Goal: Task Accomplishment & Management: Complete application form

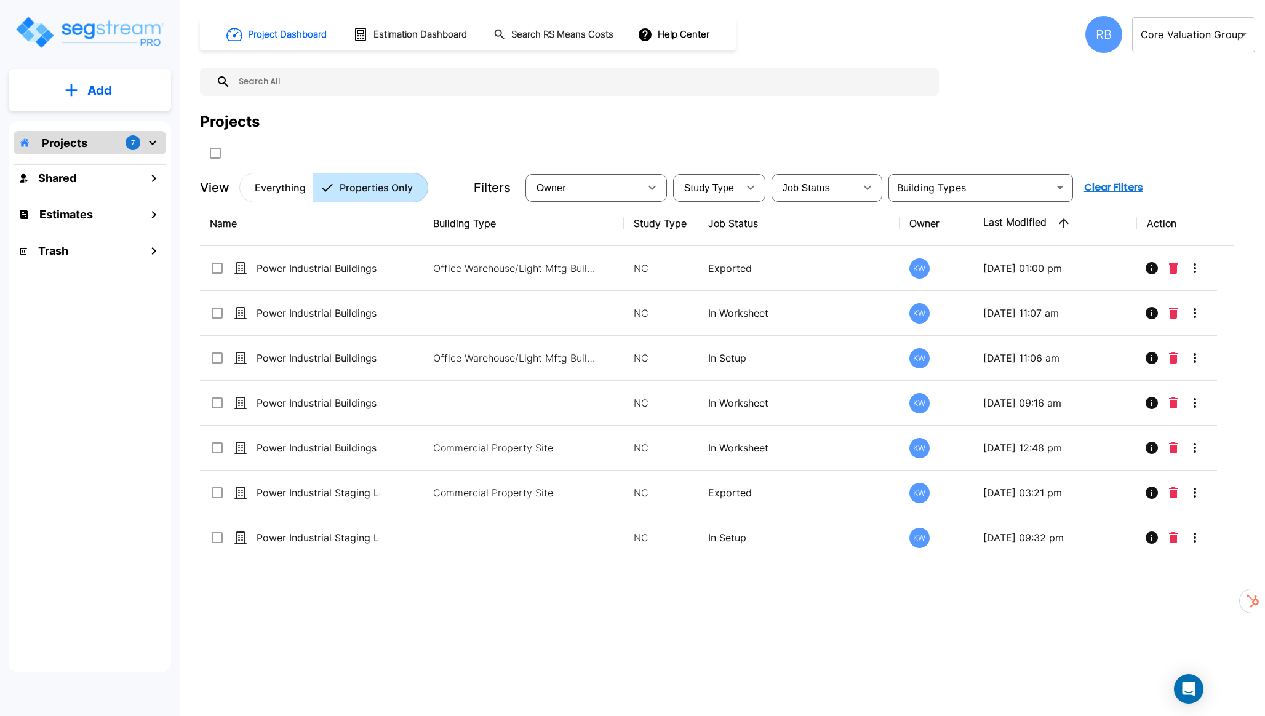
click at [1156, 37] on body "× Your report is being generated. Be patient! × We're working on your Modificat…" at bounding box center [632, 358] width 1265 height 716
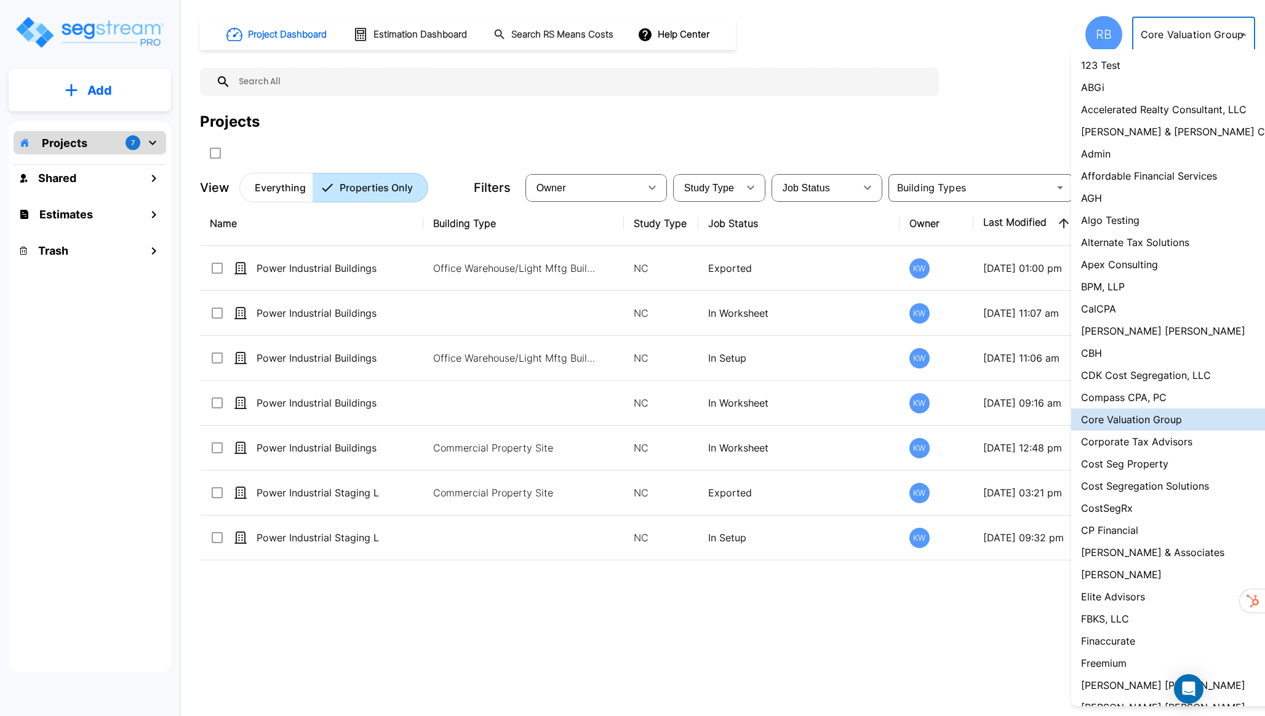
click at [1170, 150] on li "Admin" at bounding box center [1185, 154] width 228 height 22
type input "1"
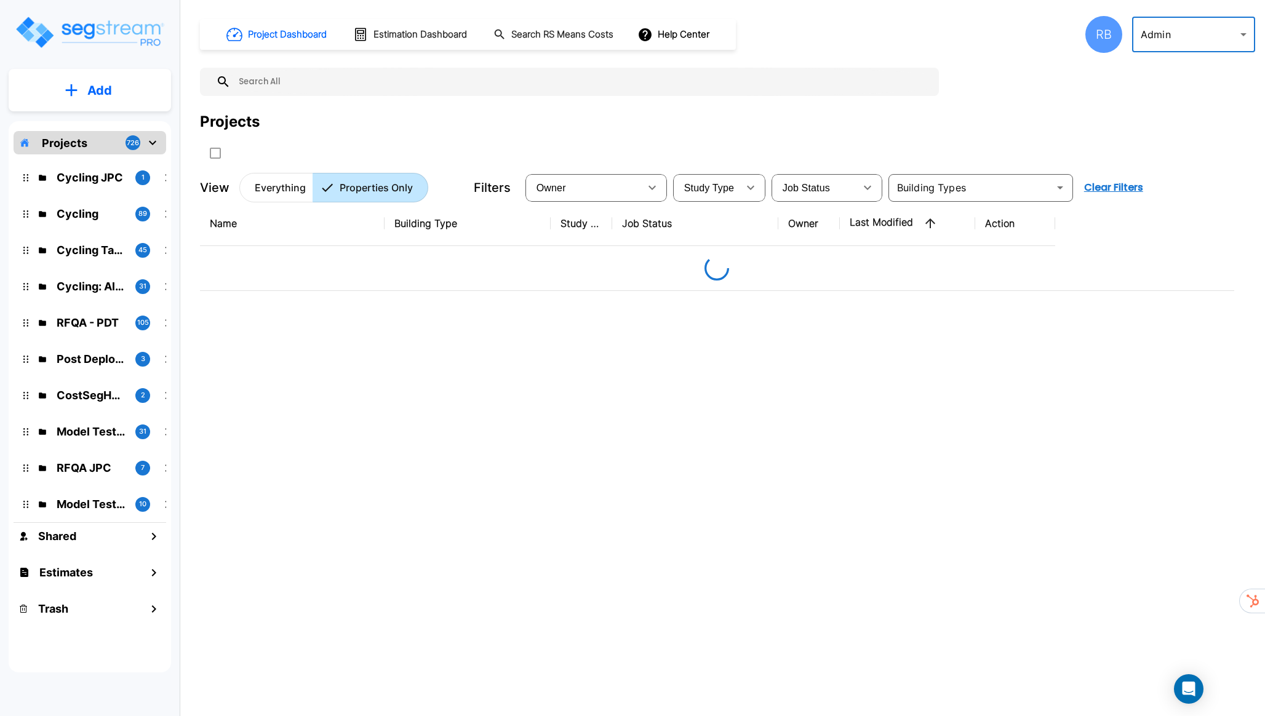
click at [1097, 39] on div "RB" at bounding box center [1103, 34] width 37 height 37
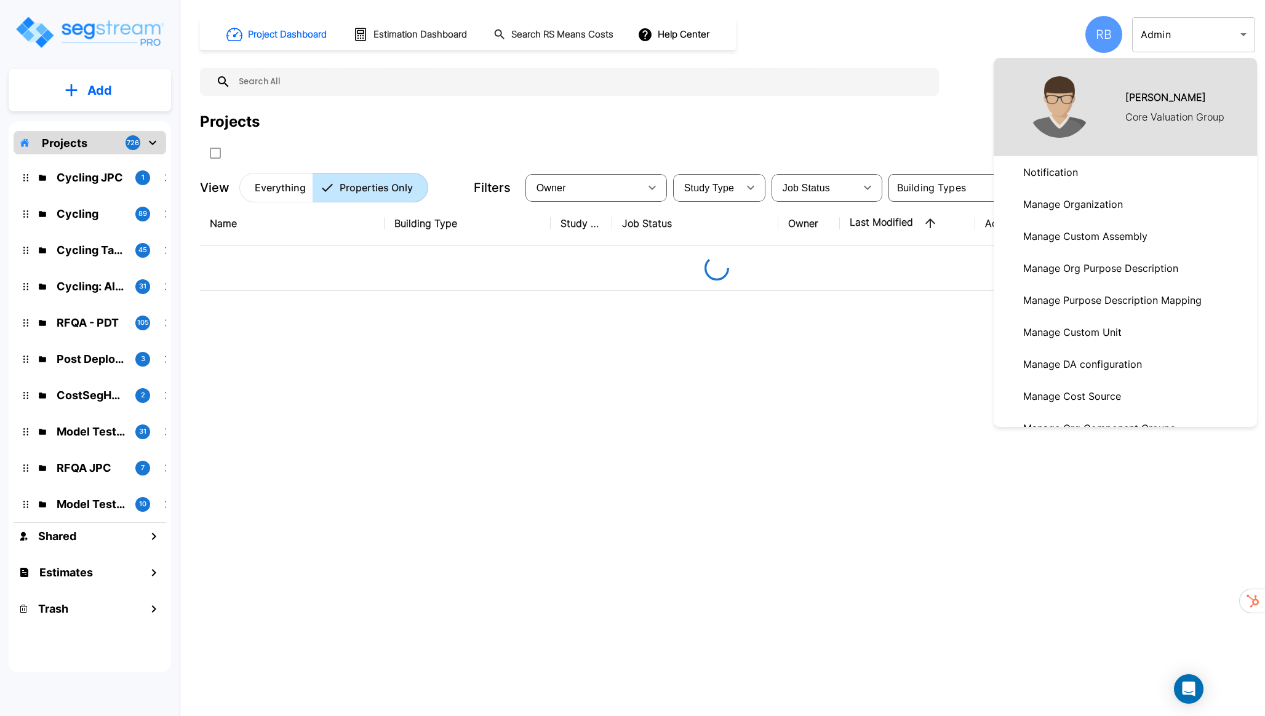
click at [874, 114] on div at bounding box center [632, 358] width 1265 height 716
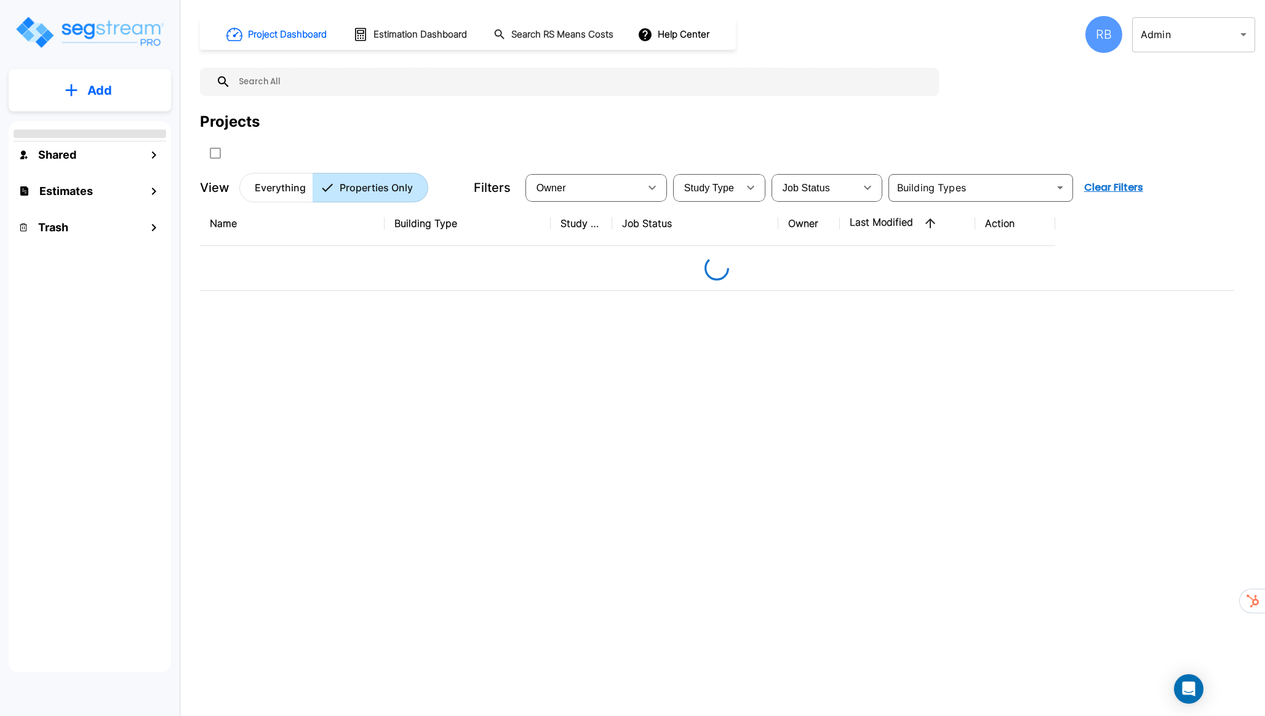
click at [1106, 38] on div "RB" at bounding box center [1103, 34] width 37 height 37
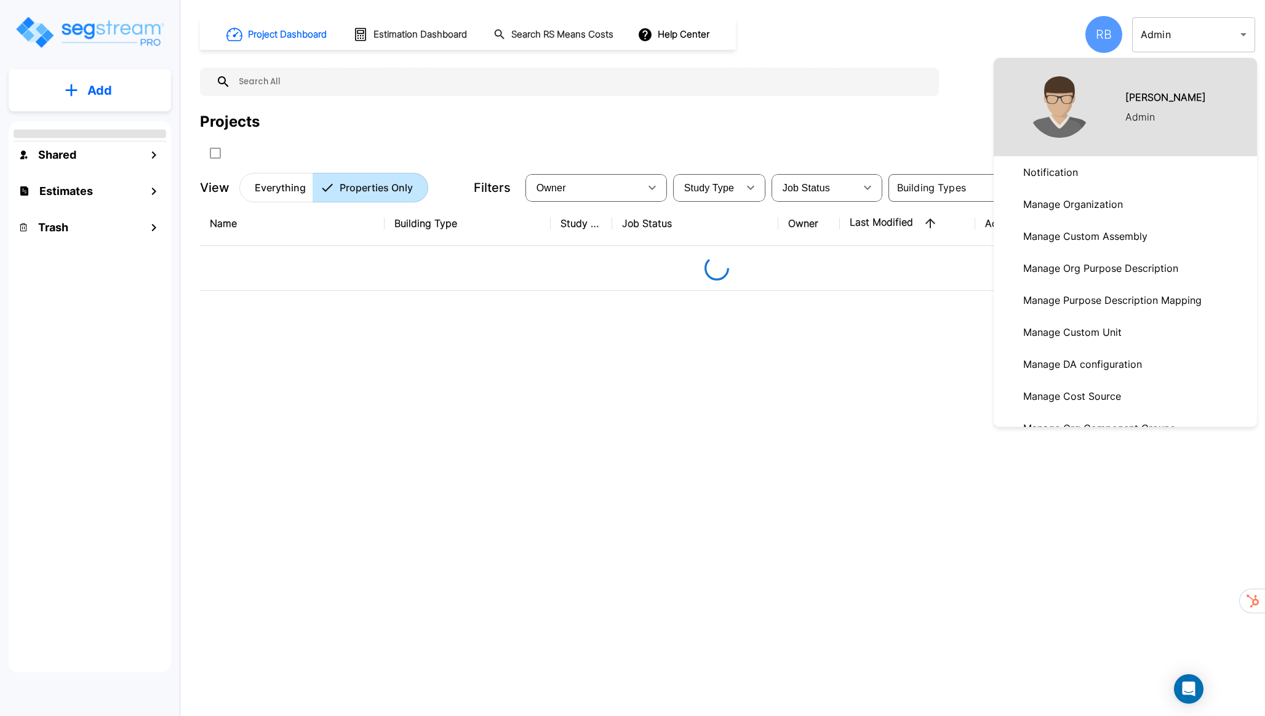
click at [1092, 214] on p "Manage Organization" at bounding box center [1073, 204] width 110 height 25
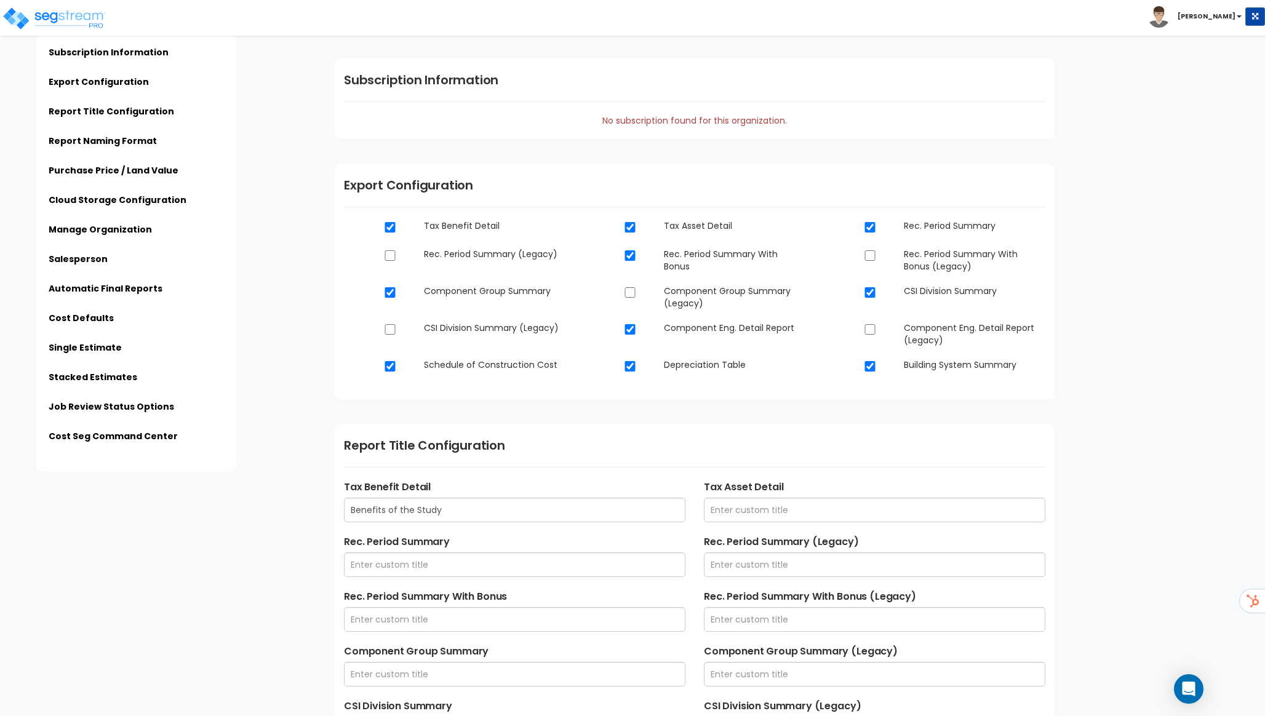
scroll to position [14, 0]
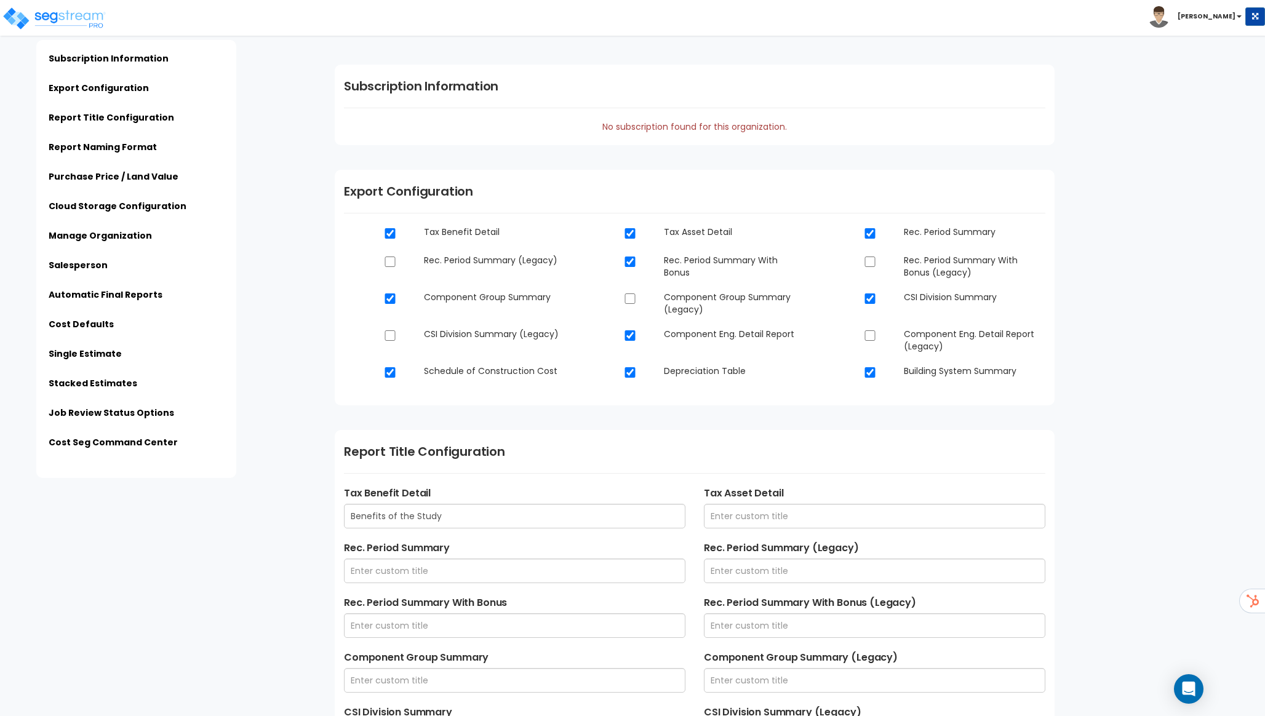
click at [1170, 20] on img at bounding box center [1159, 17] width 22 height 22
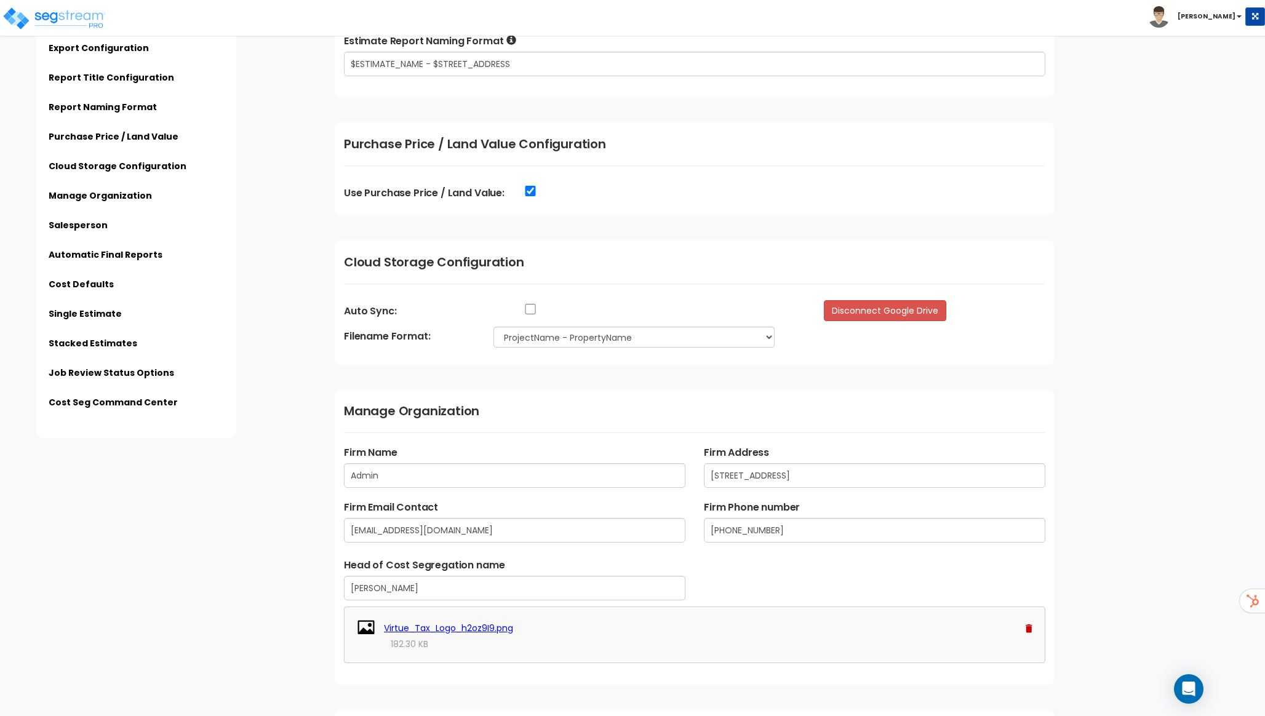
scroll to position [1127, 0]
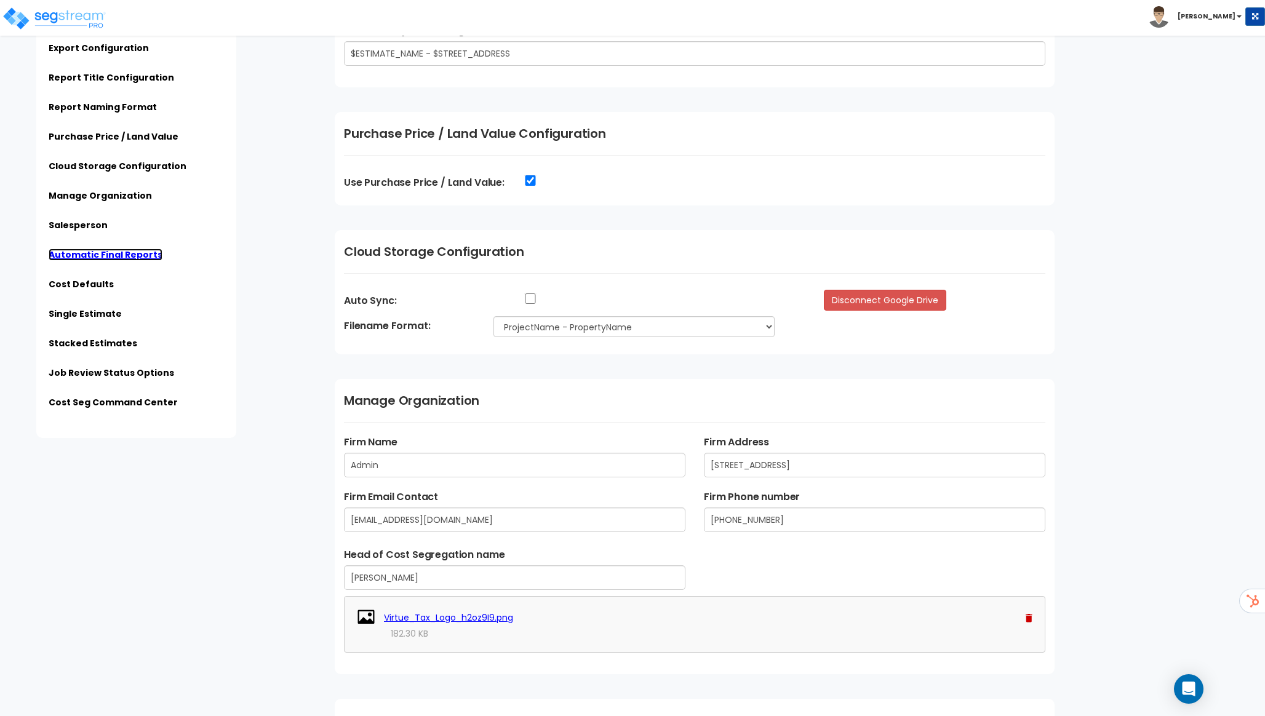
click at [118, 254] on link "Automatic Final Reports" at bounding box center [106, 255] width 114 height 12
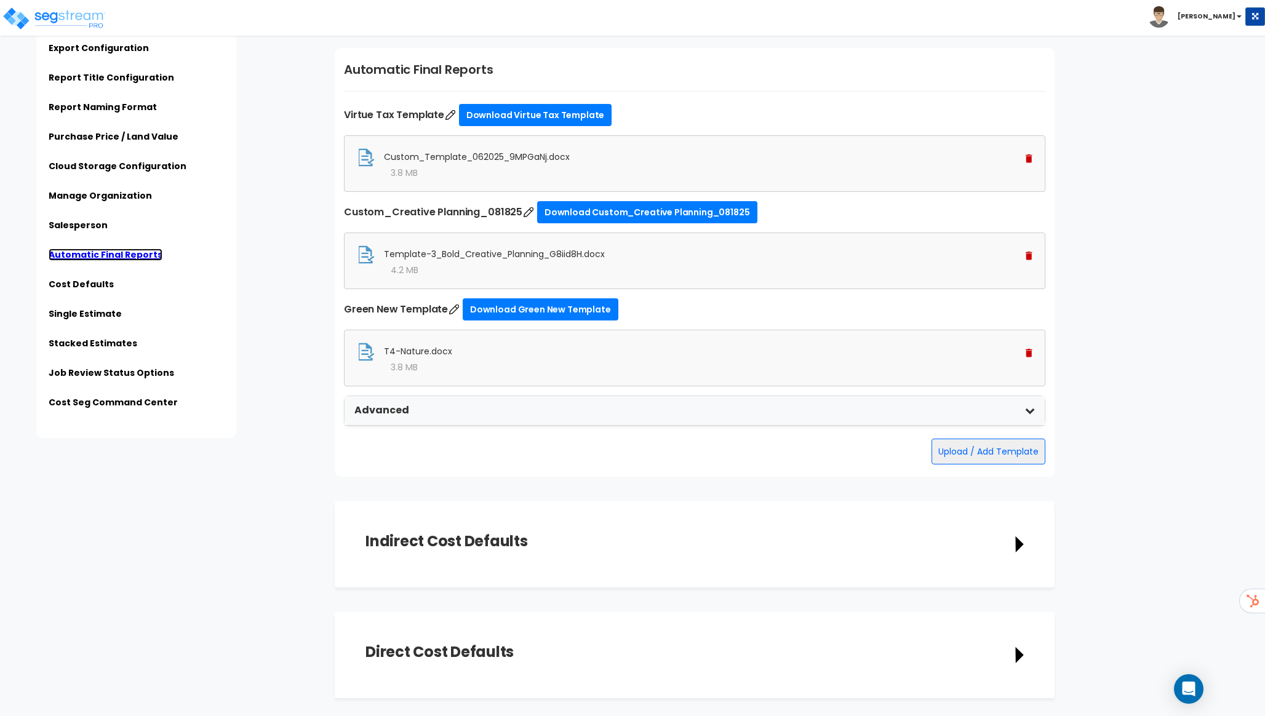
scroll to position [2937, 0]
click at [1000, 450] on button "Upload / Add Template" at bounding box center [989, 451] width 114 height 26
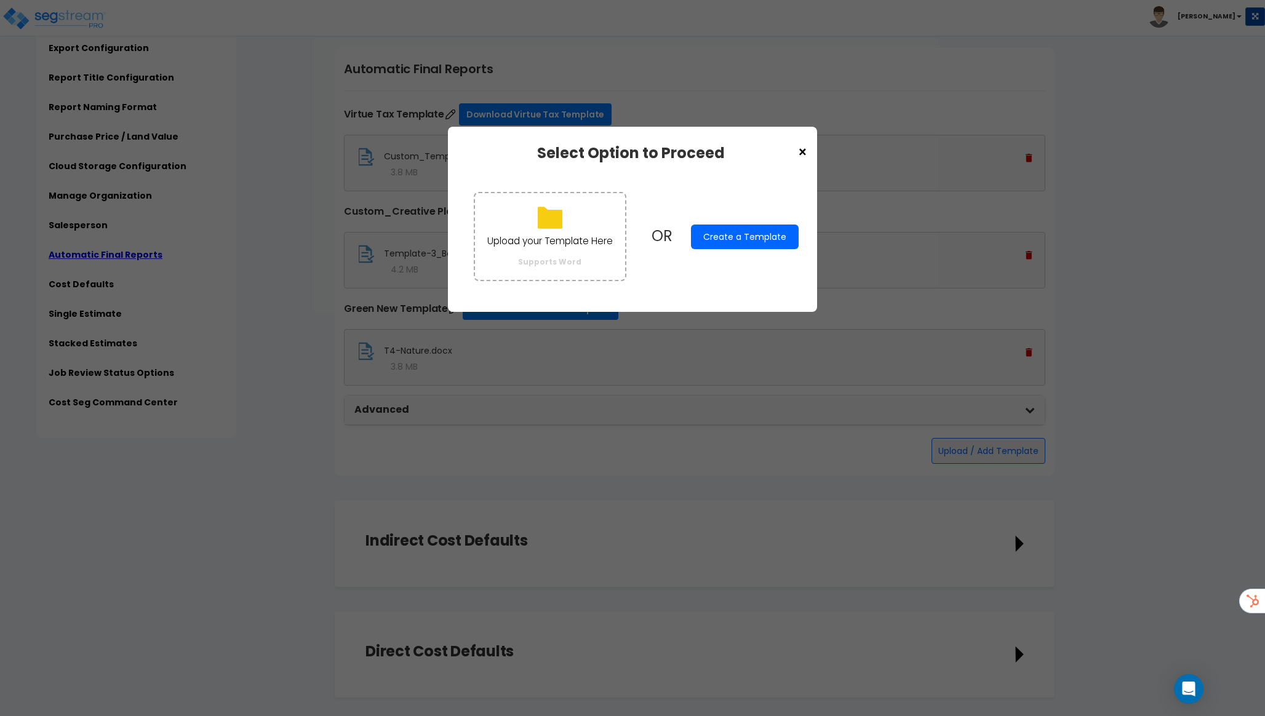
click at [750, 236] on button "Create a Template" at bounding box center [745, 237] width 108 height 25
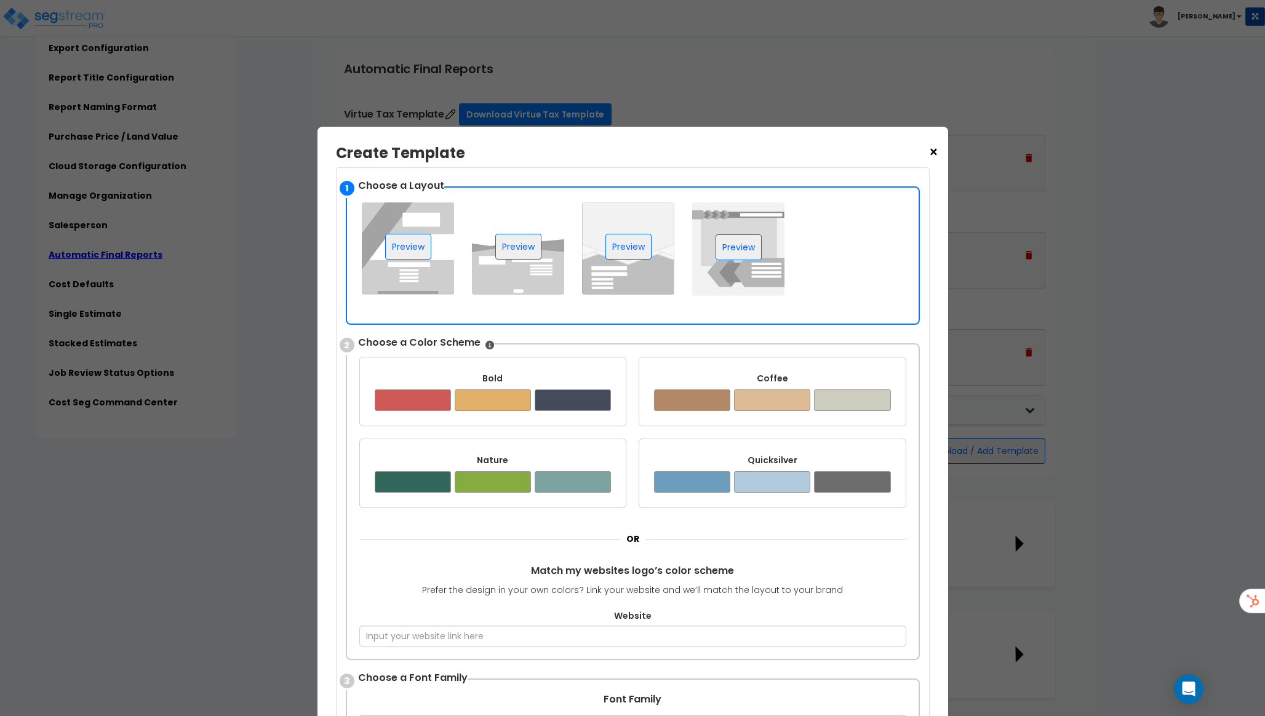
click at [546, 276] on img at bounding box center [518, 248] width 92 height 92
click at [523, 252] on button "Preview" at bounding box center [518, 247] width 46 height 26
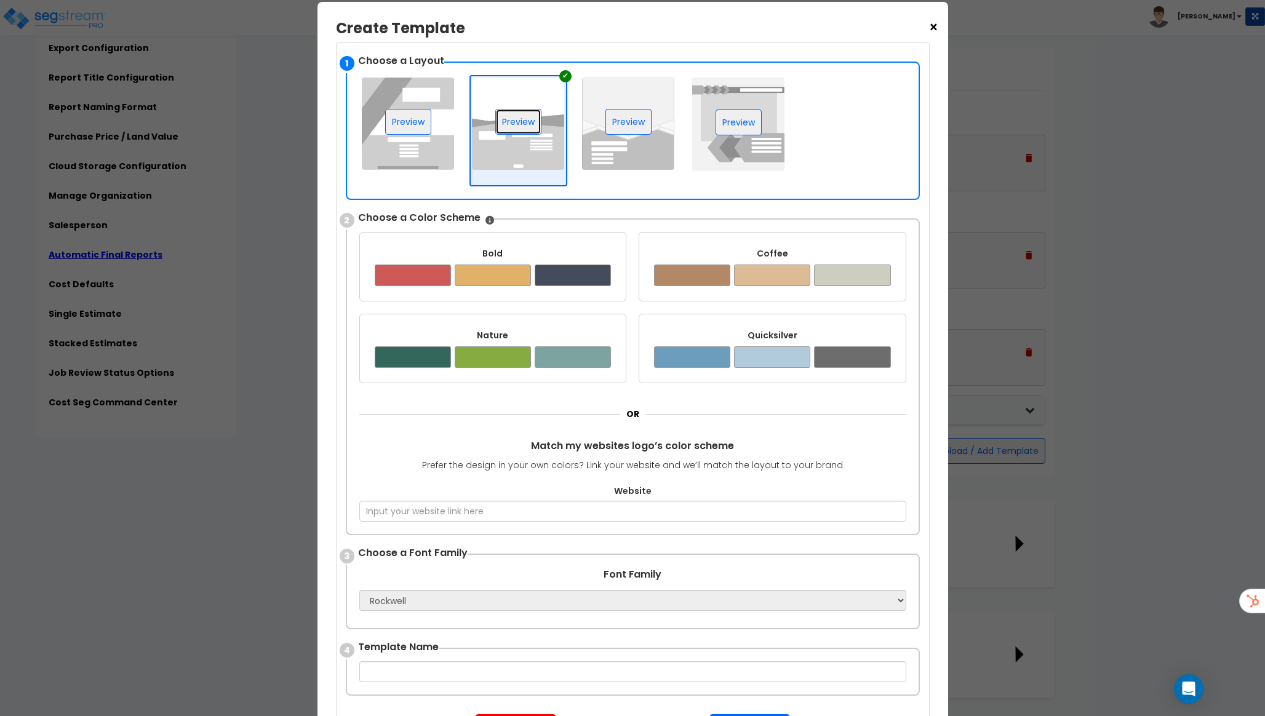
scroll to position [212, 0]
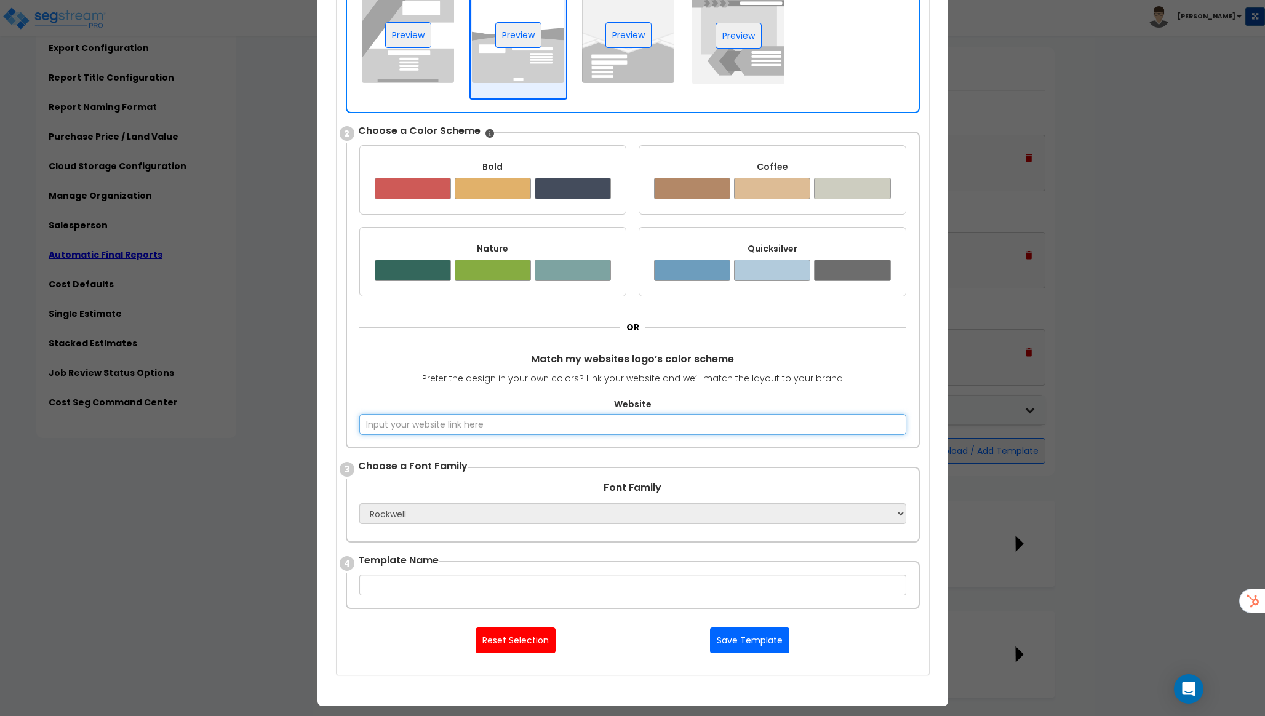
click at [535, 423] on input "Website" at bounding box center [632, 424] width 547 height 21
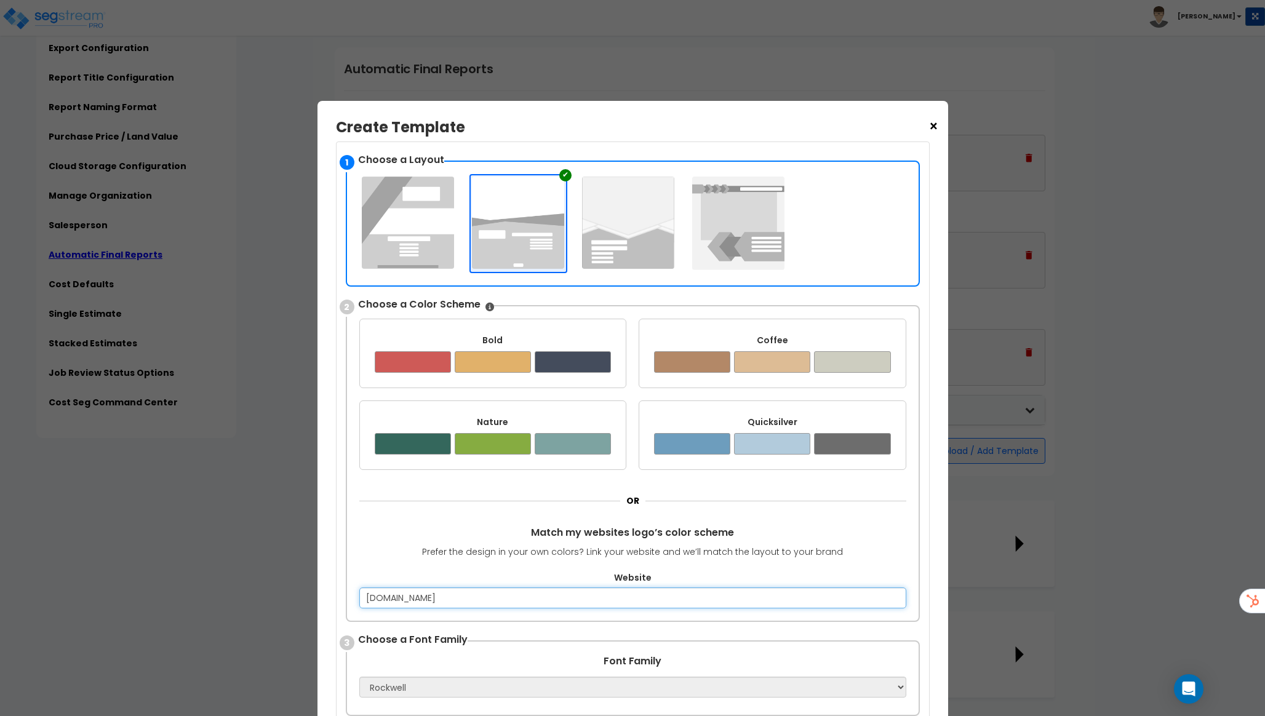
scroll to position [25, 0]
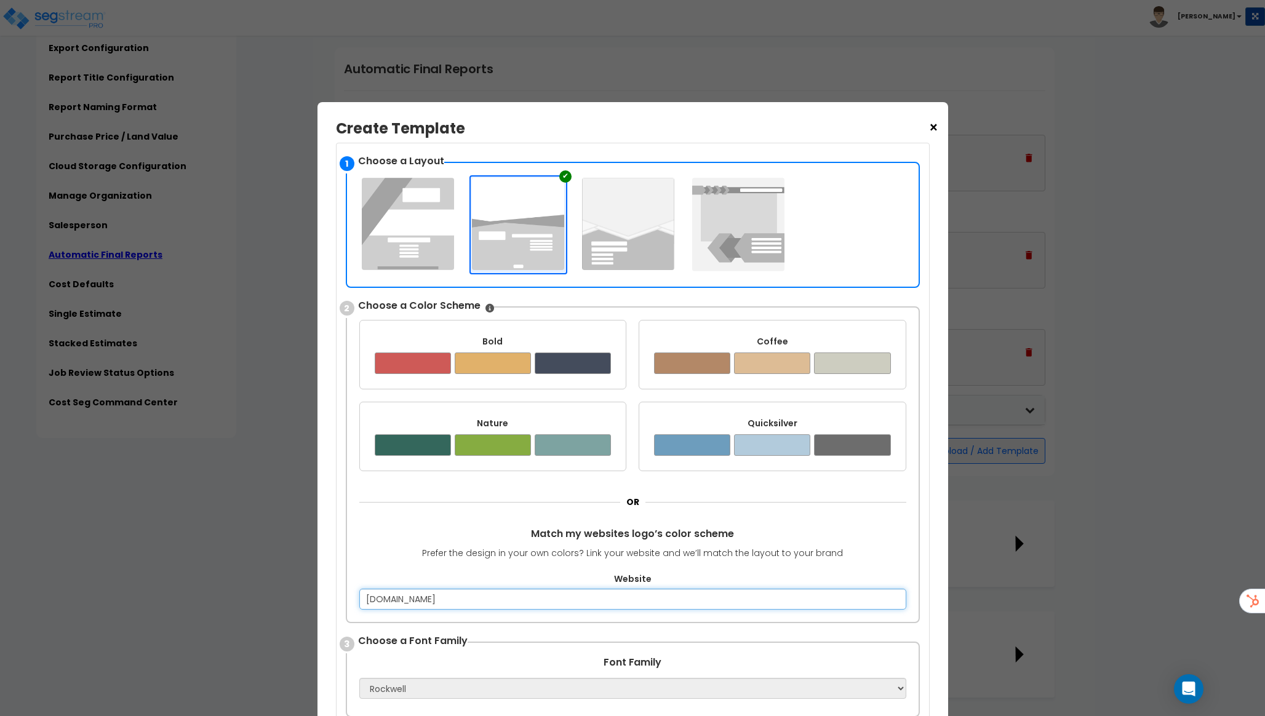
type input "[DOMAIN_NAME]"
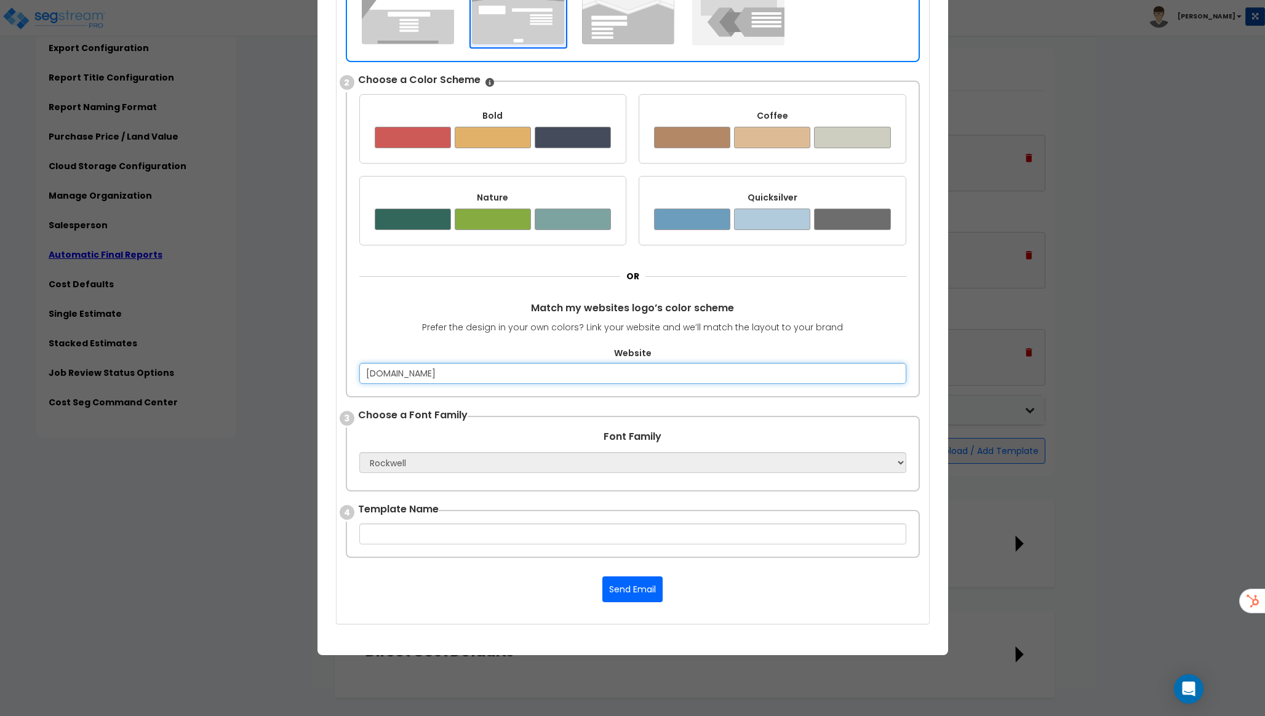
scroll to position [264, 0]
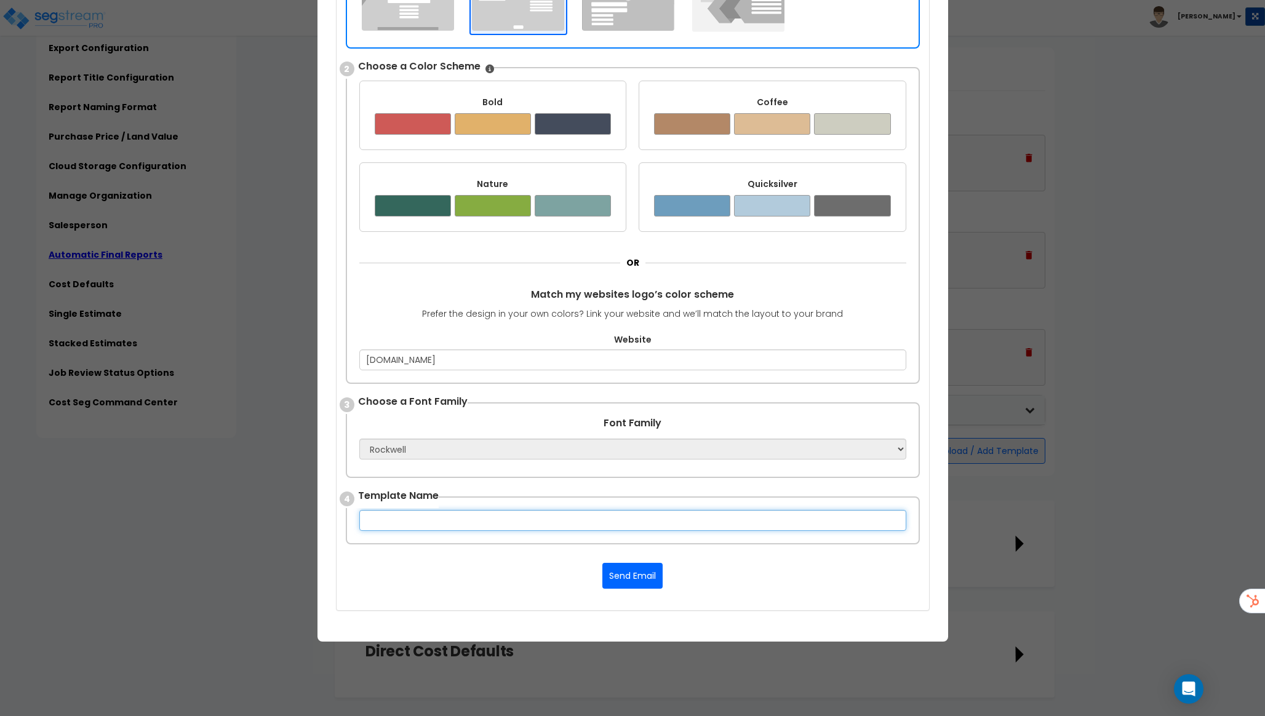
click at [862, 529] on input "text" at bounding box center [632, 520] width 547 height 21
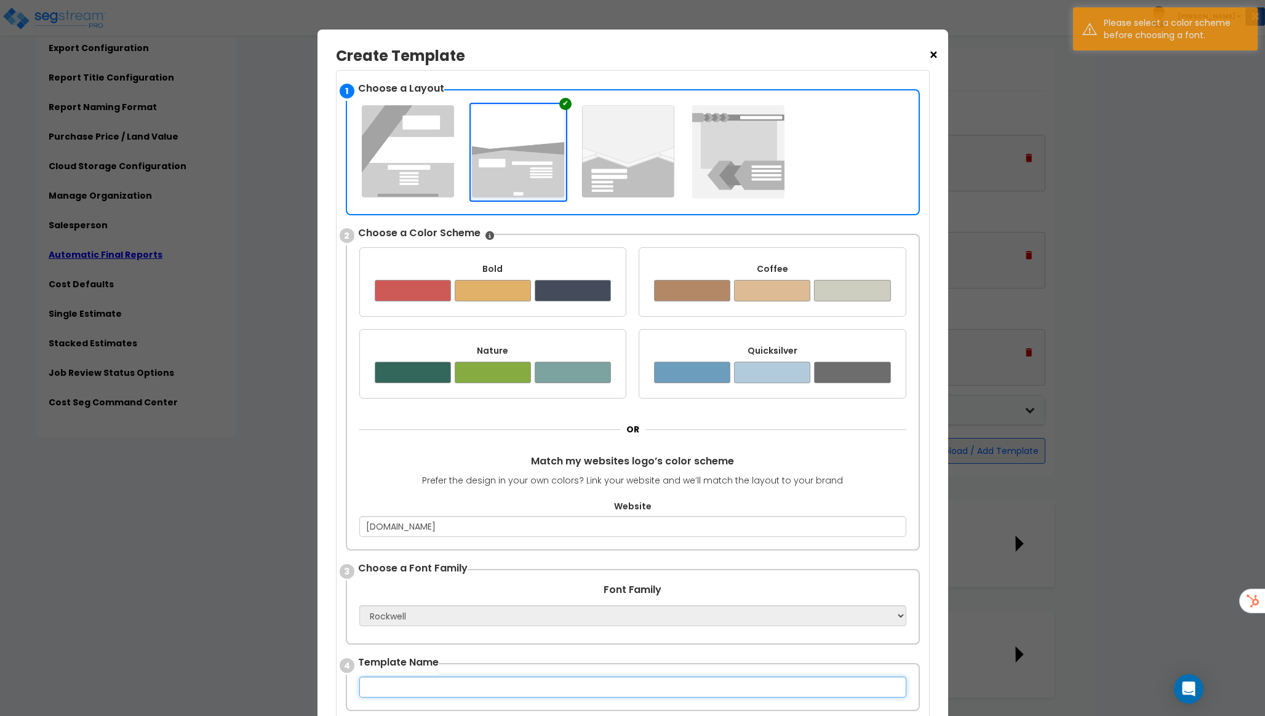
scroll to position [0, 0]
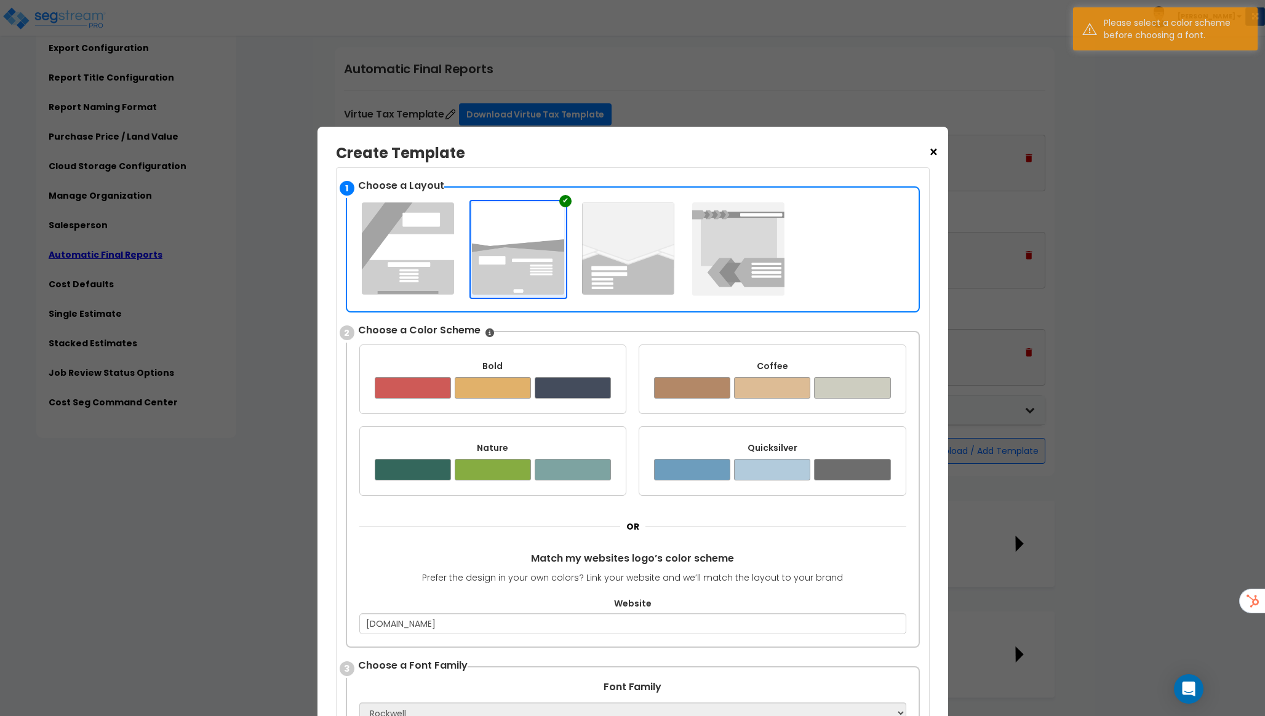
click at [934, 156] on span "×" at bounding box center [934, 152] width 10 height 21
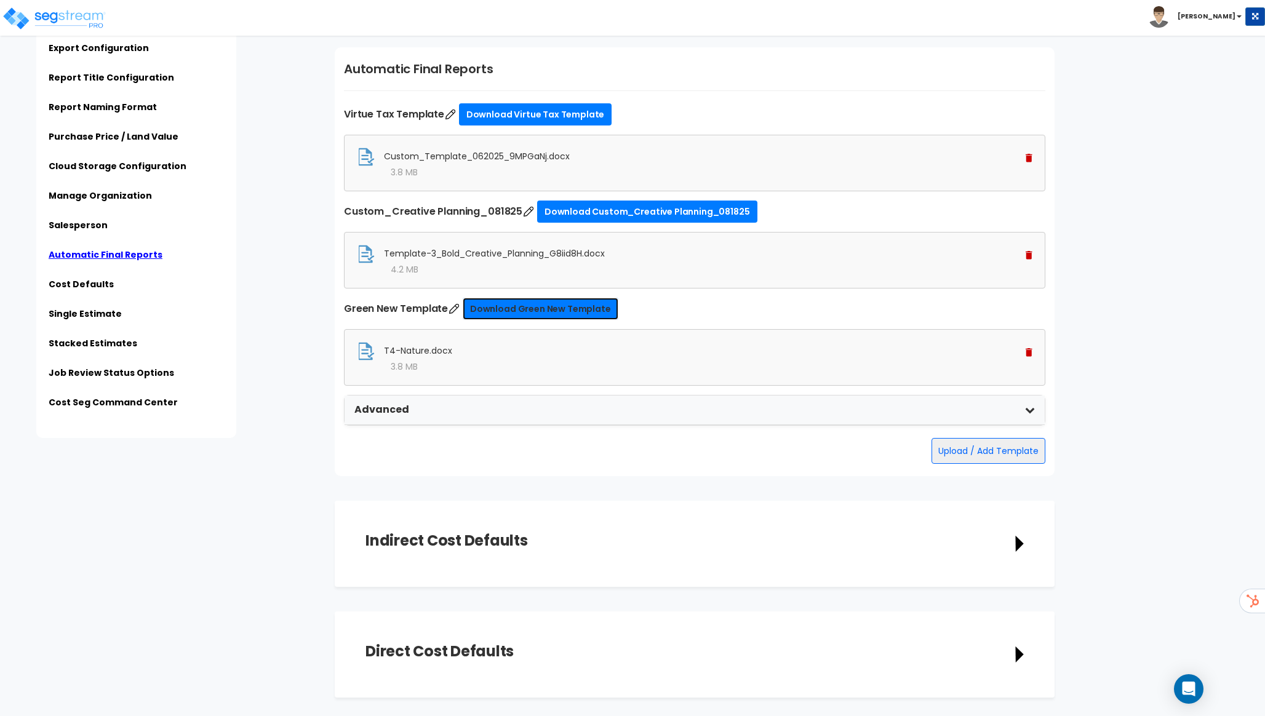
click at [570, 313] on link "Download Green New Template" at bounding box center [541, 309] width 156 height 22
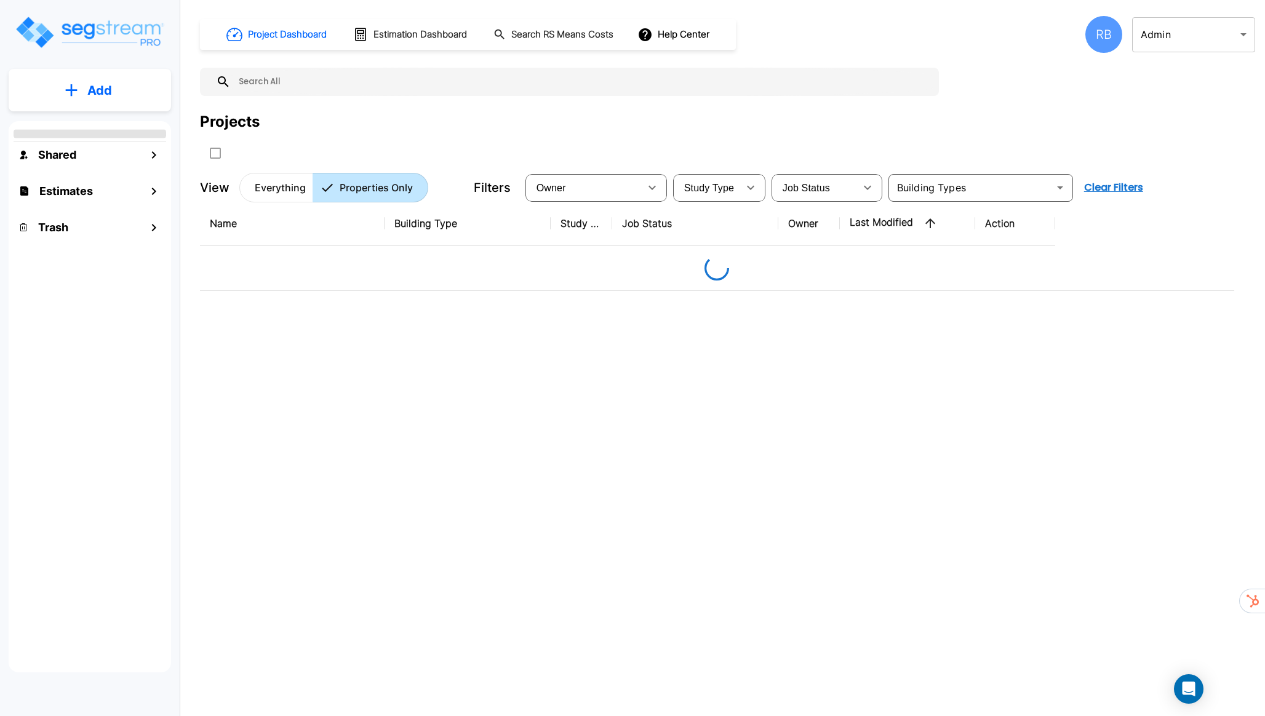
click at [90, 94] on p "Add" at bounding box center [99, 90] width 25 height 18
click at [102, 196] on p "Add Estimate" at bounding box center [97, 194] width 63 height 15
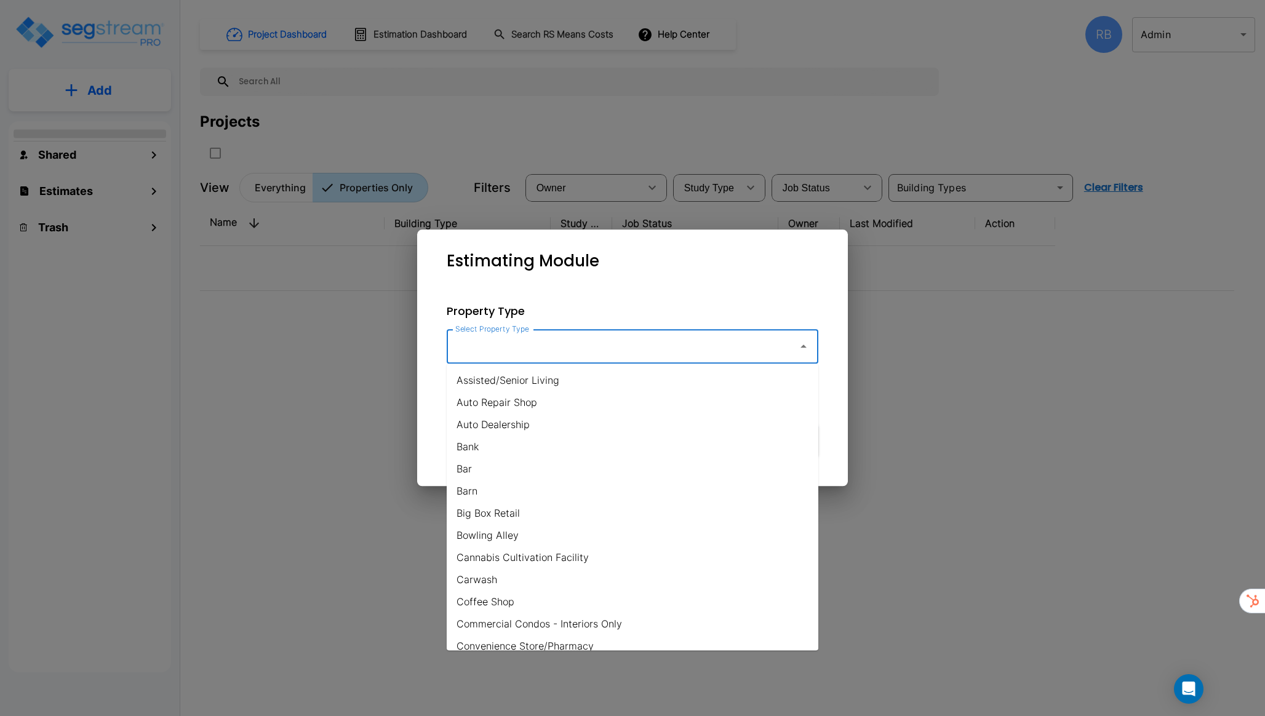
click at [647, 351] on input "Select Property Type" at bounding box center [619, 346] width 334 height 23
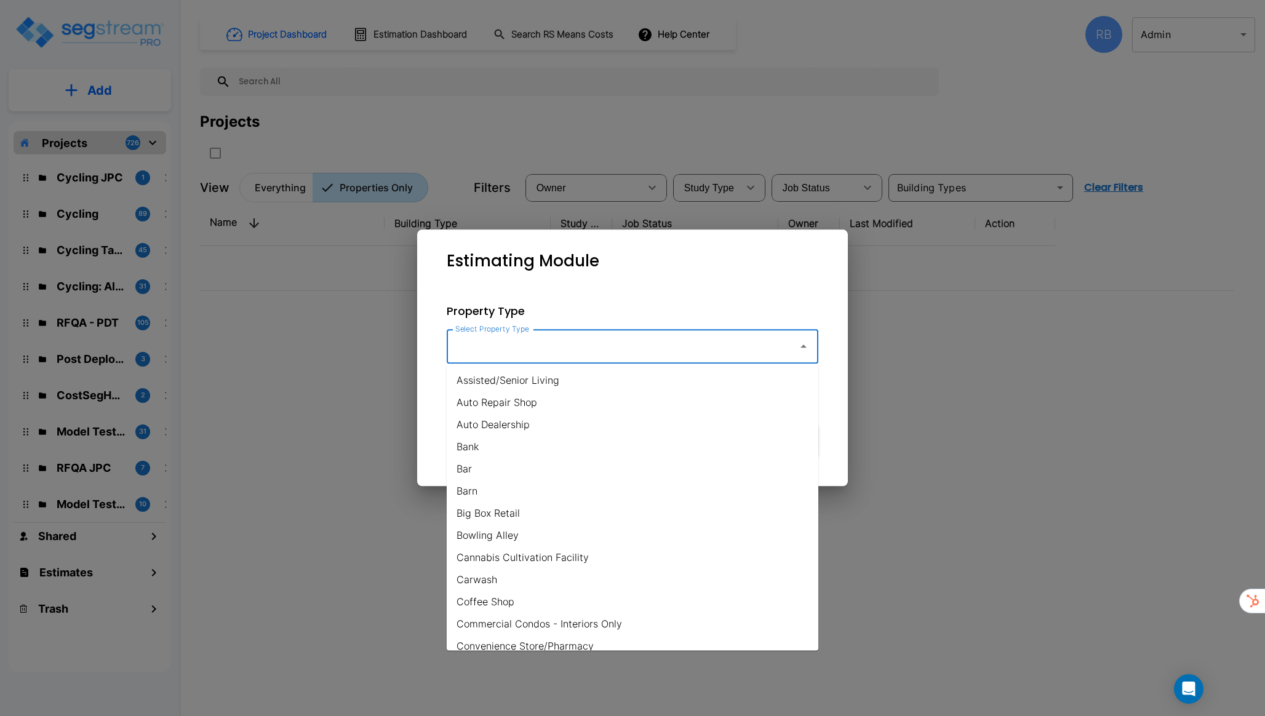
click at [524, 402] on li "Auto Repair Shop" at bounding box center [633, 402] width 372 height 22
type input "Auto Repair Shop"
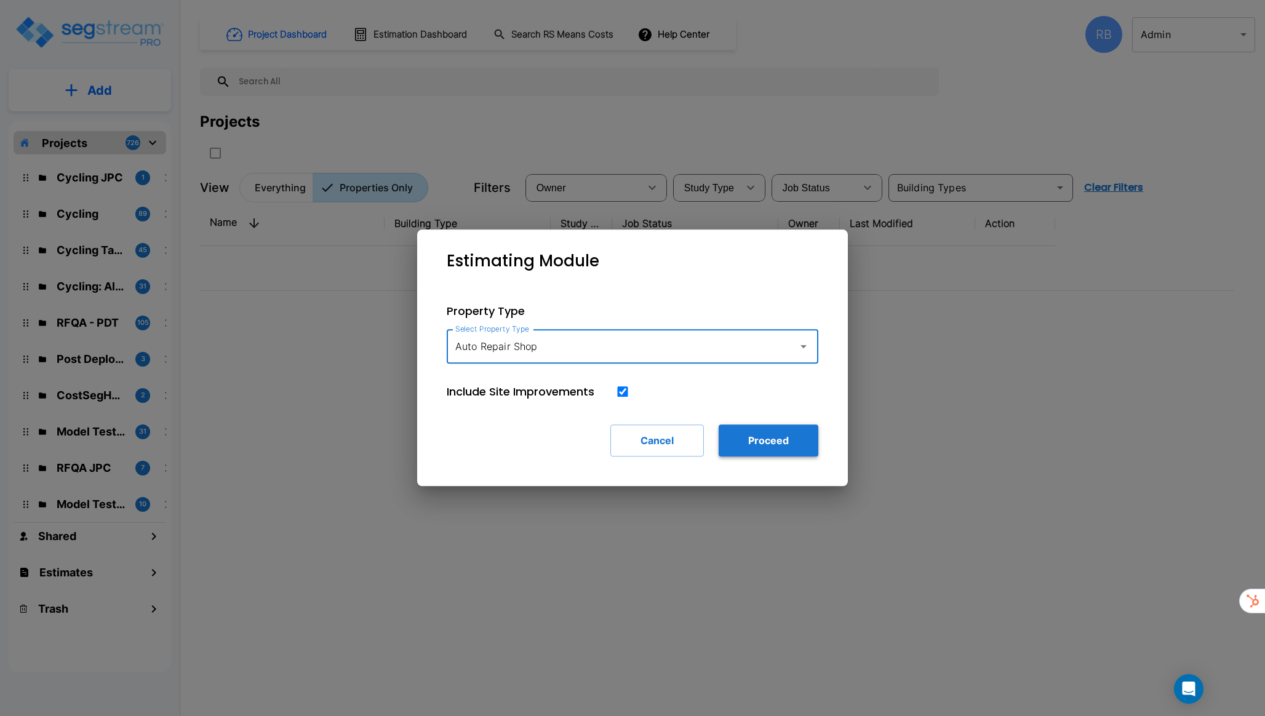
click at [782, 428] on button "Proceed" at bounding box center [769, 441] width 100 height 32
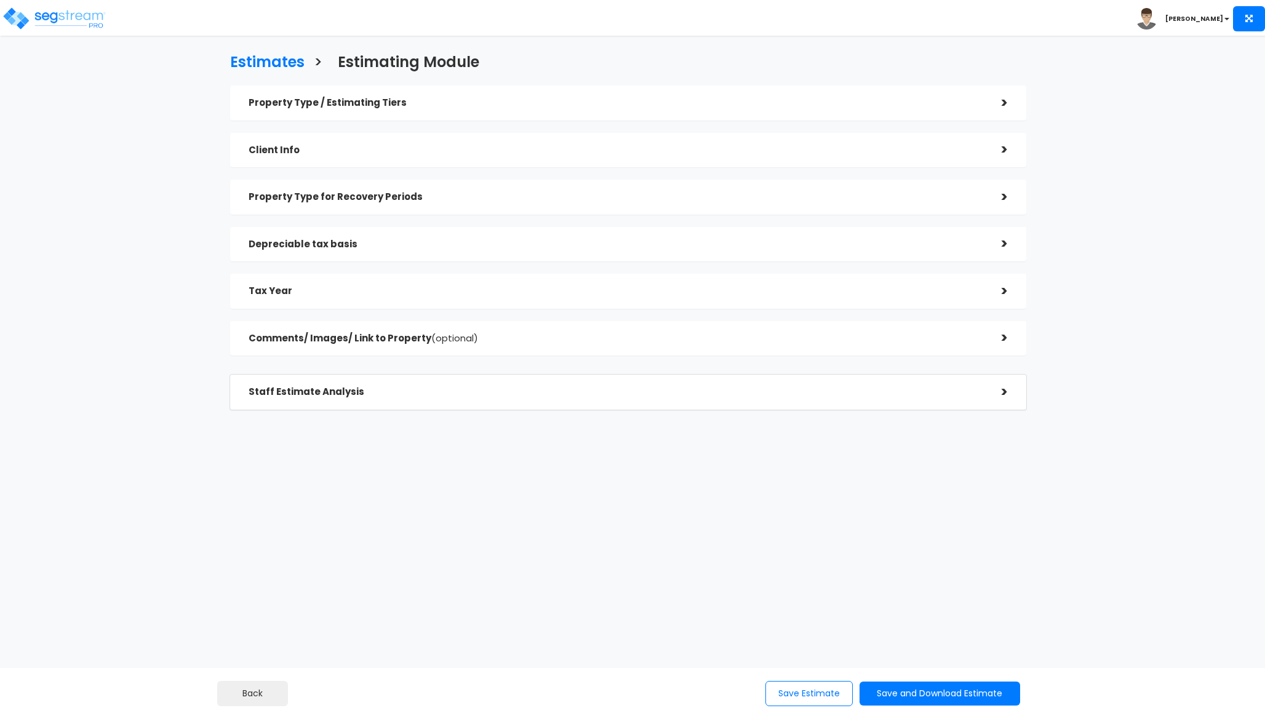
checkbox input "true"
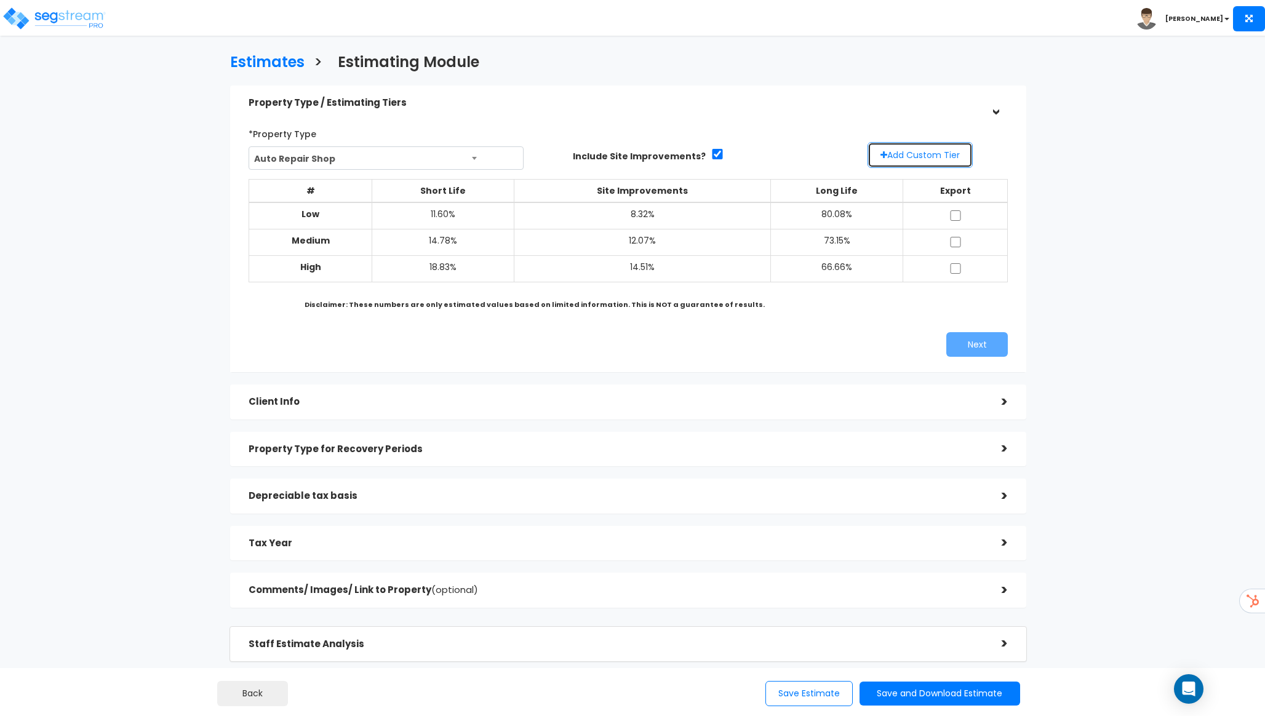
click at [909, 162] on button "Add Custom Tier" at bounding box center [920, 155] width 105 height 26
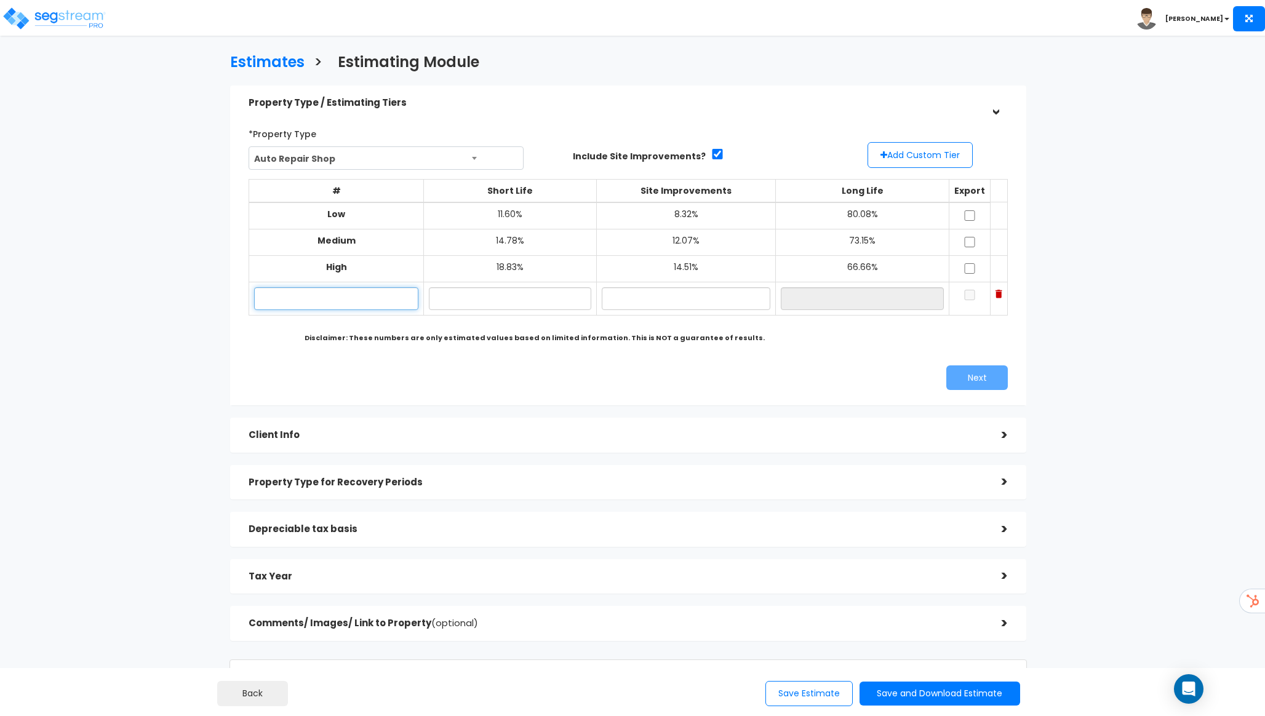
click at [388, 294] on input "text" at bounding box center [336, 298] width 164 height 23
type input "Custom Low"
click at [524, 304] on input "text" at bounding box center [510, 298] width 162 height 23
type input "13.00%"
type input "12.40%"
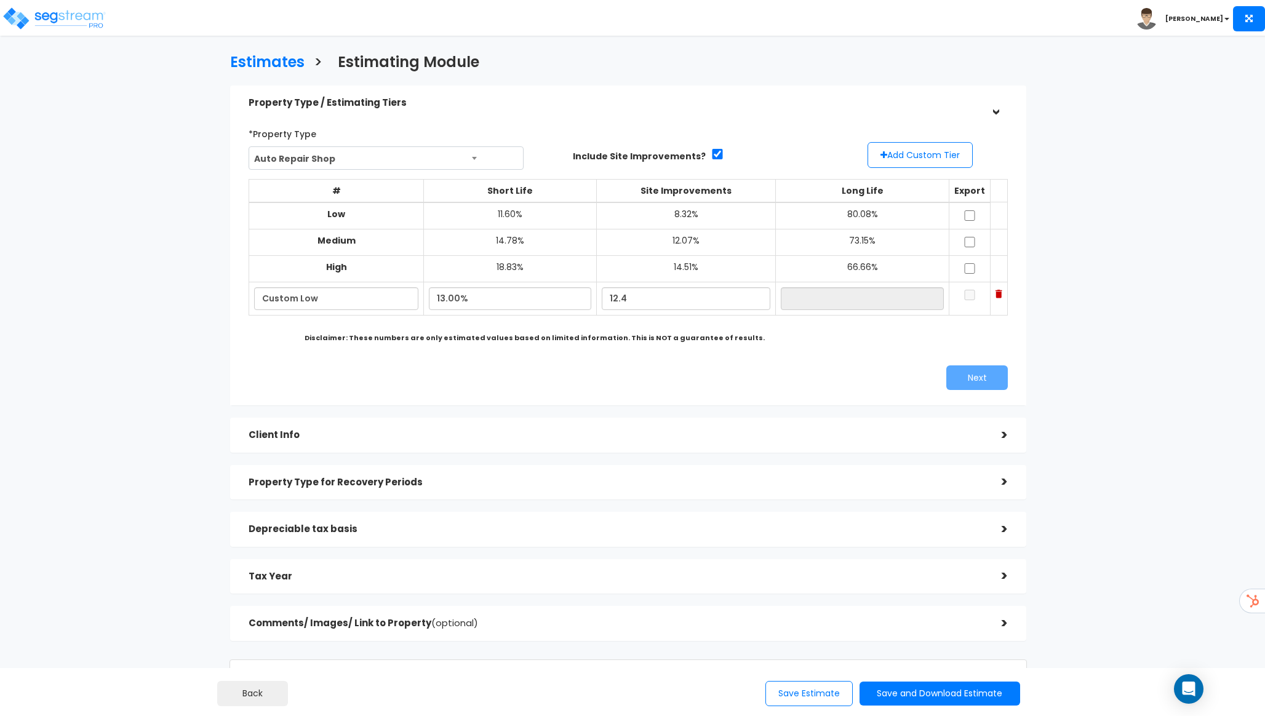
type input "74.60%"
click at [782, 350] on div "# Short Life Site Improvements Long Life Export Low 11.60%" at bounding box center [628, 260] width 759 height 181
click at [964, 295] on input "checkbox" at bounding box center [970, 295] width 12 height 10
checkbox input "true"
click at [934, 161] on button "Add Custom Tier" at bounding box center [920, 155] width 105 height 26
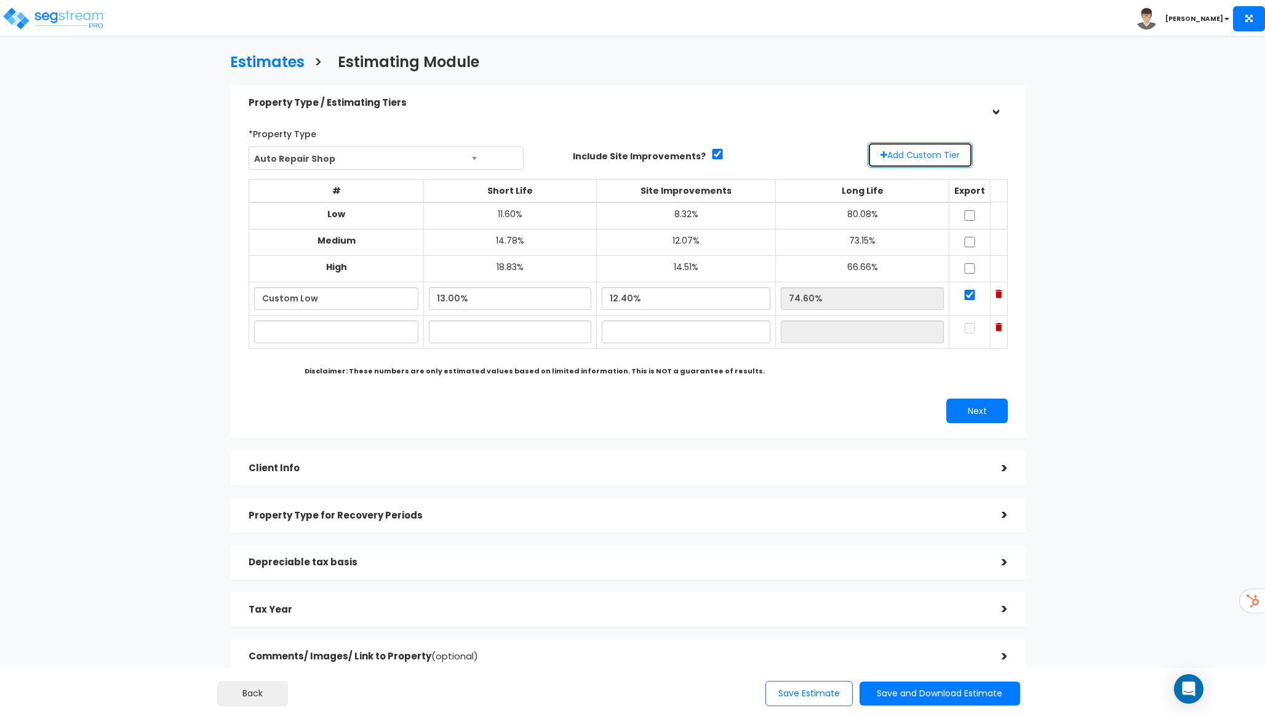
click at [934, 161] on button "Add Custom Tier" at bounding box center [920, 155] width 105 height 26
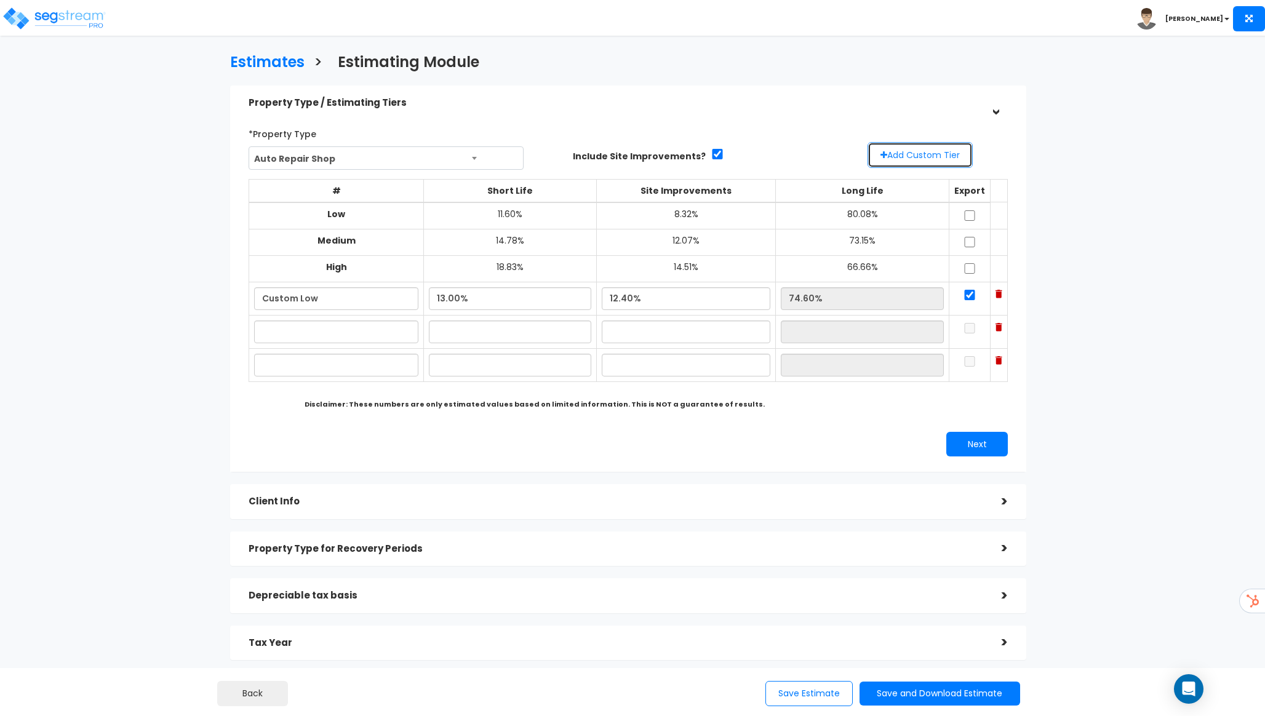
click at [934, 161] on button "Add Custom Tier" at bounding box center [920, 155] width 105 height 26
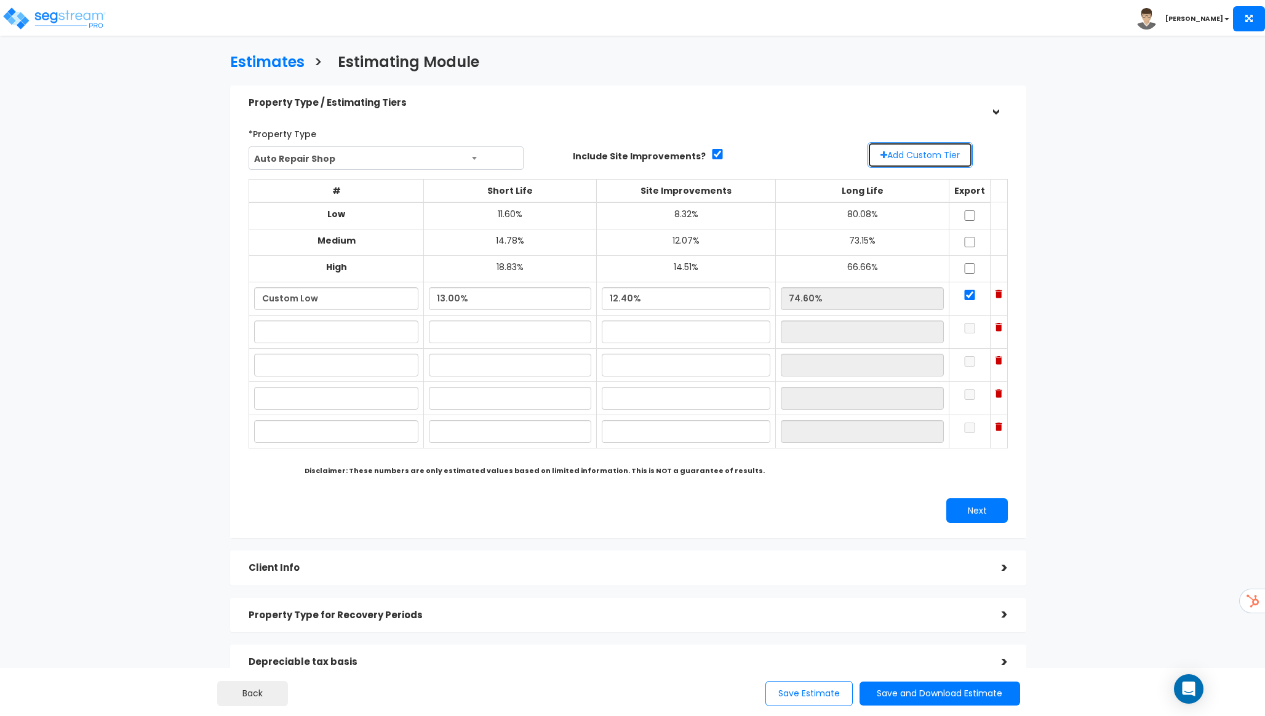
click at [934, 161] on button "Add Custom Tier" at bounding box center [920, 155] width 105 height 26
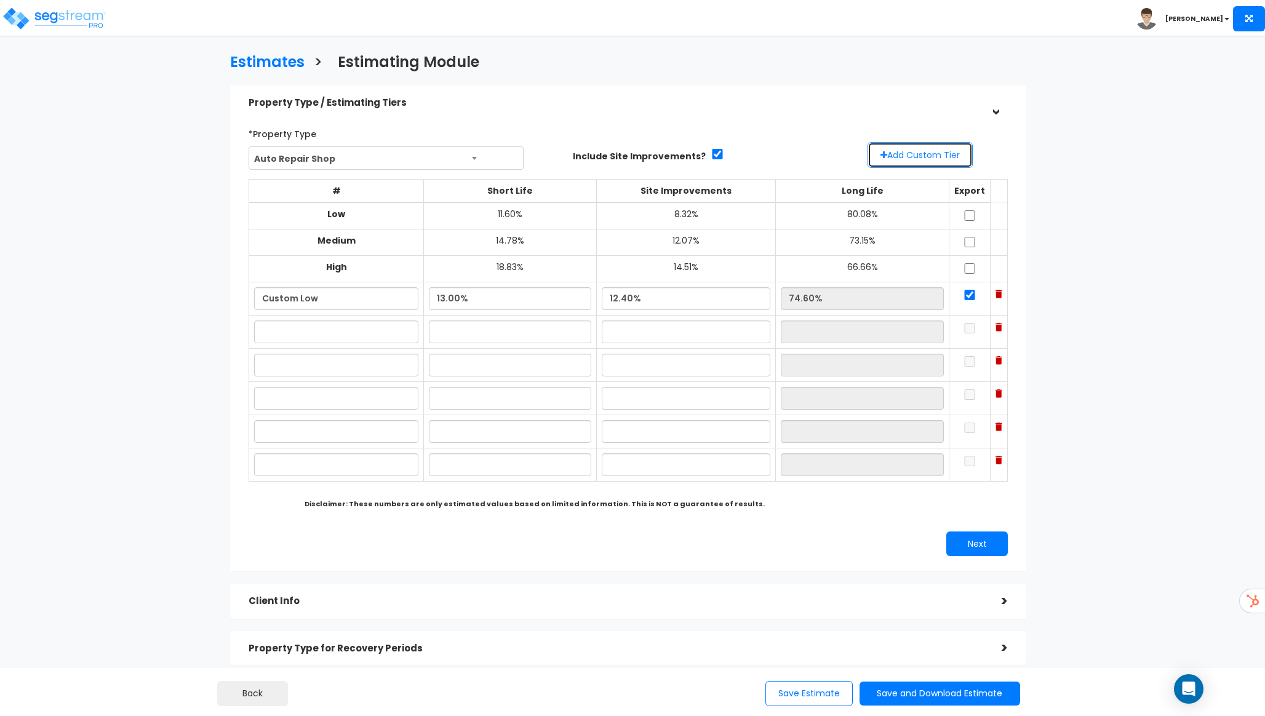
click at [934, 161] on button "Add Custom Tier" at bounding box center [920, 155] width 105 height 26
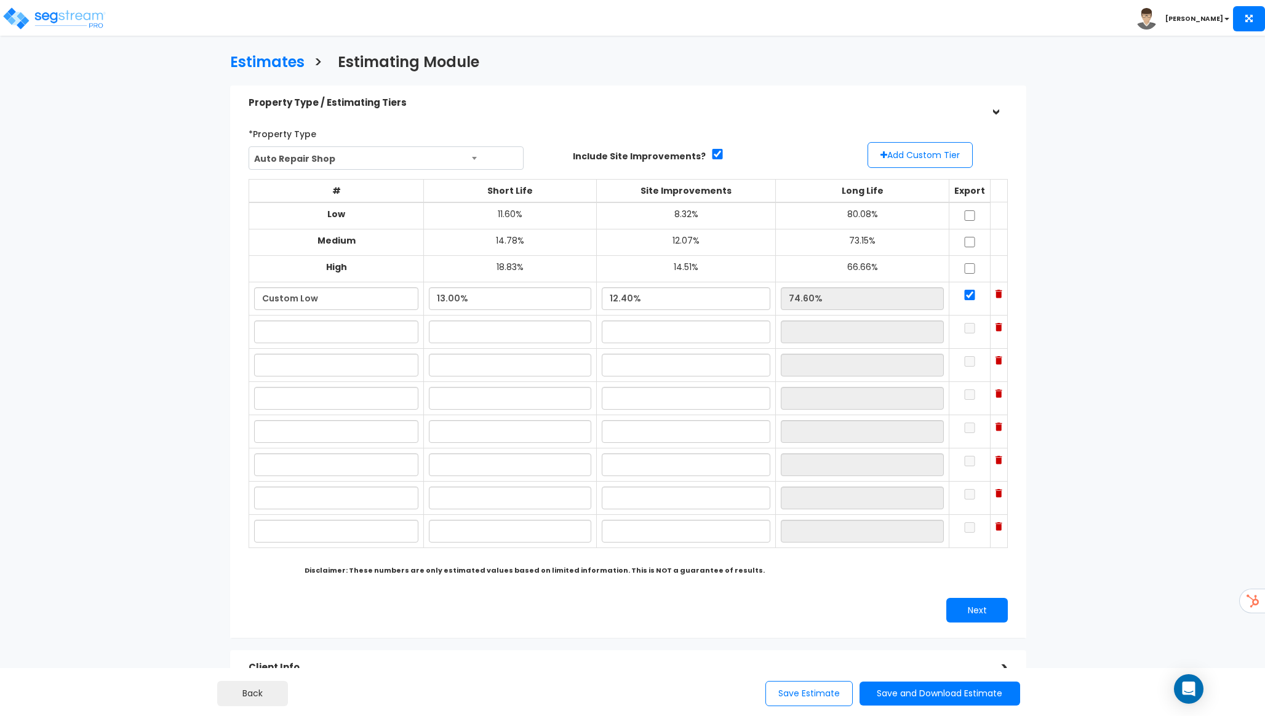
click at [996, 326] on img at bounding box center [999, 327] width 7 height 9
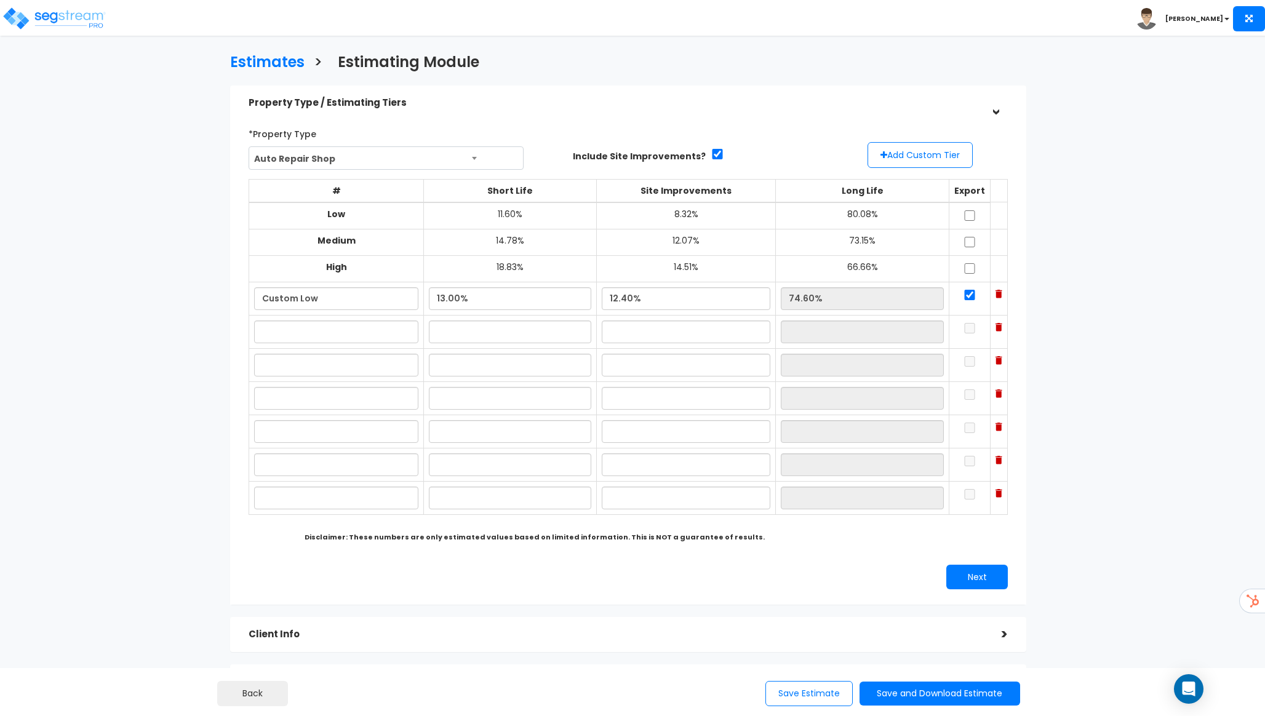
click at [996, 326] on img at bounding box center [999, 327] width 7 height 9
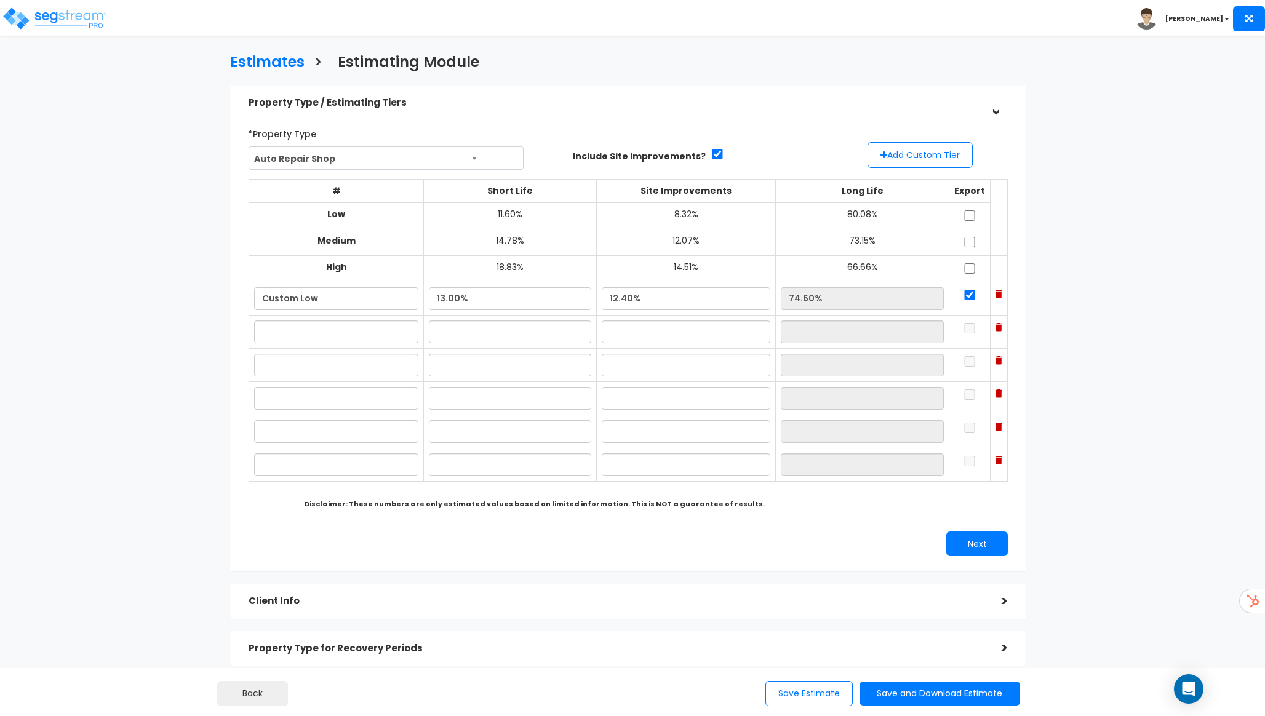
click at [996, 326] on img at bounding box center [999, 327] width 7 height 9
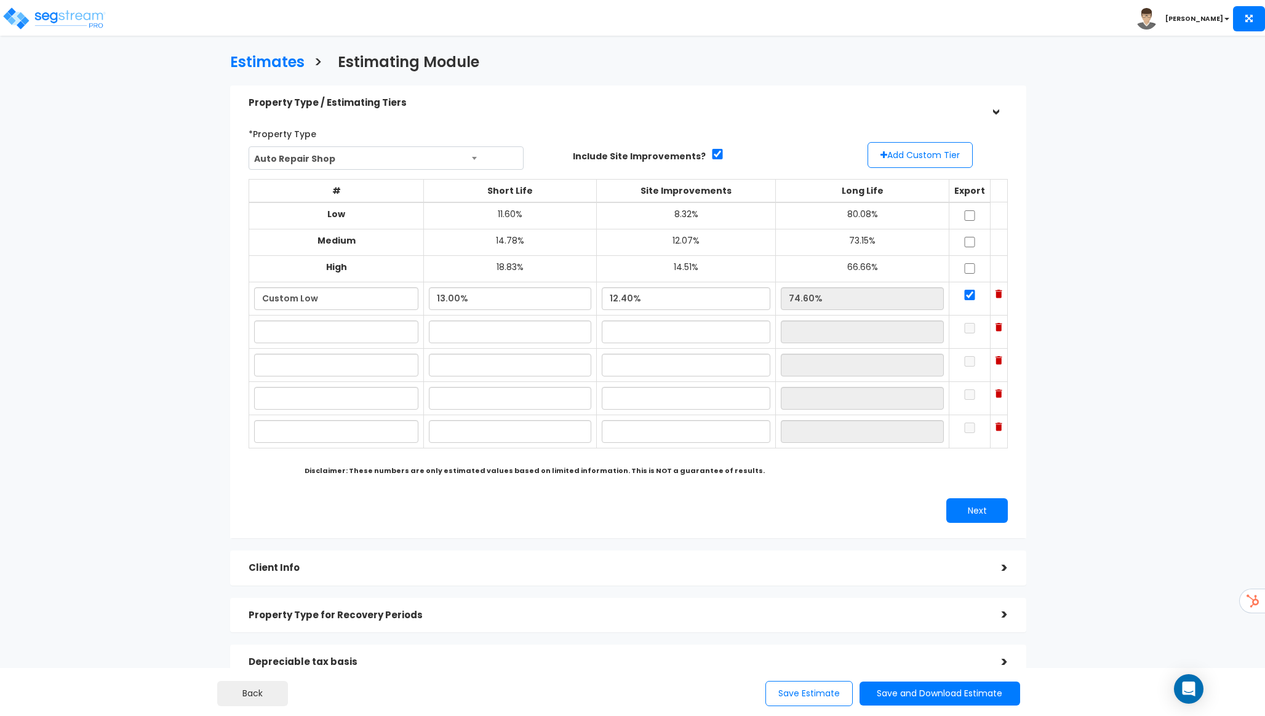
click at [996, 326] on img at bounding box center [999, 327] width 7 height 9
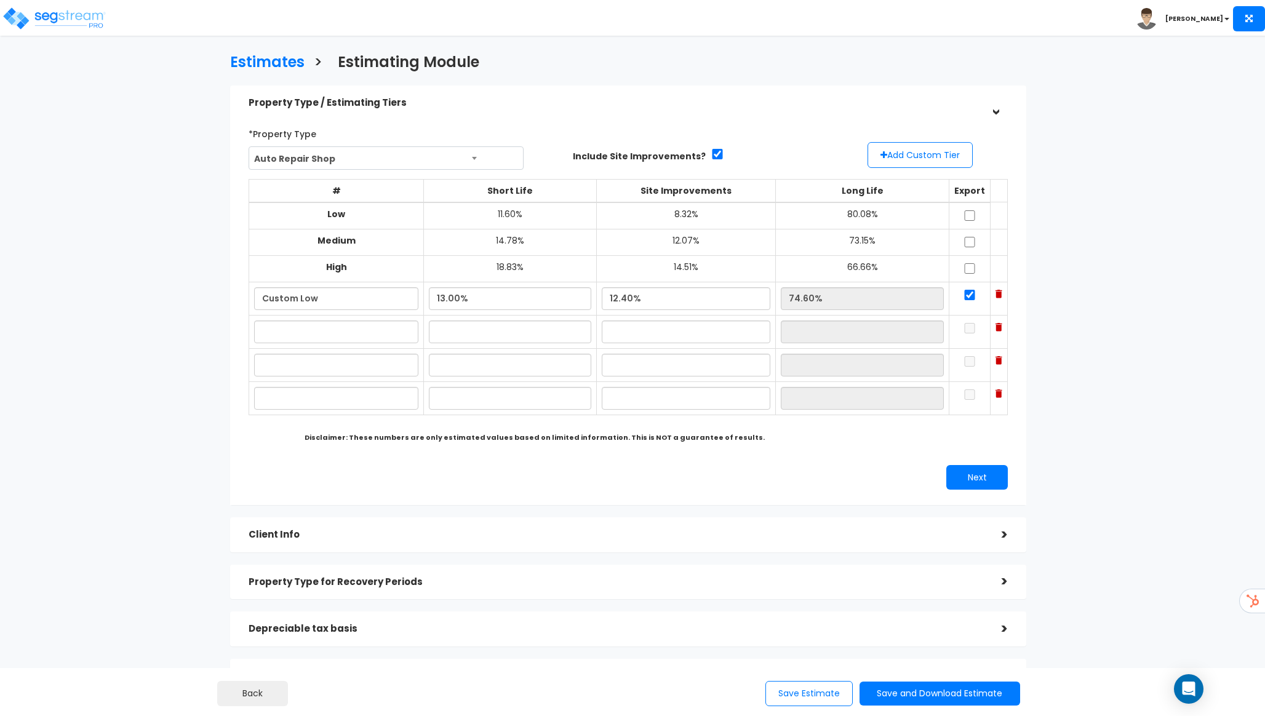
click at [996, 326] on img at bounding box center [999, 327] width 7 height 9
click at [996, 356] on img at bounding box center [999, 360] width 7 height 9
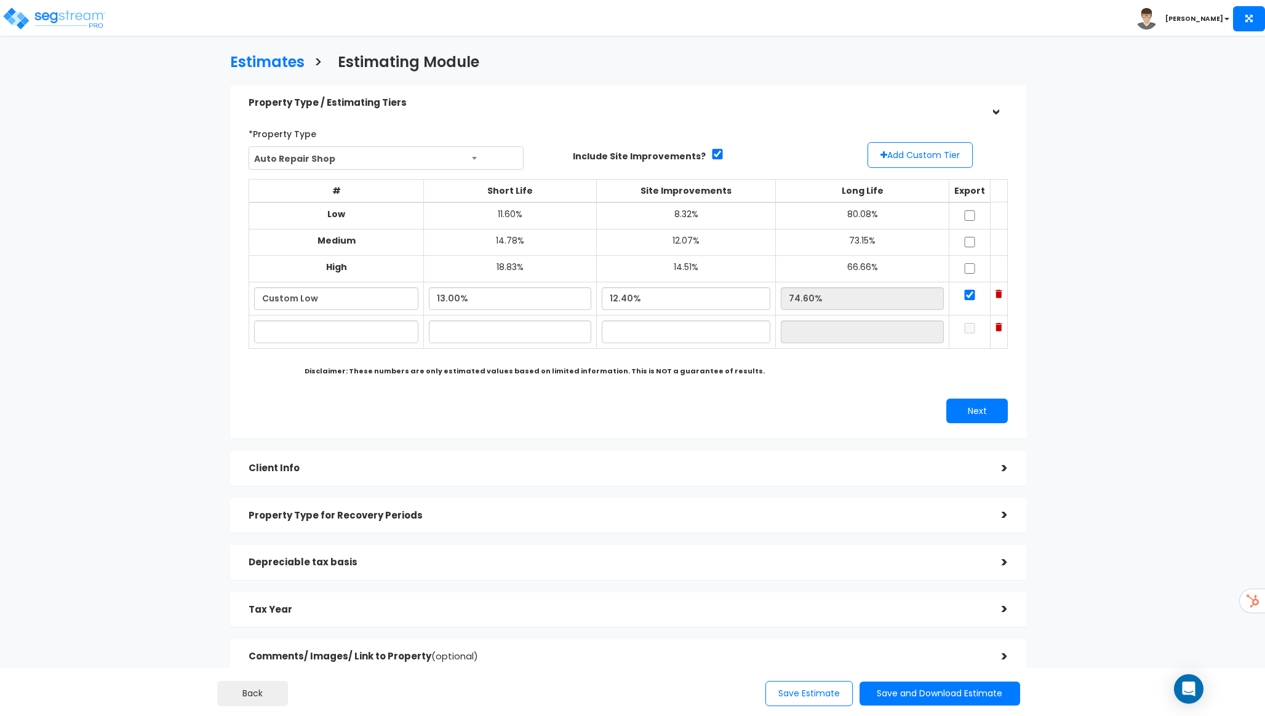
click at [996, 326] on img at bounding box center [999, 327] width 7 height 9
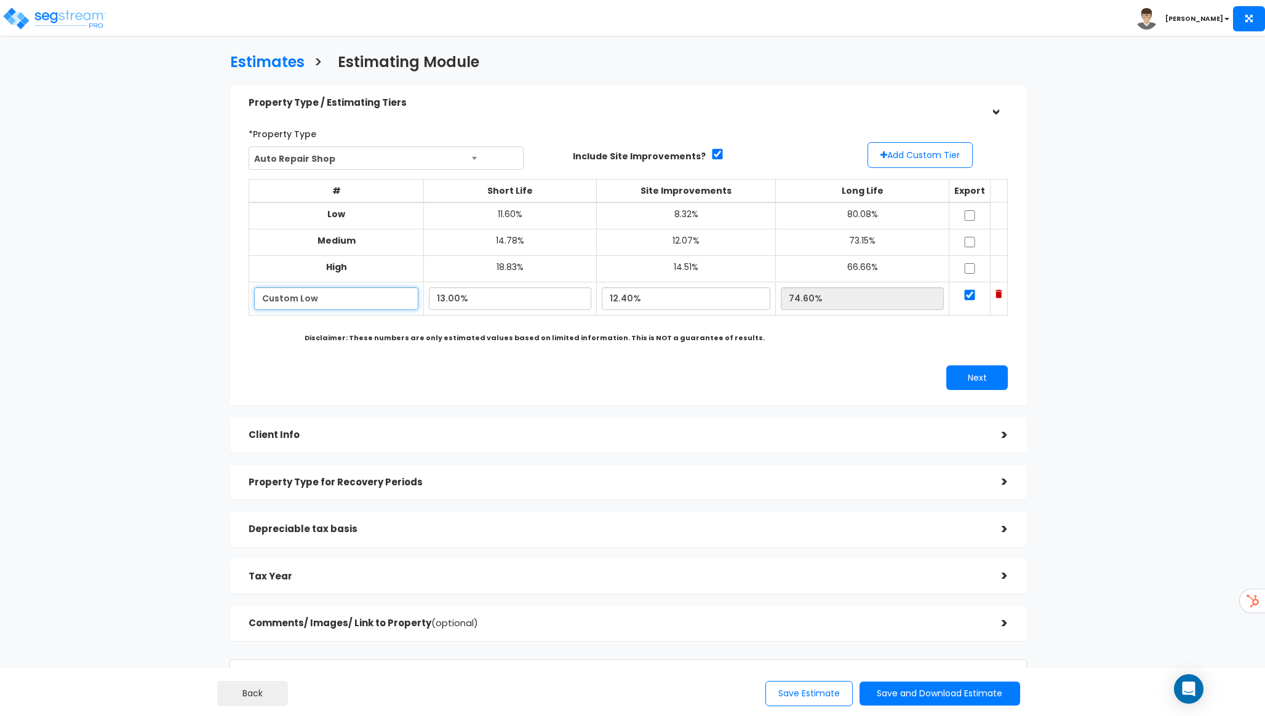
drag, startPoint x: 327, startPoint y: 300, endPoint x: 154, endPoint y: 299, distance: 172.3
click at [154, 299] on div "Estimates > Estimating Module Property Type / Estimating Tiers > *Property Type…" at bounding box center [628, 368] width 1039 height 878
type input "Low for Purchase"
click at [982, 375] on button "Next" at bounding box center [977, 378] width 62 height 25
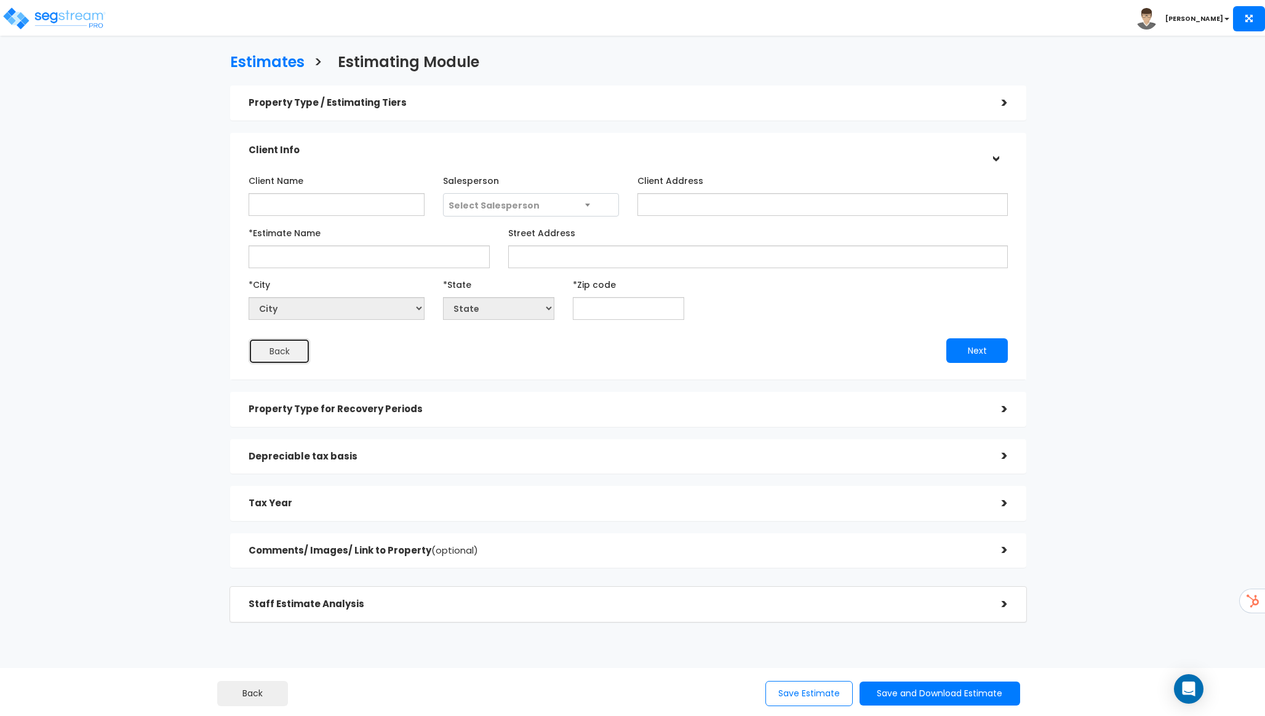
click at [279, 360] on button "Back" at bounding box center [280, 351] width 62 height 26
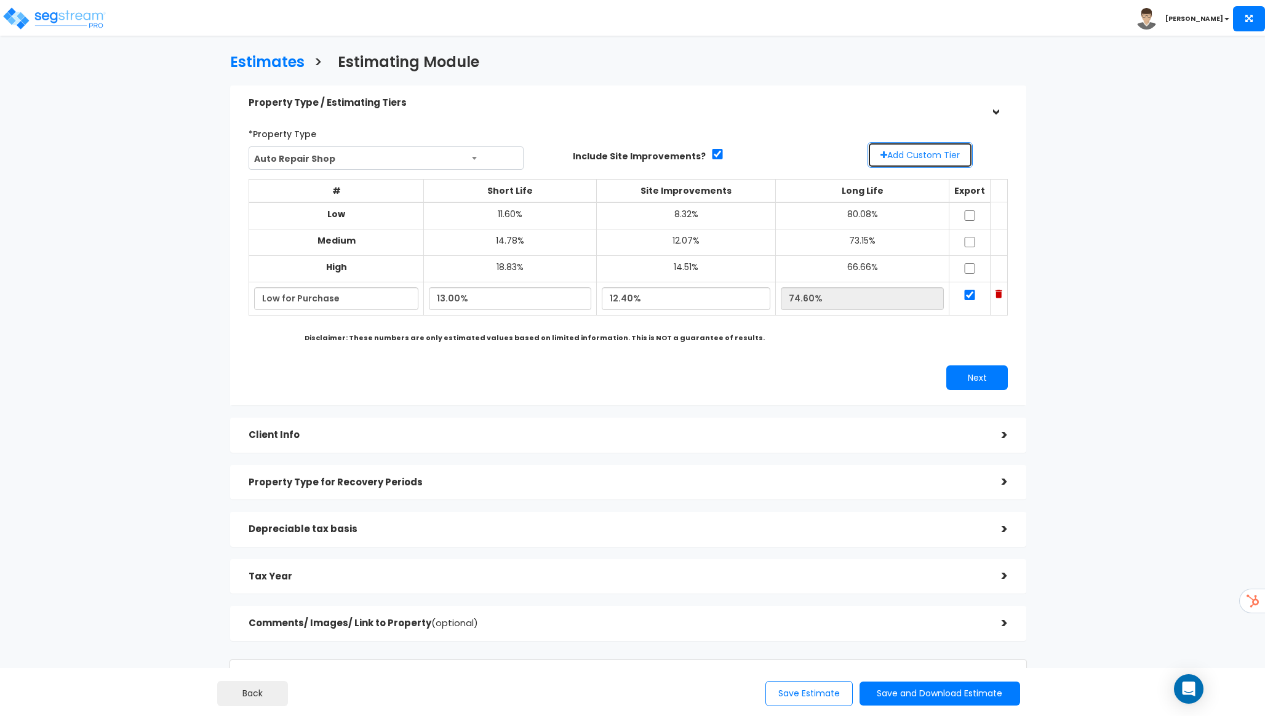
click at [947, 150] on button "Add Custom Tier" at bounding box center [920, 155] width 105 height 26
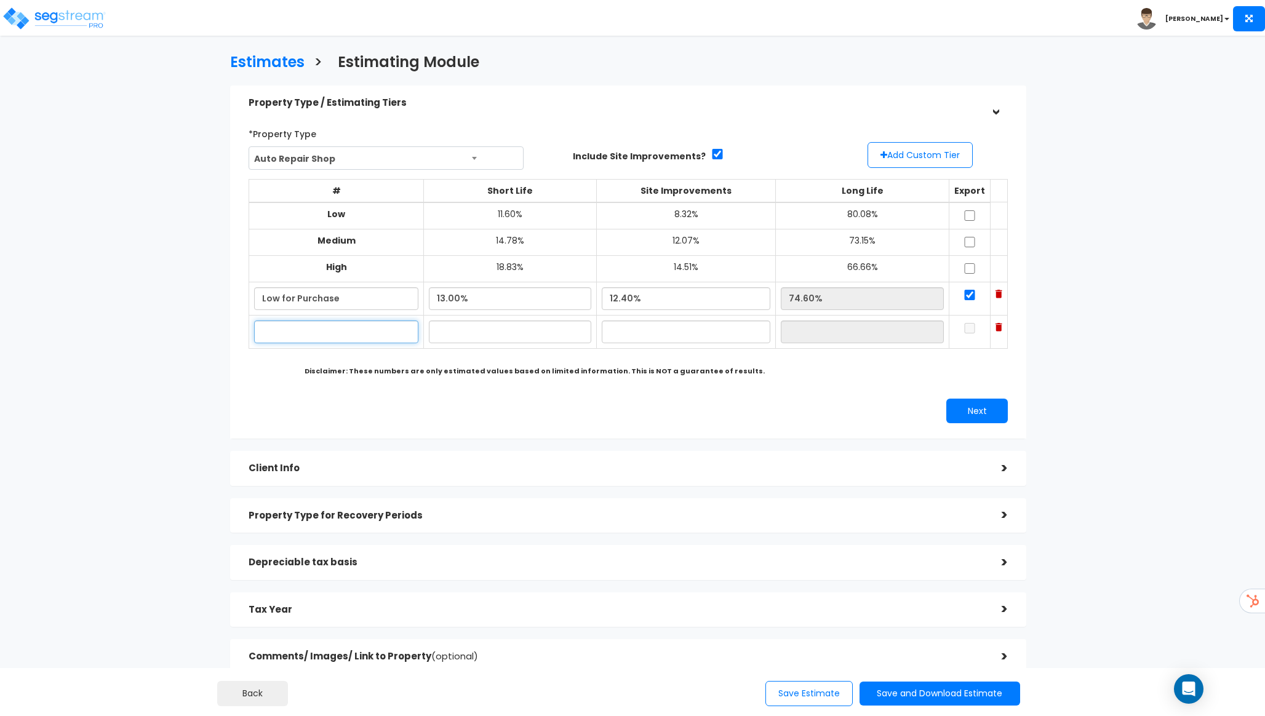
click at [283, 332] on input "text" at bounding box center [336, 332] width 164 height 23
type input "High for"
type input "14.00%"
type input "72.00%"
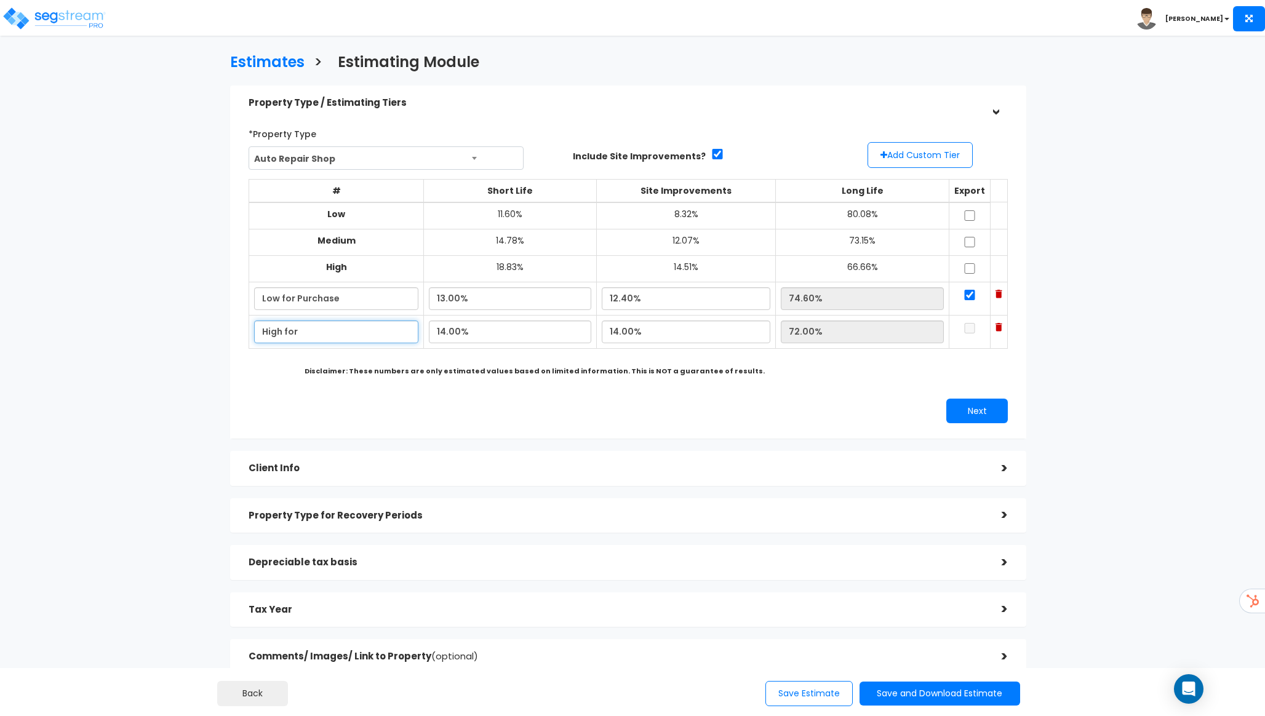
click at [283, 332] on input "High for" at bounding box center [336, 332] width 164 height 23
click at [921, 175] on div "# Short Life Site Improvements Long Life Export Low 11.60% 8.32% 80.08% Medium …" at bounding box center [628, 270] width 769 height 193
click at [921, 162] on button "Add Custom Tier" at bounding box center [920, 155] width 105 height 26
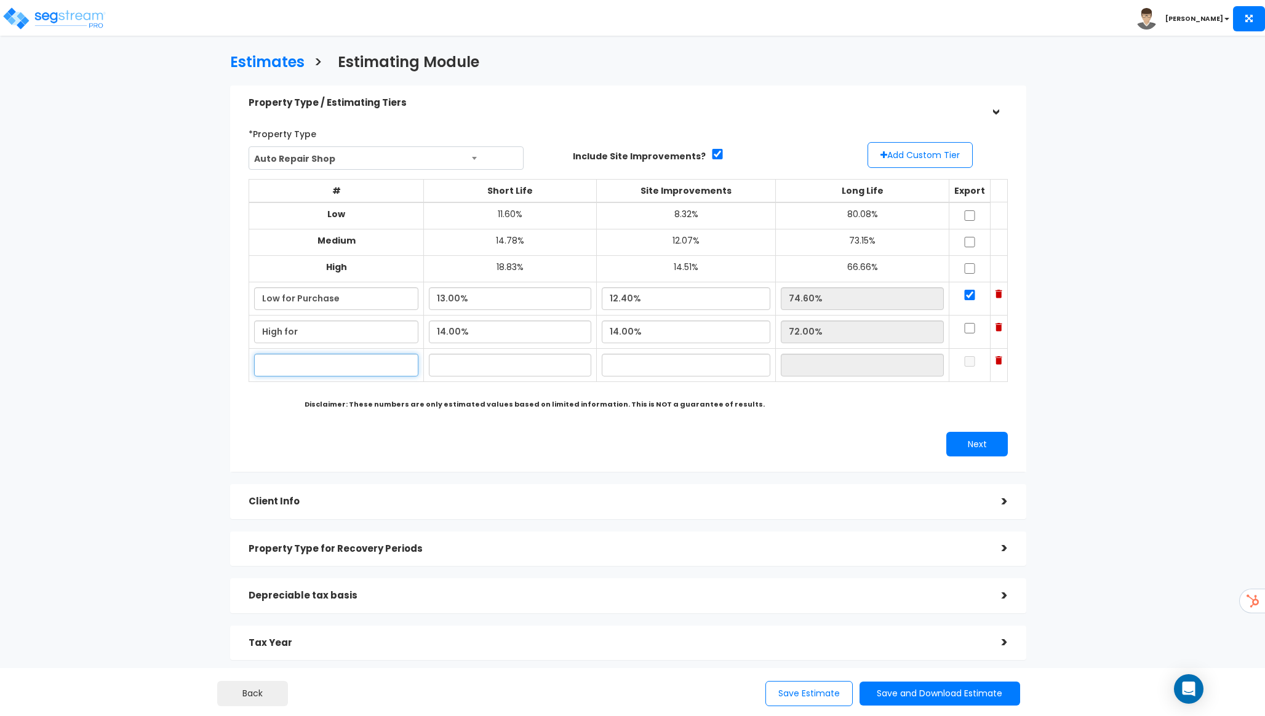
click at [369, 374] on input "text" at bounding box center [336, 365] width 164 height 23
type input "Reno Low"
click at [914, 155] on button "Add Custom Tier" at bounding box center [920, 155] width 105 height 26
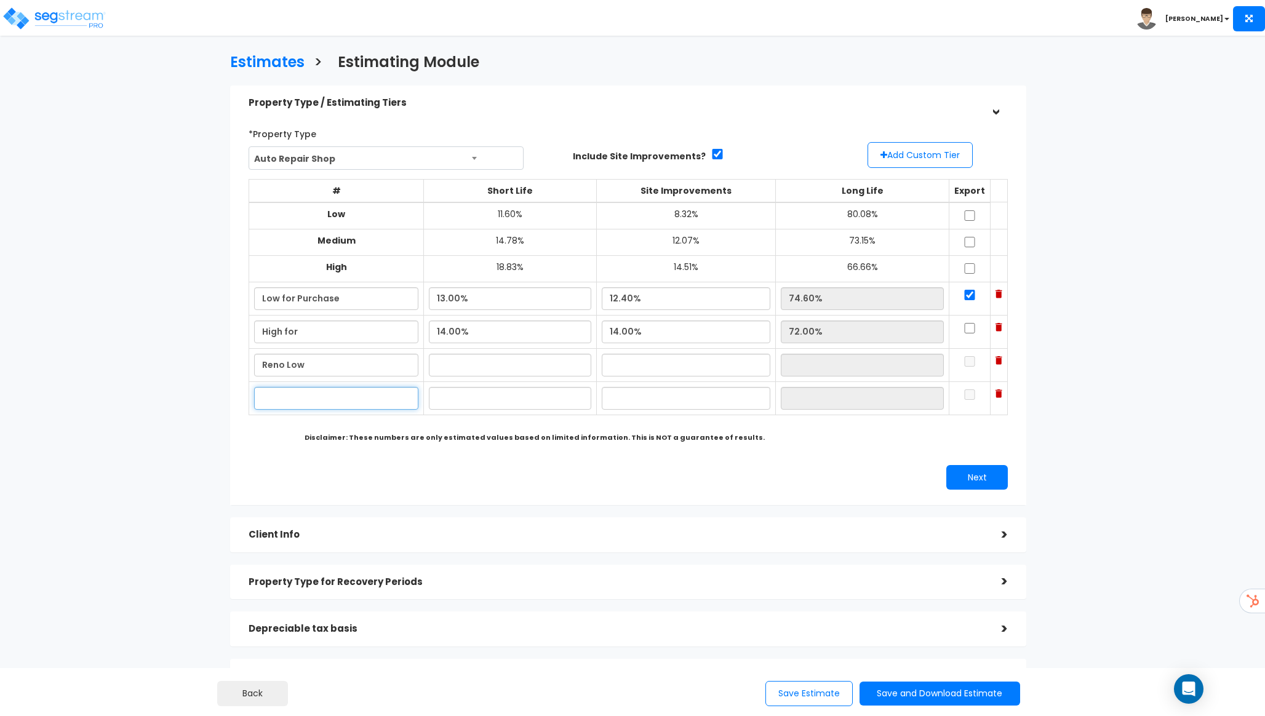
click at [304, 401] on input "text" at bounding box center [336, 398] width 164 height 23
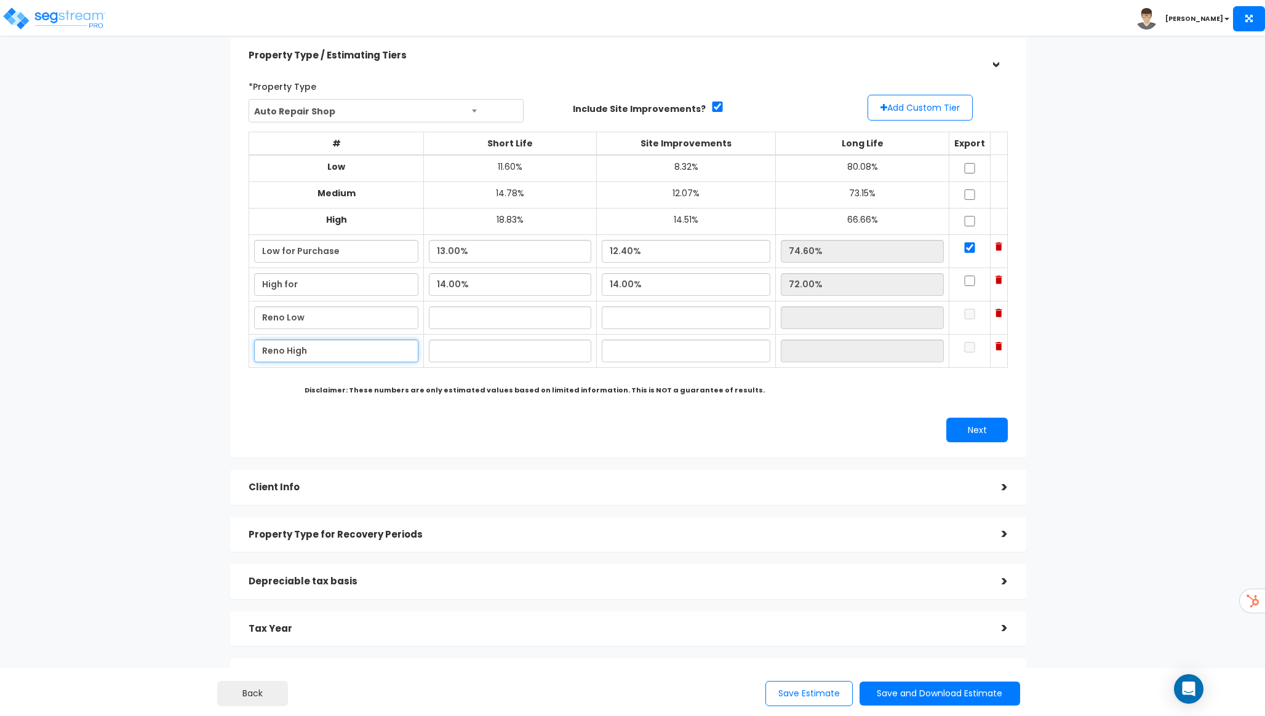
scroll to position [52, 0]
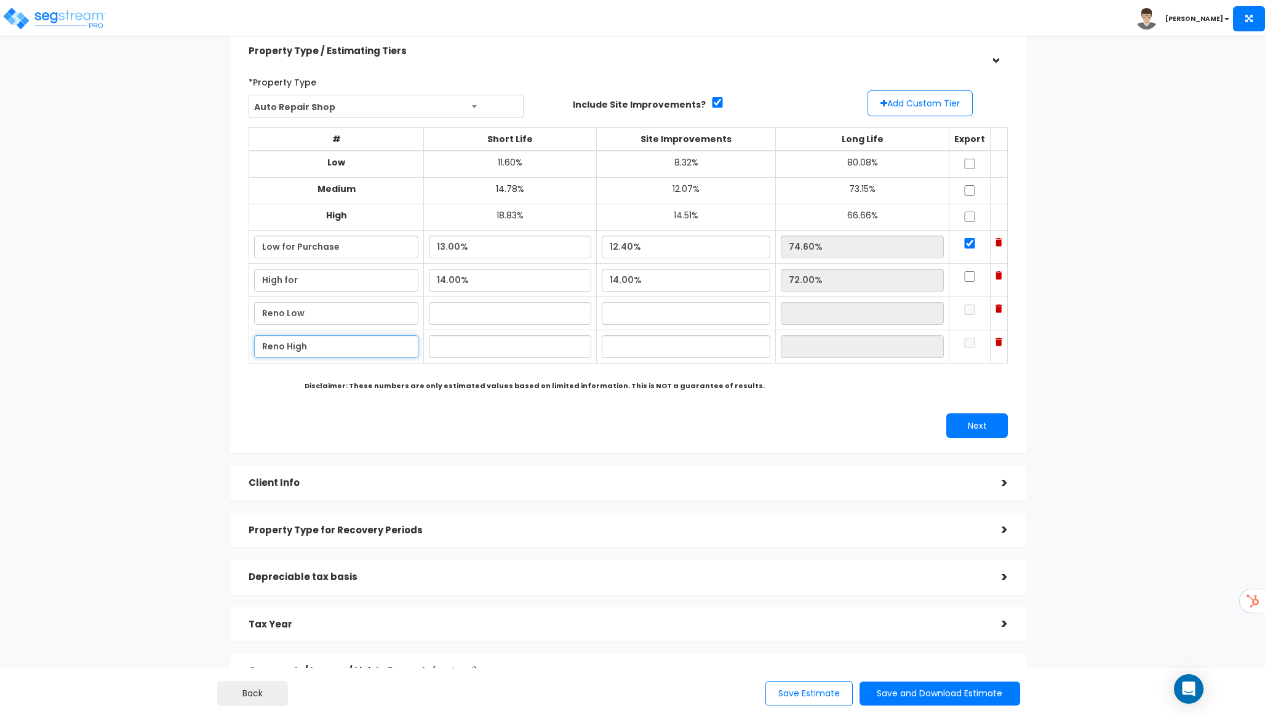
type input "Reno High"
click at [964, 281] on input "checkbox" at bounding box center [970, 276] width 12 height 10
checkbox input "true"
click at [998, 310] on img at bounding box center [999, 309] width 7 height 9
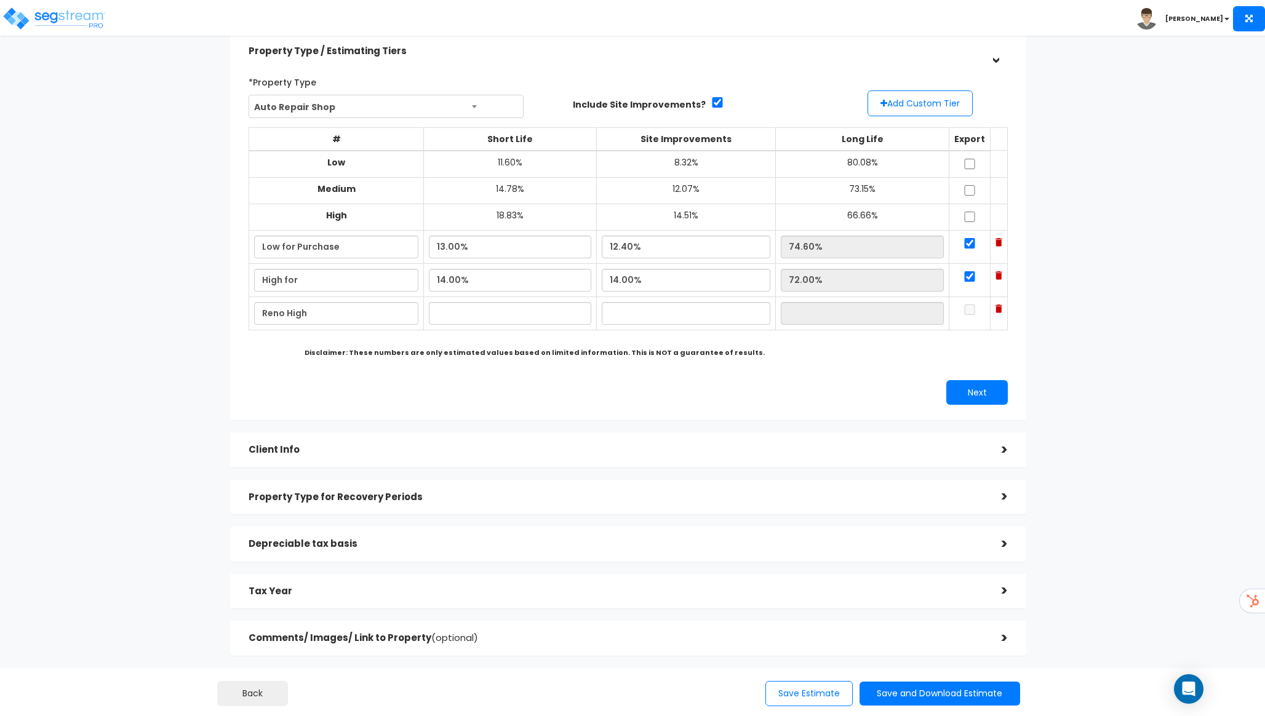
click at [996, 311] on img at bounding box center [999, 309] width 7 height 9
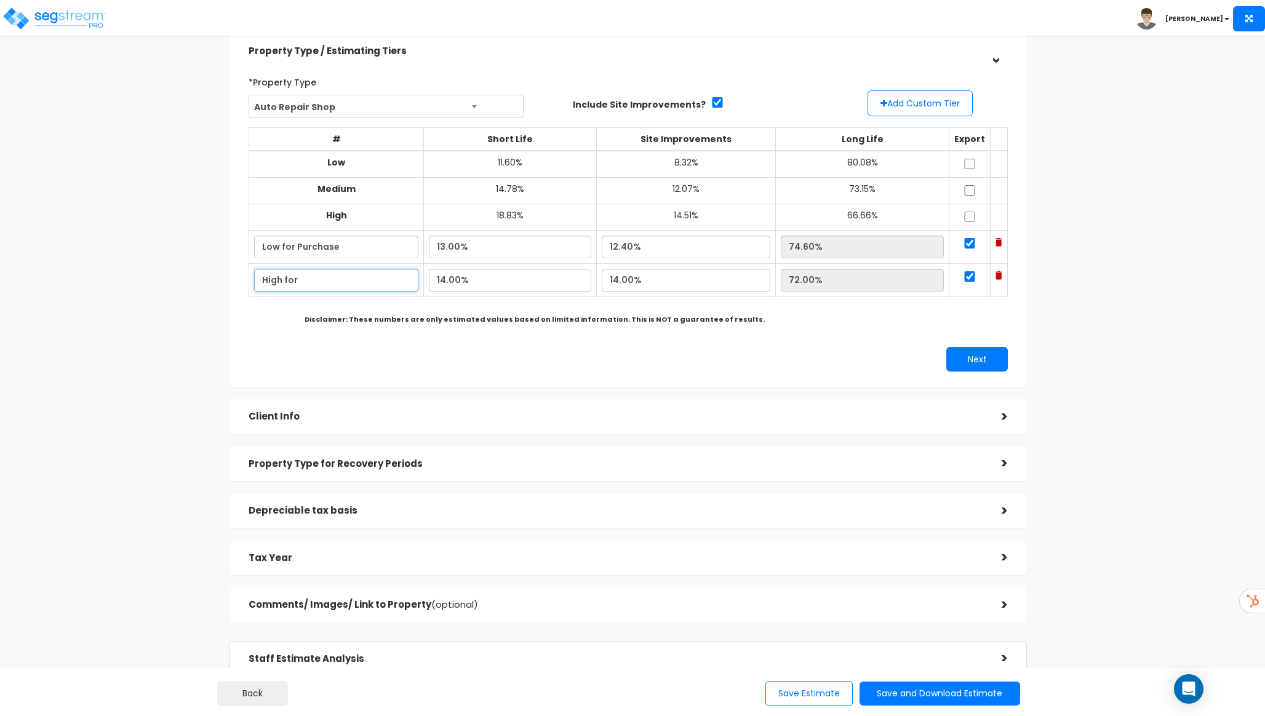
click at [356, 287] on input "High for" at bounding box center [336, 280] width 164 height 23
type input "High for Purchase"
click at [973, 368] on button "Next" at bounding box center [977, 359] width 62 height 25
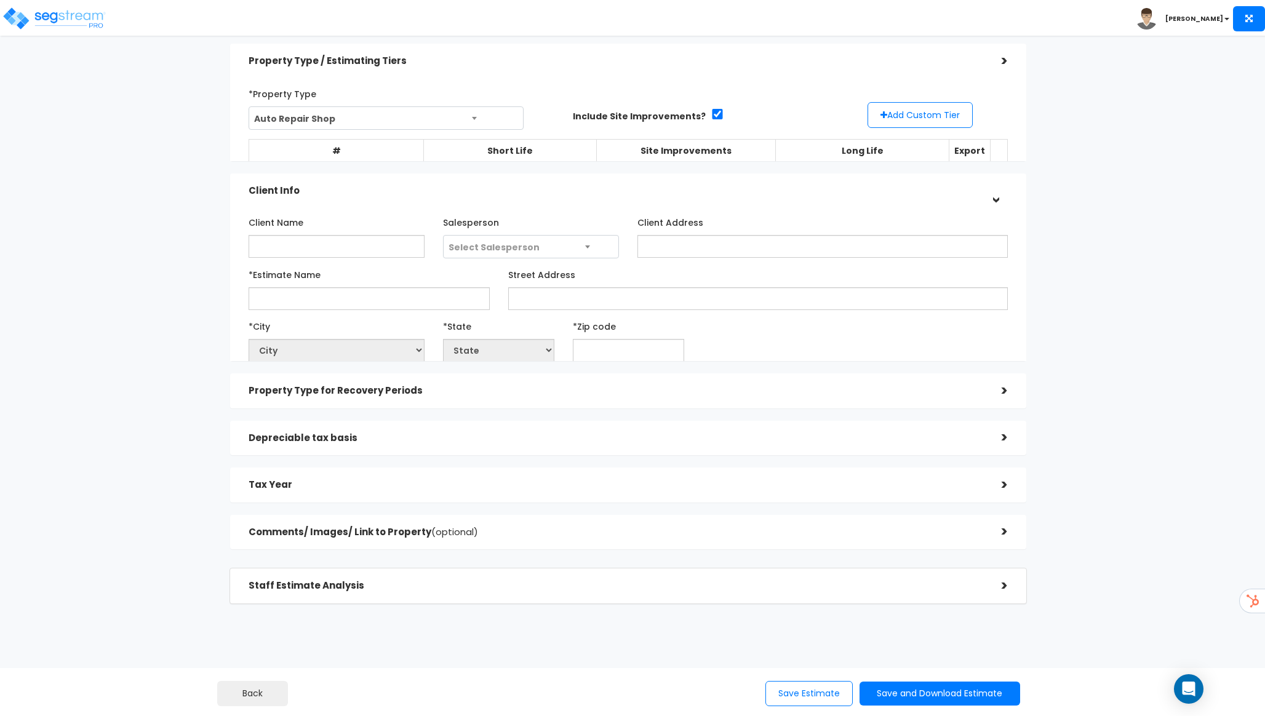
scroll to position [18, 0]
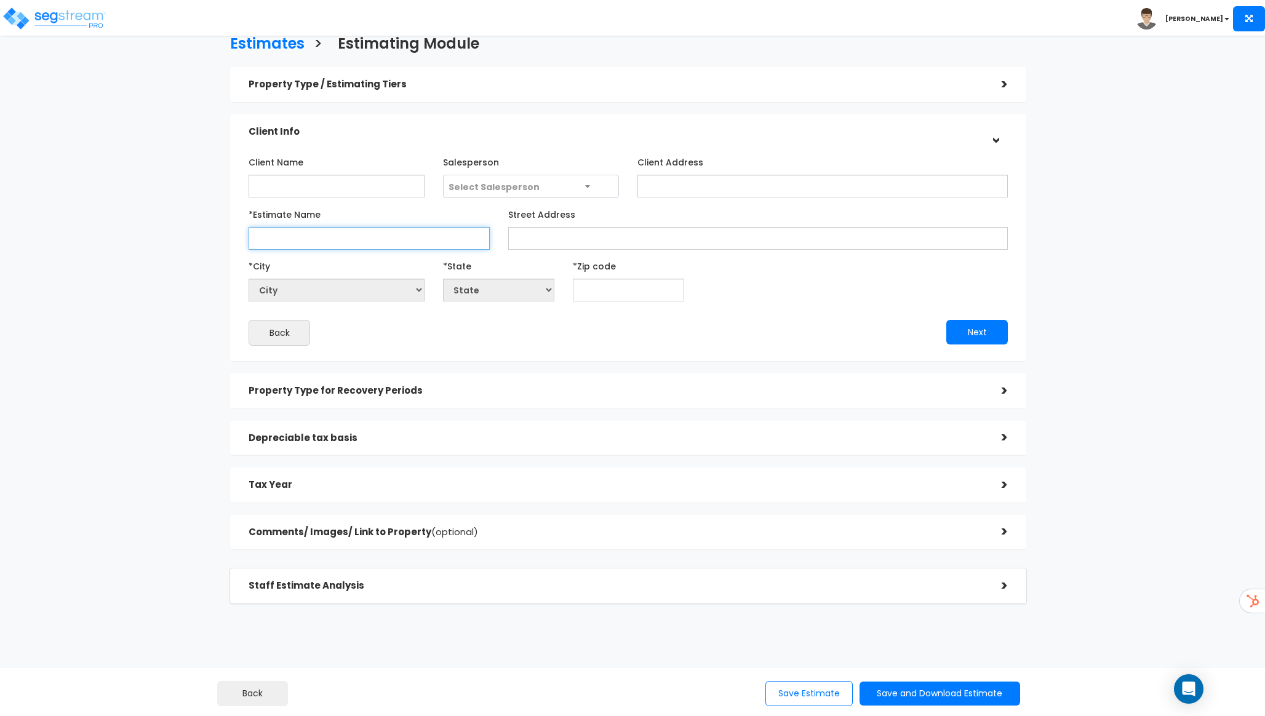
click at [382, 238] on input "*Estimate Name" at bounding box center [369, 238] width 241 height 23
type input "Sample"
click at [669, 295] on input "text" at bounding box center [628, 290] width 111 height 23
type input "90"
select select "CA"
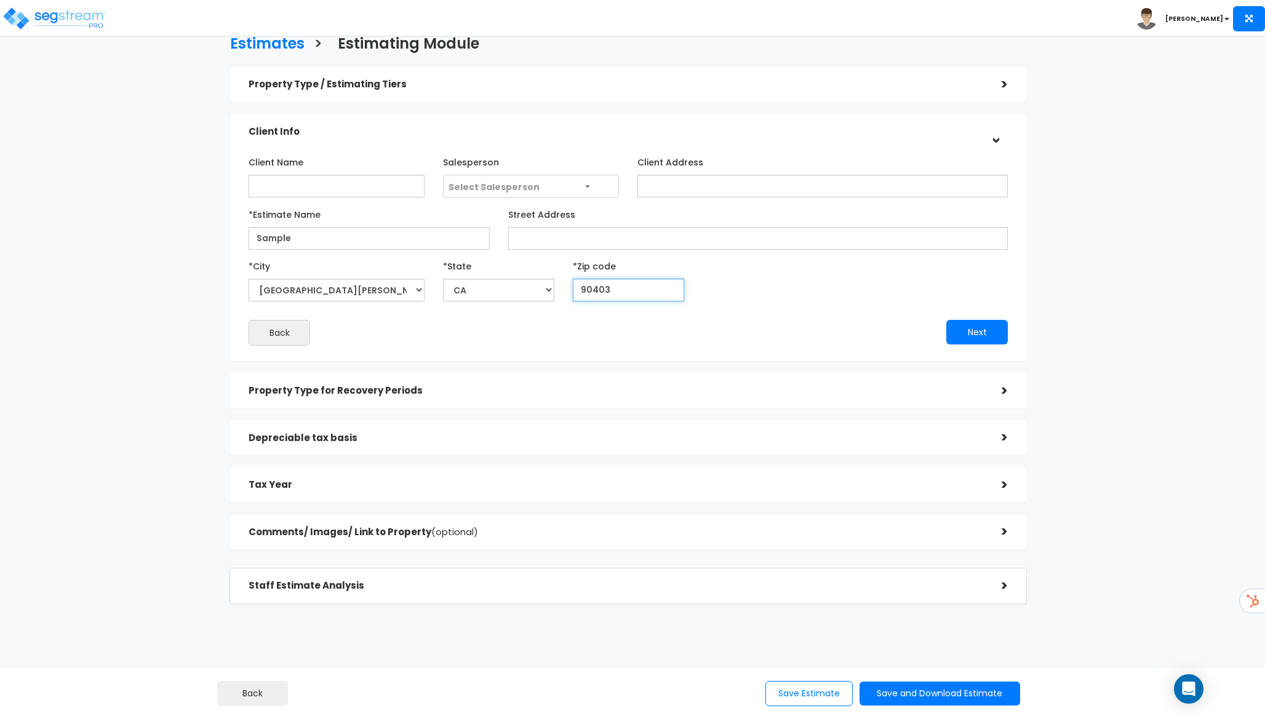
type input "90403"
click at [793, 318] on div "Client Name Salesperson Select Salesperson Client Address" at bounding box center [628, 249] width 759 height 194
click at [958, 320] on button "Next" at bounding box center [977, 332] width 62 height 25
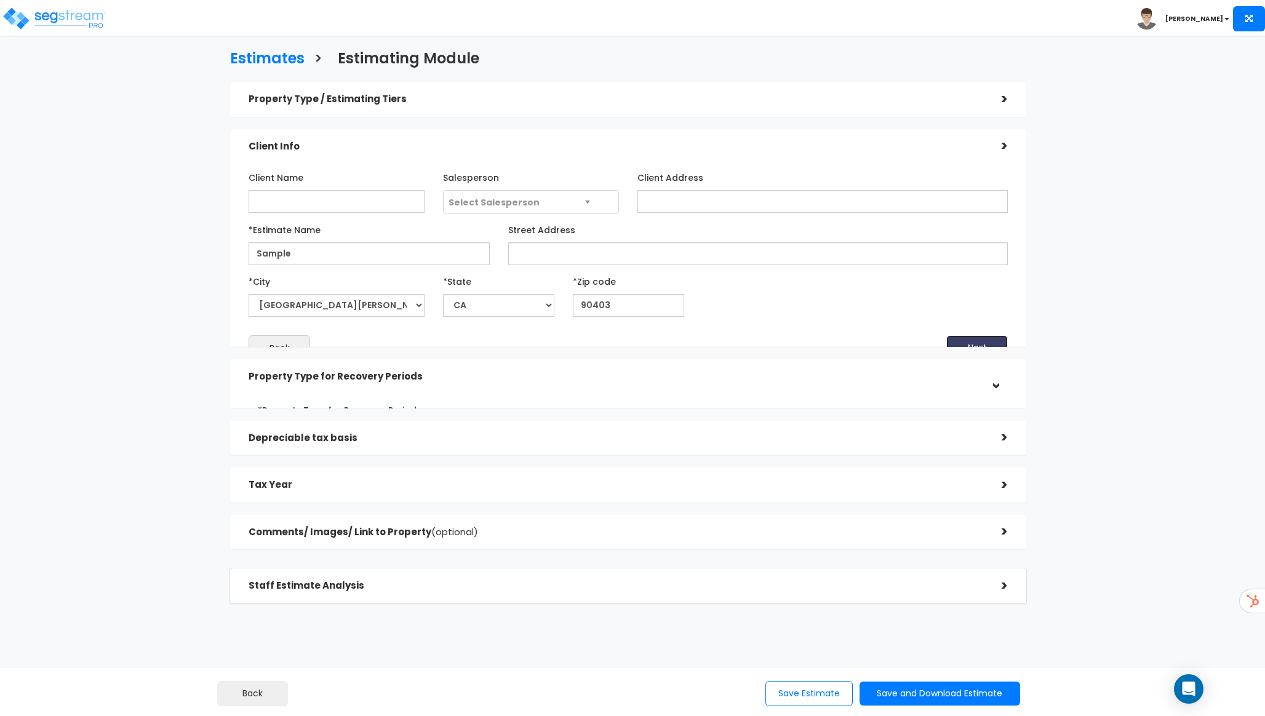
scroll to position [0, 0]
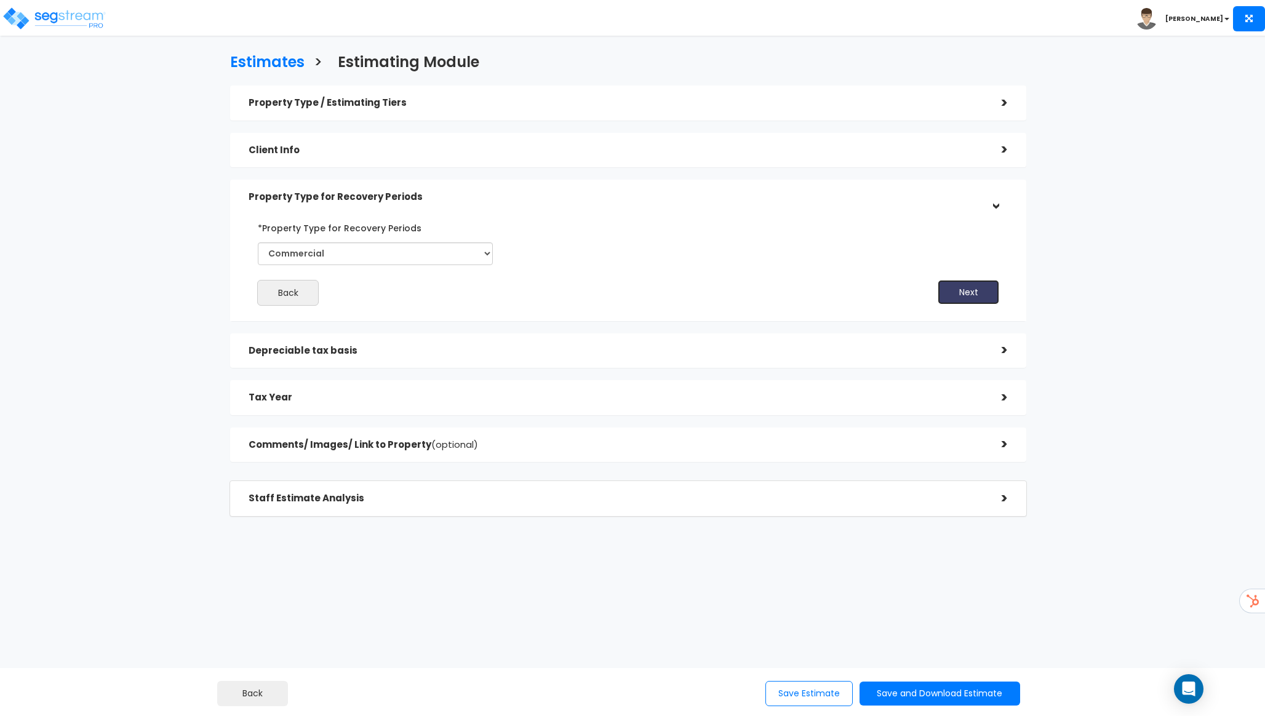
click at [977, 294] on button "Next" at bounding box center [969, 292] width 62 height 25
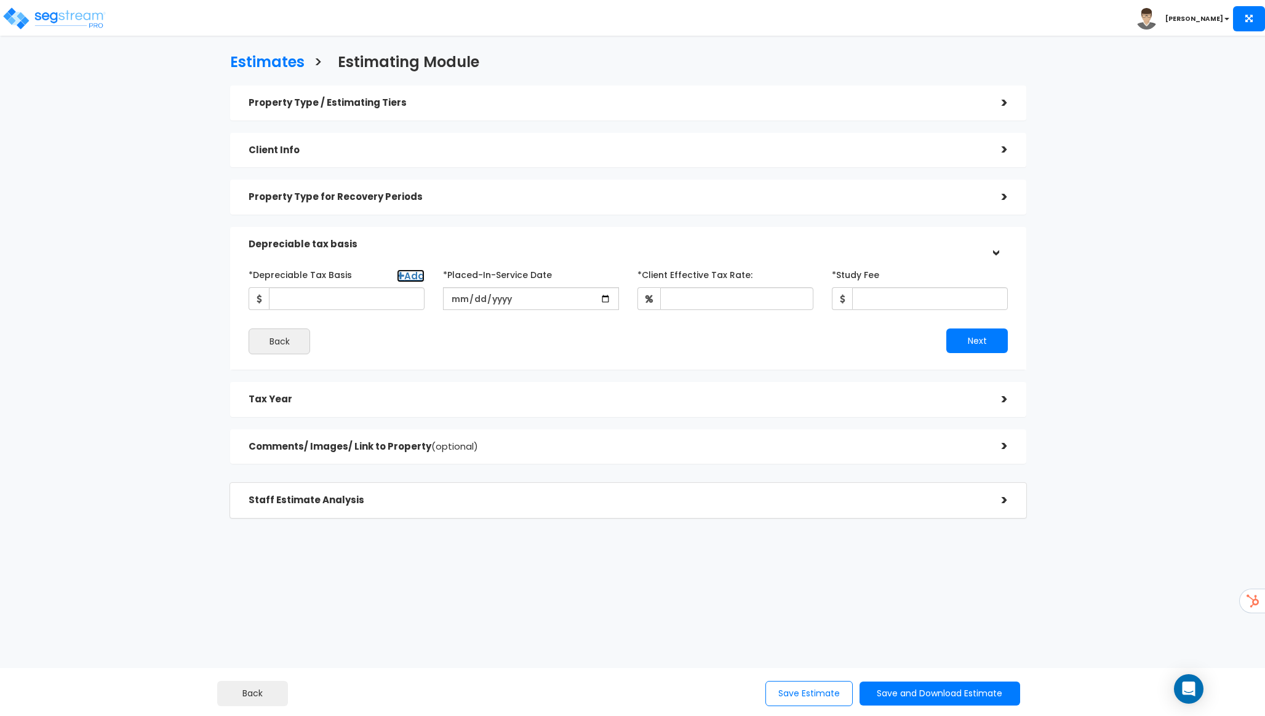
click at [409, 273] on link "Add" at bounding box center [411, 276] width 28 height 13
select select
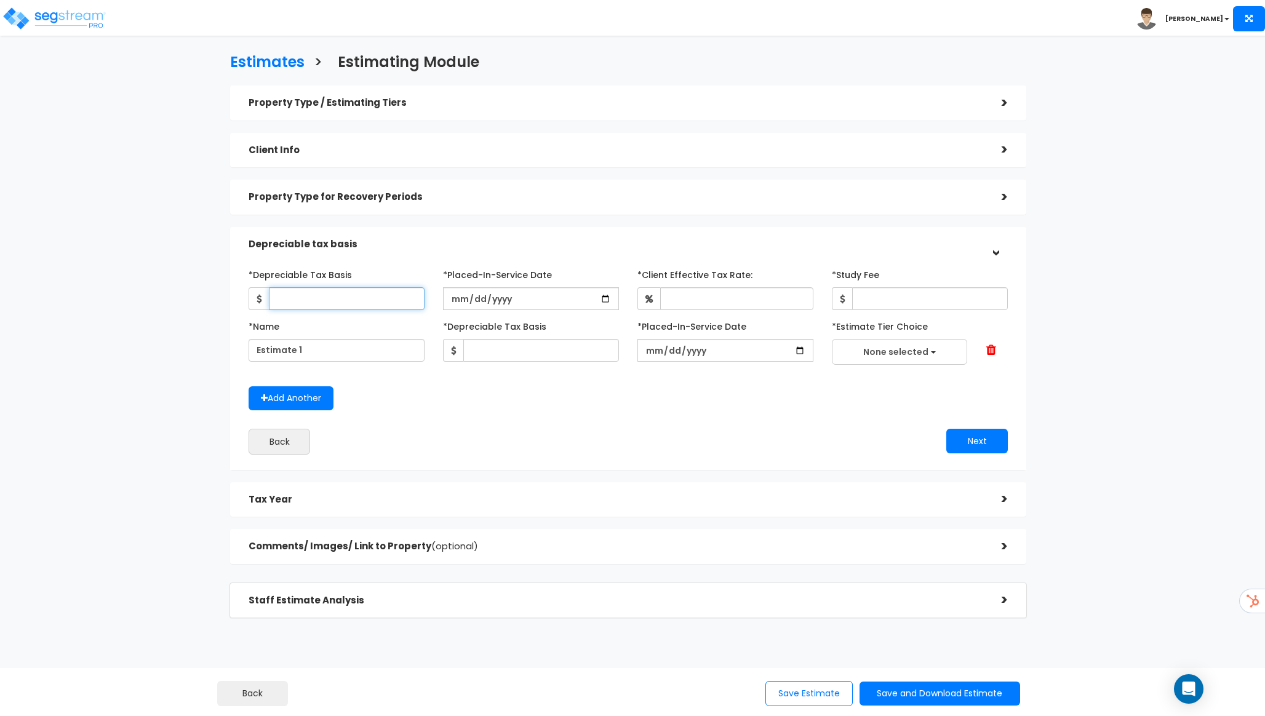
click at [318, 297] on input "*Depreciable Tax Basis" at bounding box center [347, 298] width 156 height 23
type input "2,400,000"
click at [607, 303] on input "date" at bounding box center [531, 298] width 176 height 23
type input "2025-07-29"
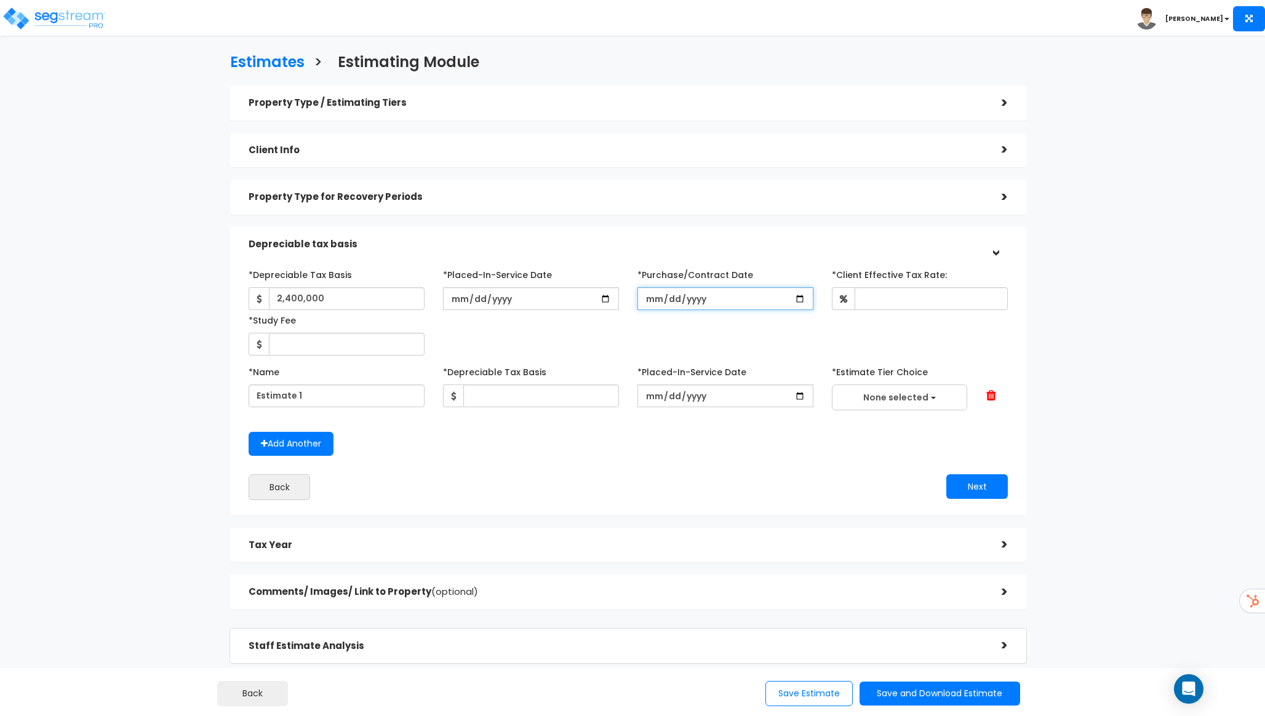
click at [805, 295] on input "*Purchase/Contract Date" at bounding box center [726, 298] width 176 height 23
type input "2025-08-05"
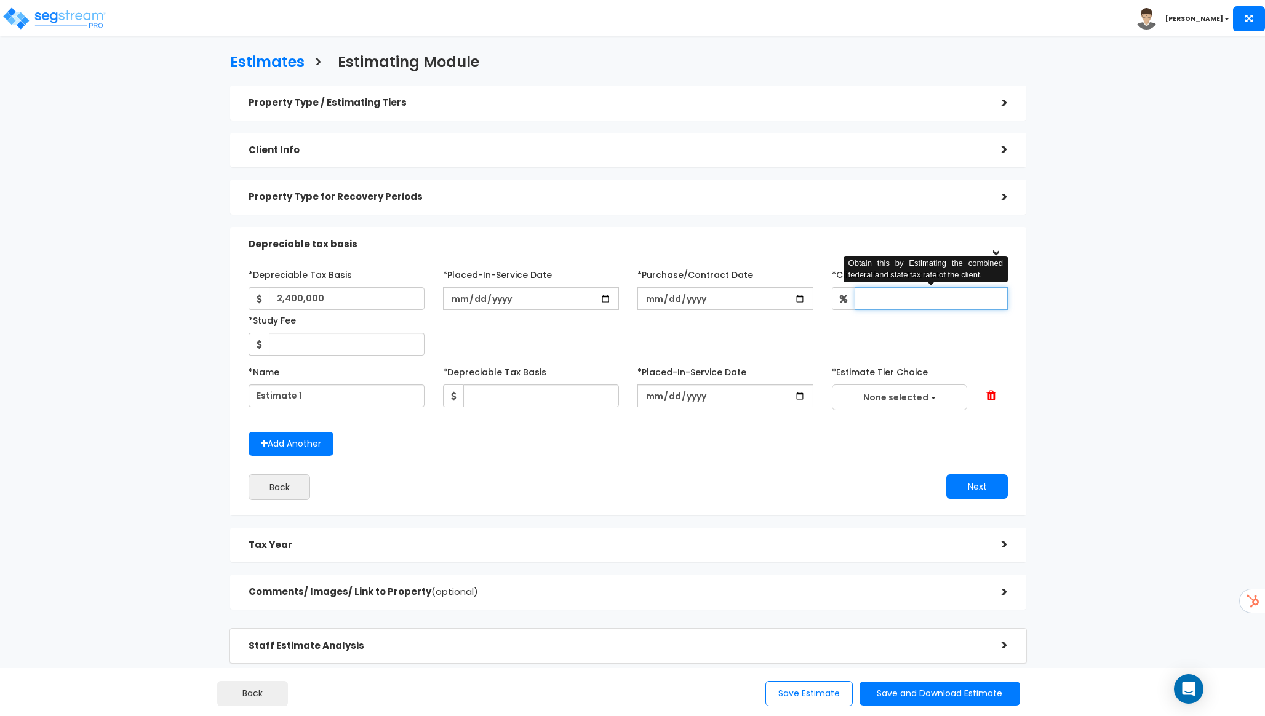
click at [924, 302] on input "*Client Effective Tax Rate:" at bounding box center [931, 298] width 153 height 23
click at [868, 337] on div "*Depreciable Tax Basis Add 2,400,000 *Placed-In-Service Date 2025-07-29" at bounding box center [628, 310] width 778 height 91
click at [879, 304] on input "*Client Effective Tax Rate:" at bounding box center [931, 298] width 153 height 23
type input "35"
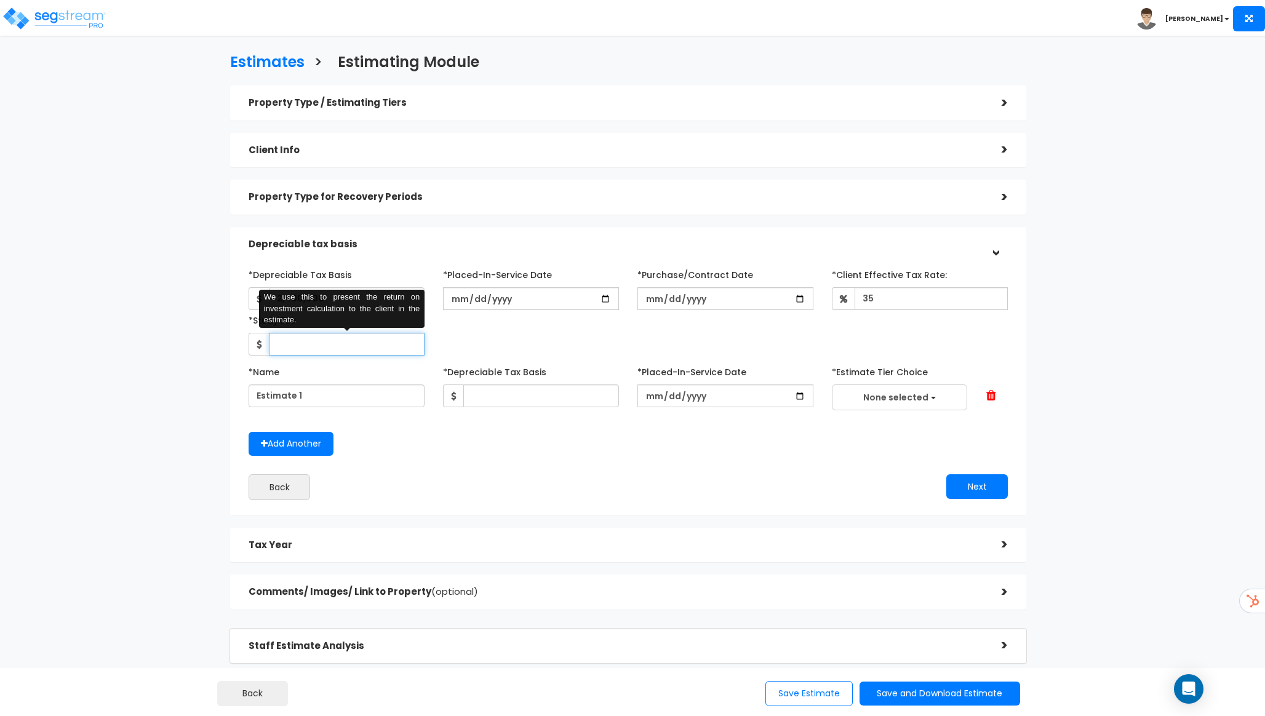
click at [355, 343] on input "*Study Fee" at bounding box center [347, 344] width 156 height 23
type input "9,000"
drag, startPoint x: 327, startPoint y: 396, endPoint x: 136, endPoint y: 396, distance: 190.8
click at [136, 396] on div "Estimates > Estimating Module Property Type / Estimating Tiers > *Property Type…" at bounding box center [628, 352] width 1039 height 847
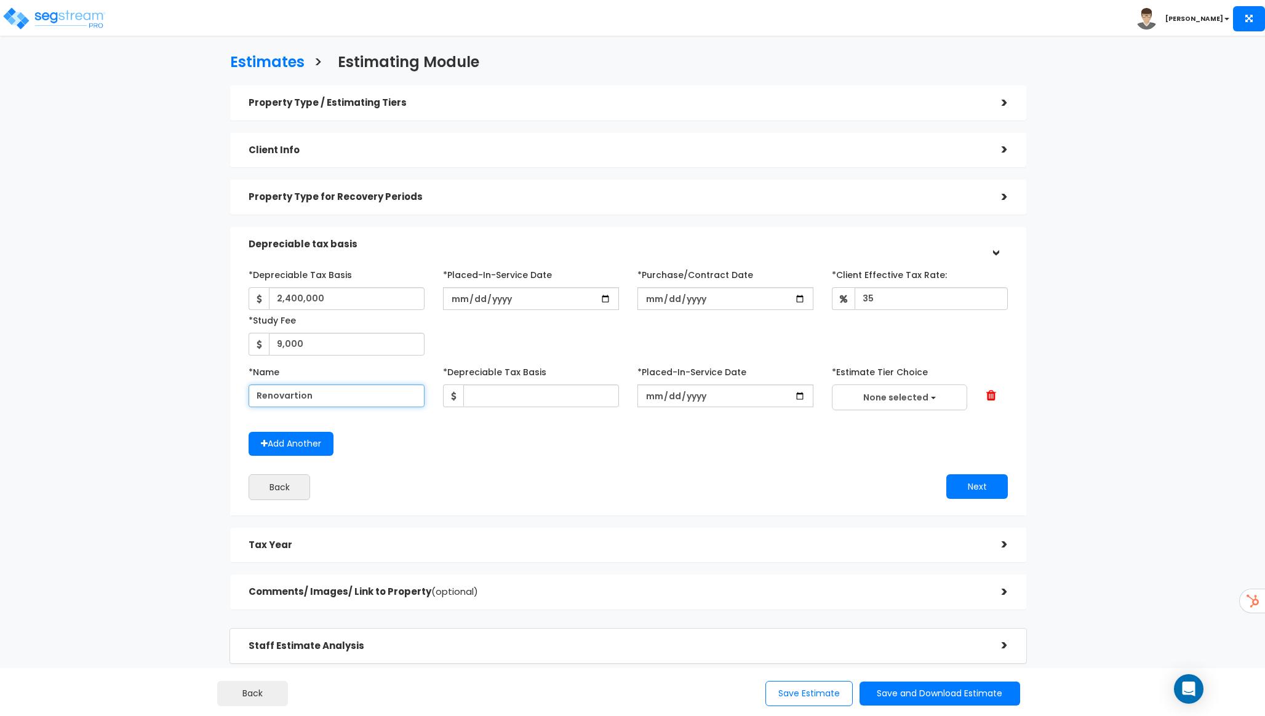
type input "Renovartion"
type input "540,000"
click at [813, 395] on input "date" at bounding box center [726, 396] width 176 height 23
click at [802, 395] on input "date" at bounding box center [726, 396] width 176 height 23
type input "2025-08-27"
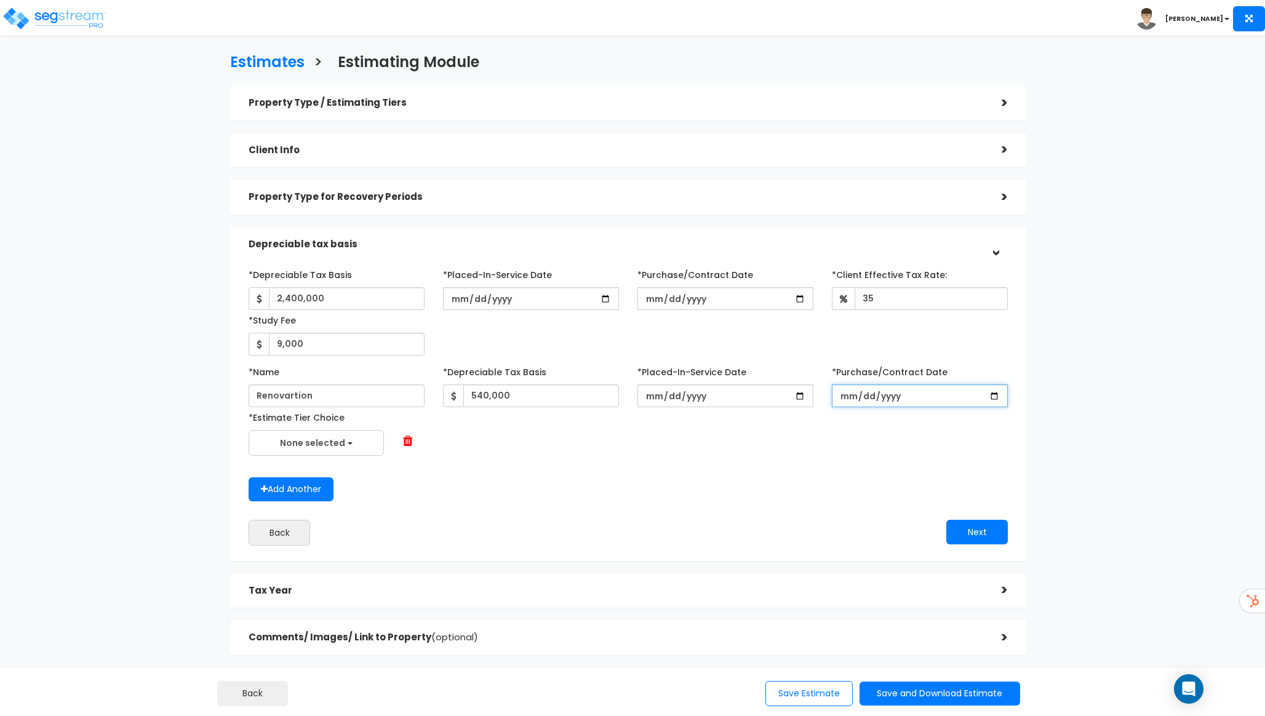
click at [996, 398] on input "date" at bounding box center [920, 396] width 176 height 23
type input "2025-08-06"
click at [332, 450] on button "None selected" at bounding box center [316, 443] width 135 height 26
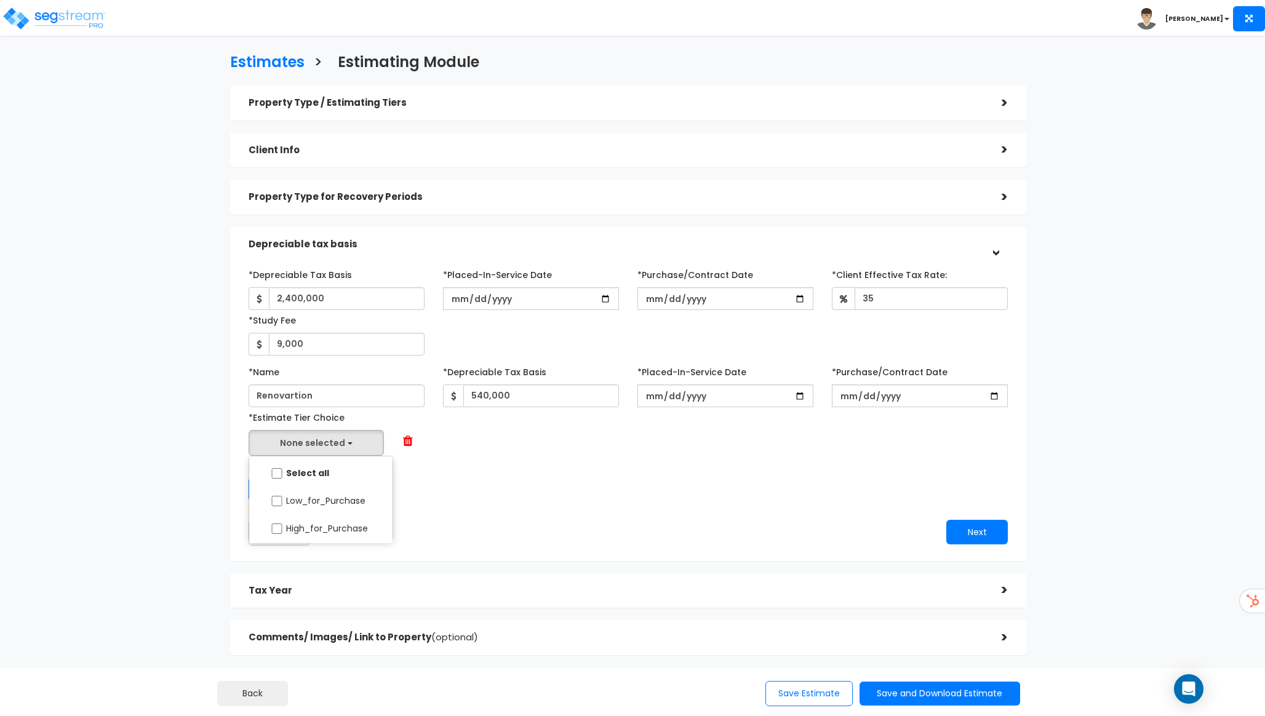
click at [462, 484] on div "Add Another" at bounding box center [628, 490] width 778 height 24
click at [359, 449] on button "None selected" at bounding box center [316, 443] width 135 height 26
click at [451, 493] on div "Add Another" at bounding box center [628, 490] width 778 height 24
click at [375, 449] on button "None selected" at bounding box center [316, 443] width 135 height 26
click at [279, 505] on input "Low_for_Purchase" at bounding box center [277, 501] width 12 height 10
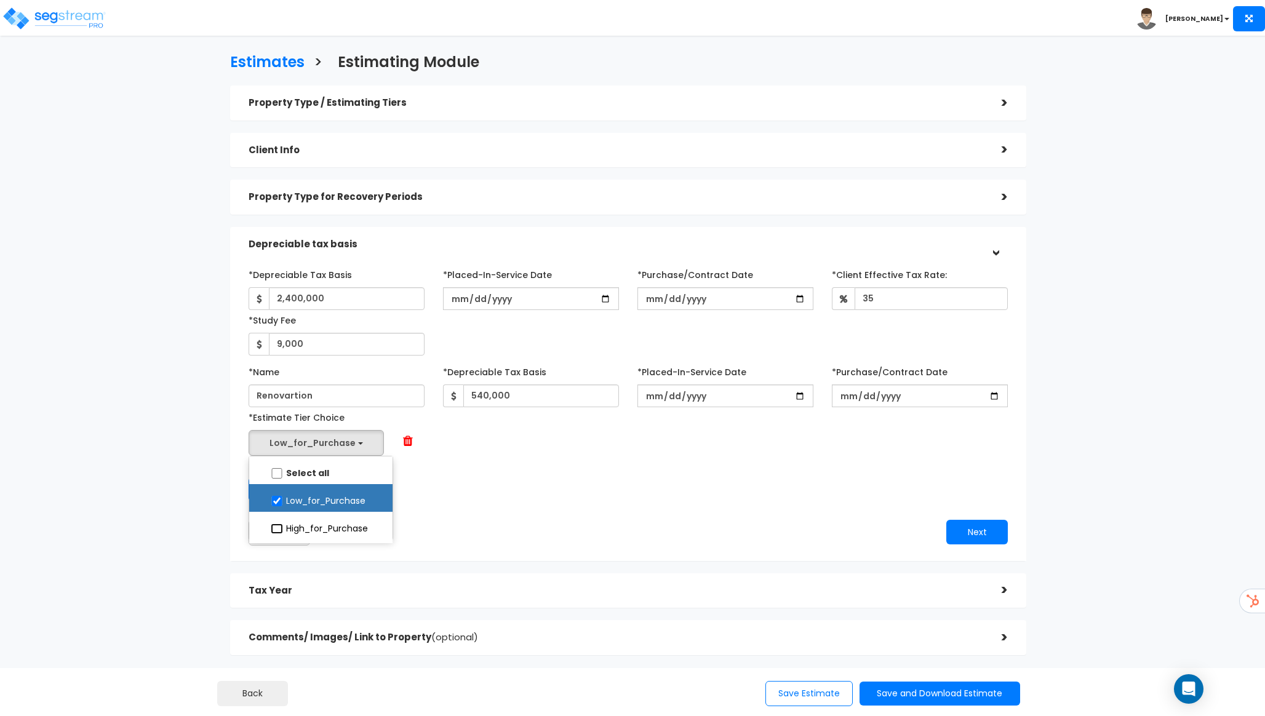
click at [278, 533] on input "High_for_Purchase" at bounding box center [277, 529] width 12 height 10
select select "Low_for_Purchase"
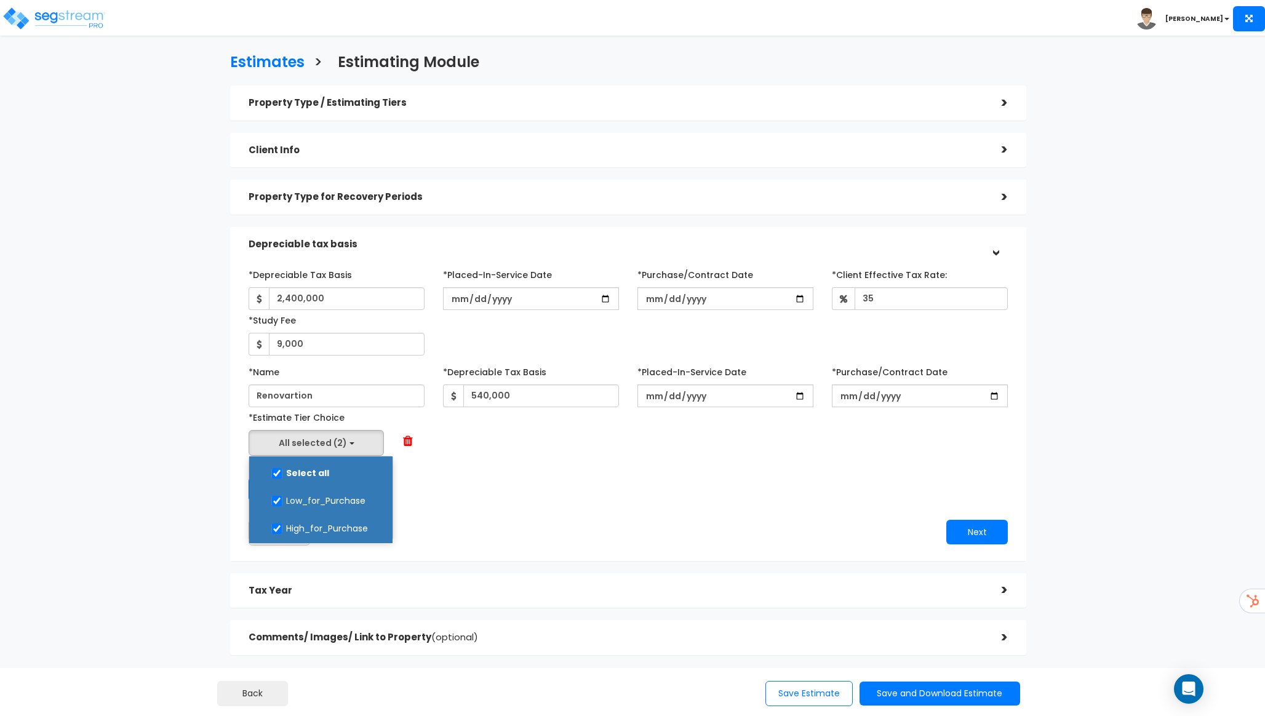
click at [452, 516] on div "*Depreciable Tax Basis Add 2,400,000 *Placed-In-Service Date 2025-07-29" at bounding box center [628, 405] width 759 height 281
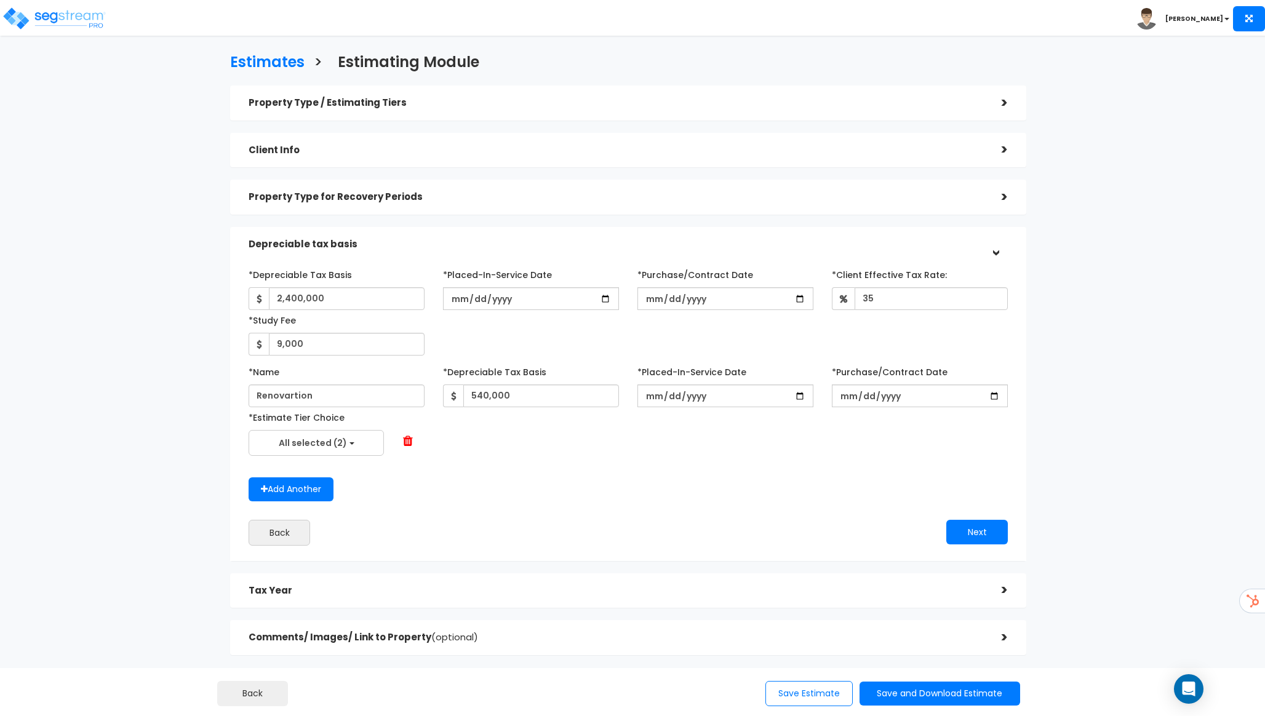
click at [545, 93] on div "Property Type / Estimating Tiers" at bounding box center [616, 103] width 735 height 23
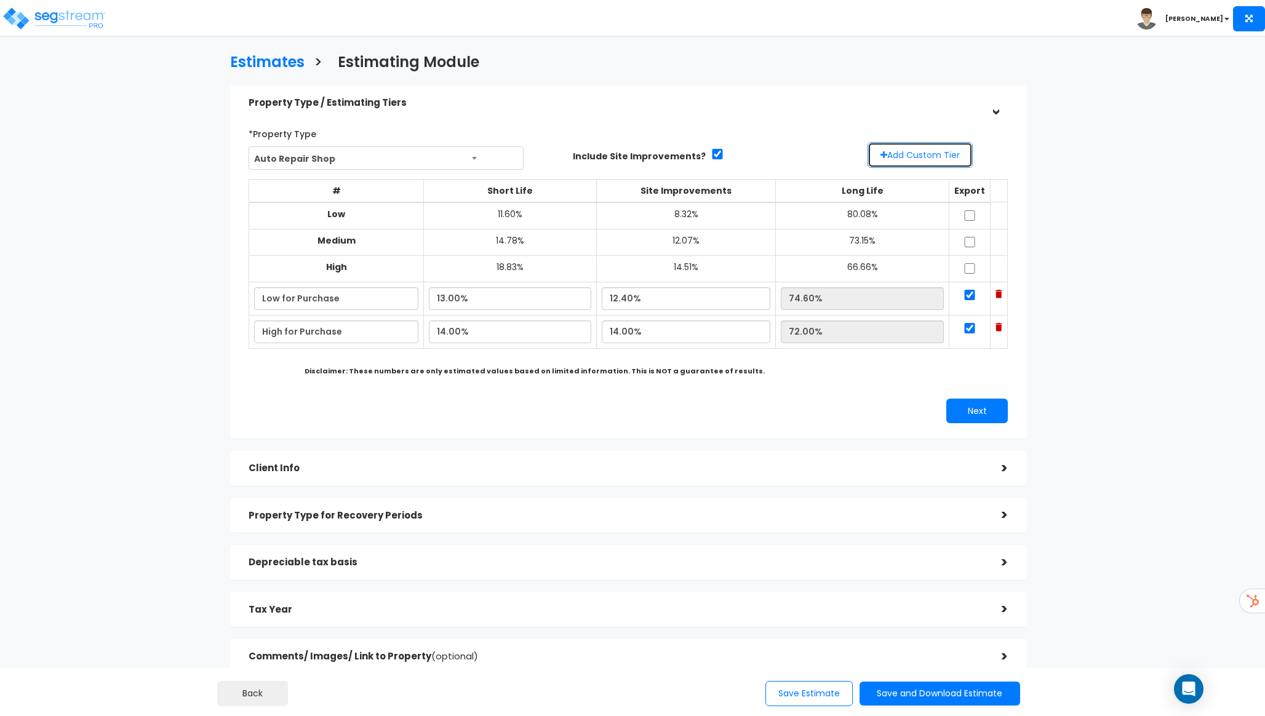
click at [931, 159] on button "Add Custom Tier" at bounding box center [920, 155] width 105 height 26
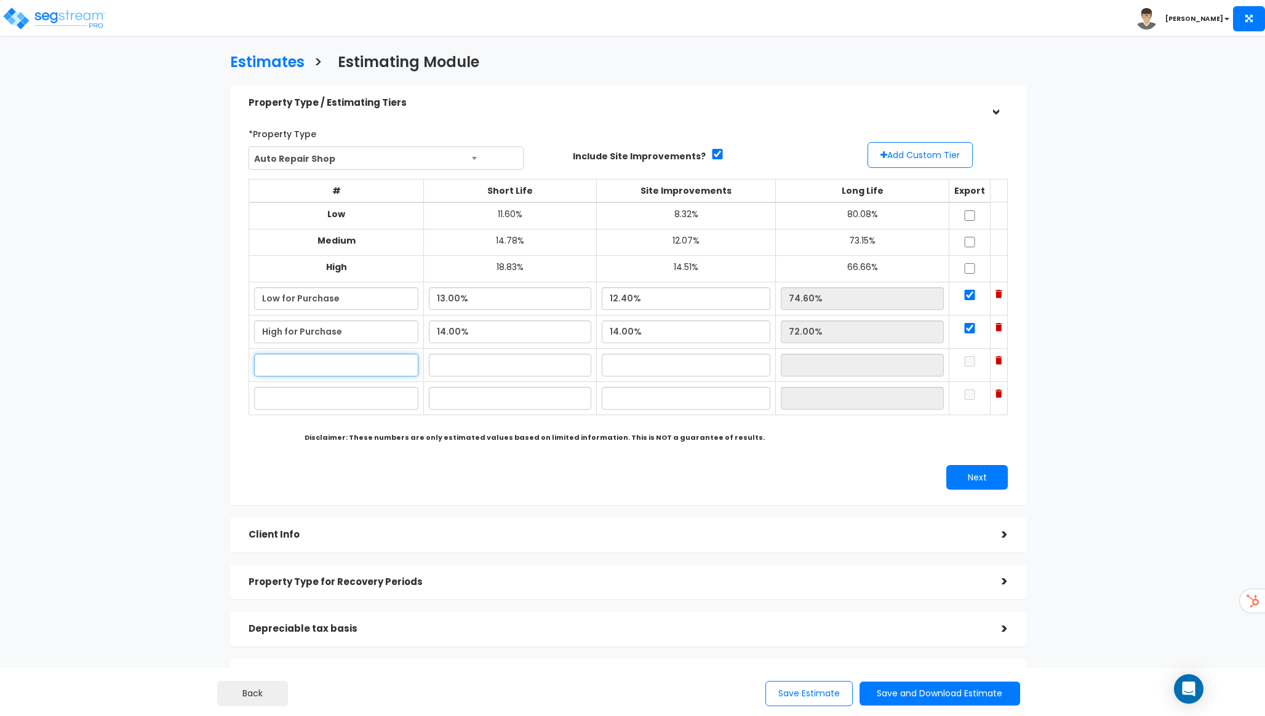
click at [358, 369] on input "text" at bounding box center [336, 365] width 164 height 23
type input "L for R"
click at [351, 392] on input "text" at bounding box center [336, 398] width 164 height 23
type input "H for R"
click at [530, 360] on input "text" at bounding box center [510, 365] width 162 height 23
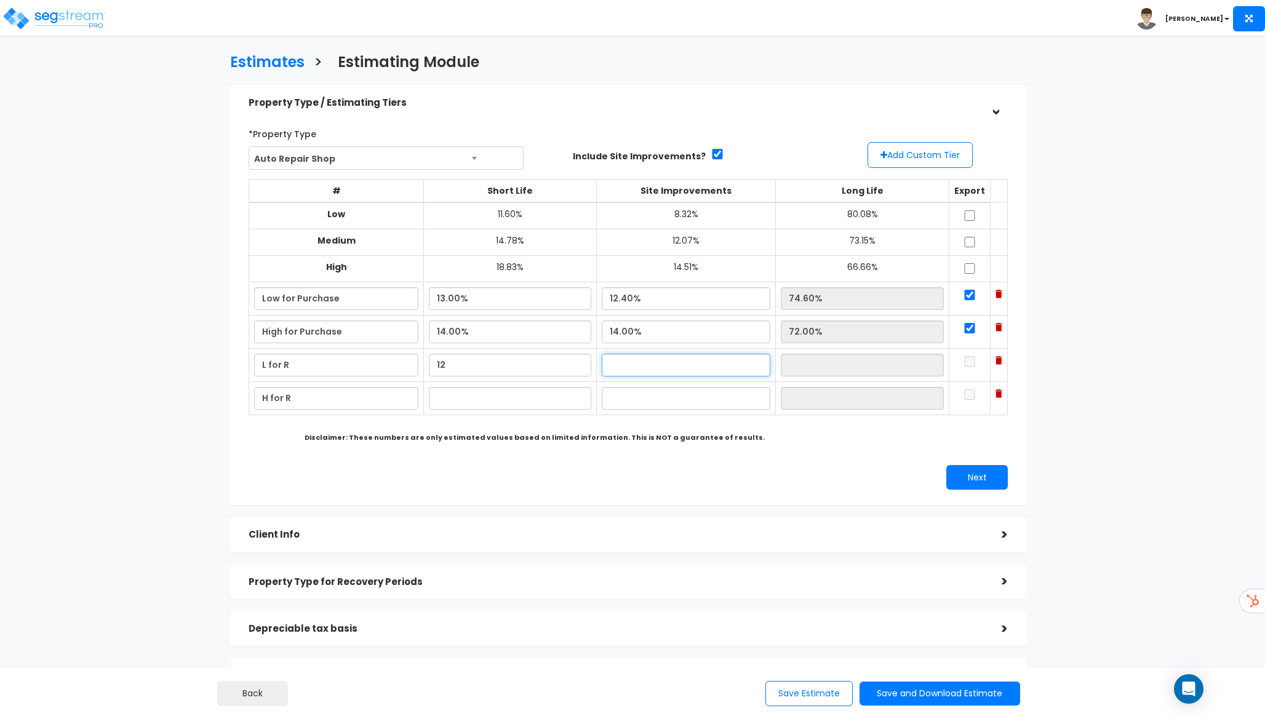
type input "12.00%"
type input "23.00%"
type input "65.00%"
click at [511, 393] on input "text" at bounding box center [510, 398] width 162 height 23
type input "13.00%"
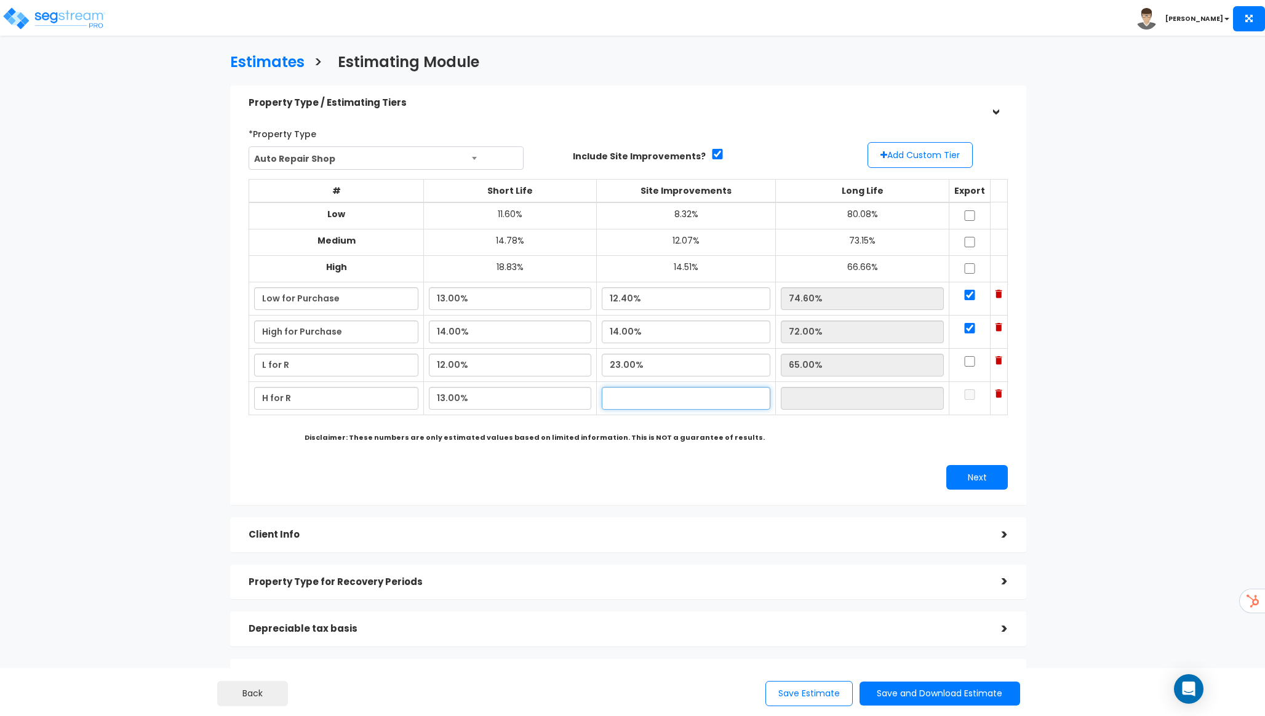
click at [673, 392] on input "text" at bounding box center [686, 398] width 169 height 23
type input "13.00%"
type input "74.00%"
click at [977, 482] on button "Next" at bounding box center [977, 477] width 62 height 25
select select "Low_for_Purchase"
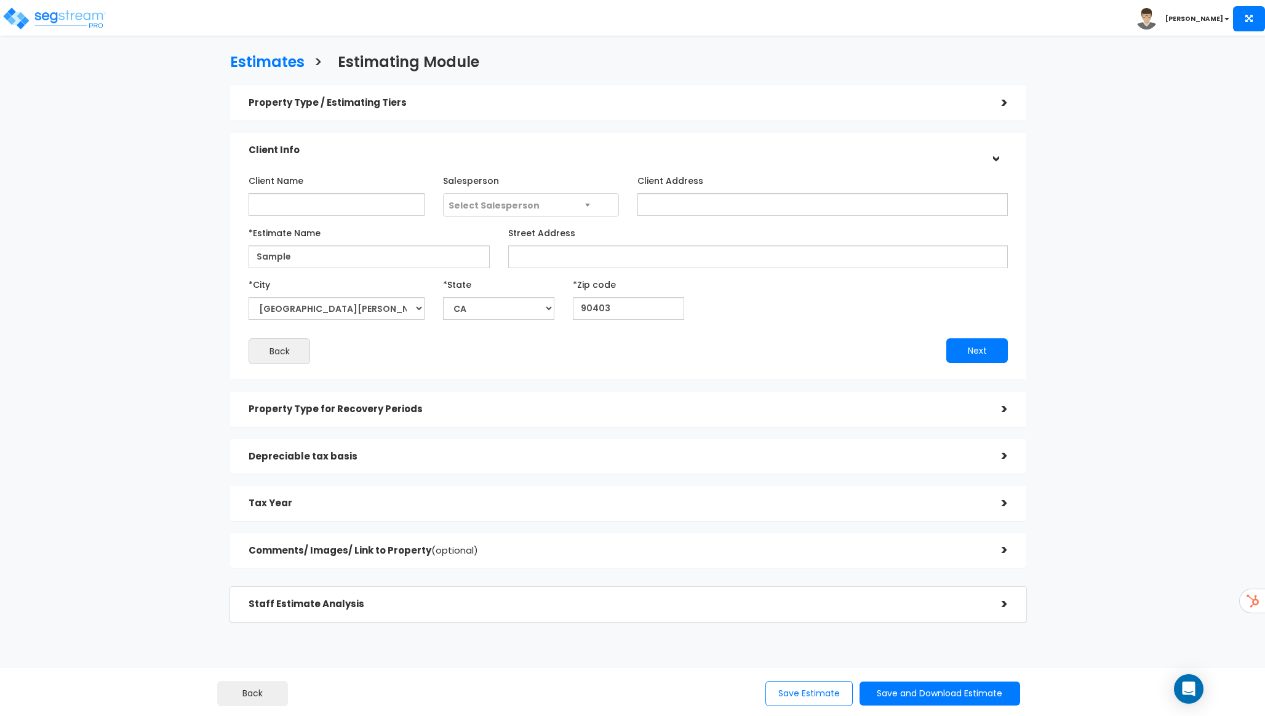
scroll to position [18, 0]
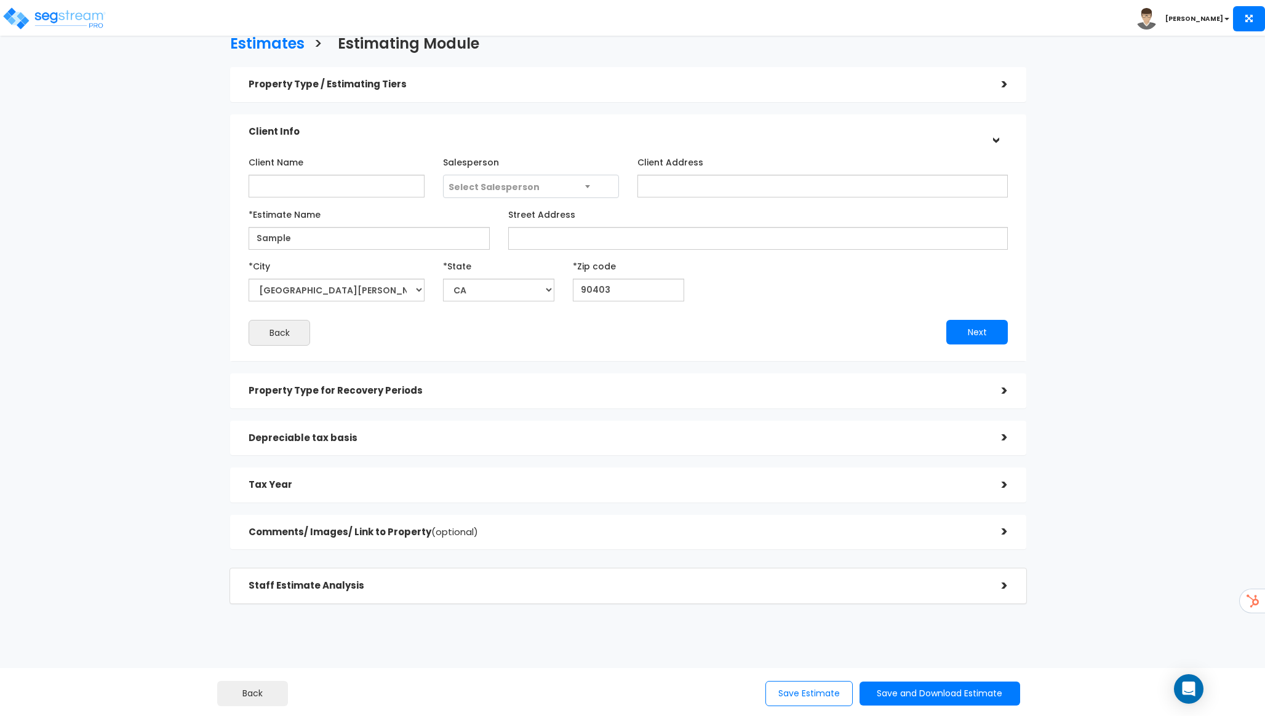
click at [837, 436] on h5 "Depreciable tax basis" at bounding box center [616, 438] width 735 height 10
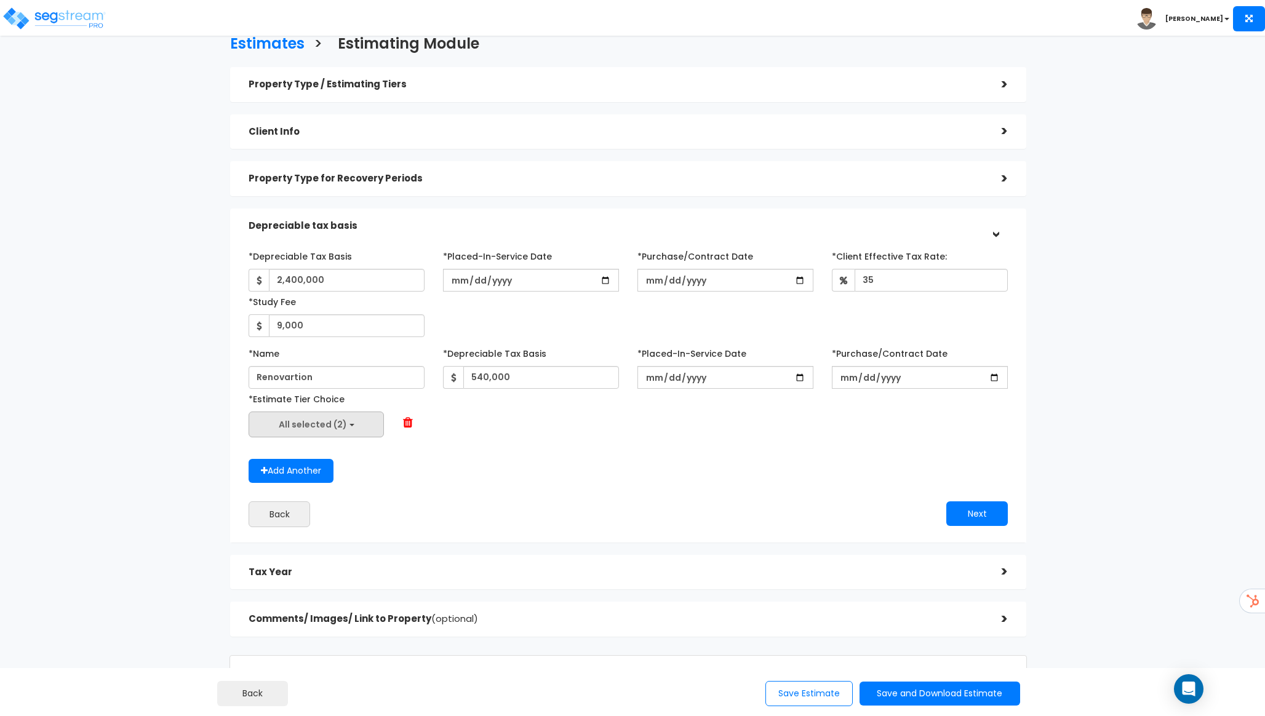
click at [354, 416] on button "All selected (2)" at bounding box center [316, 425] width 135 height 26
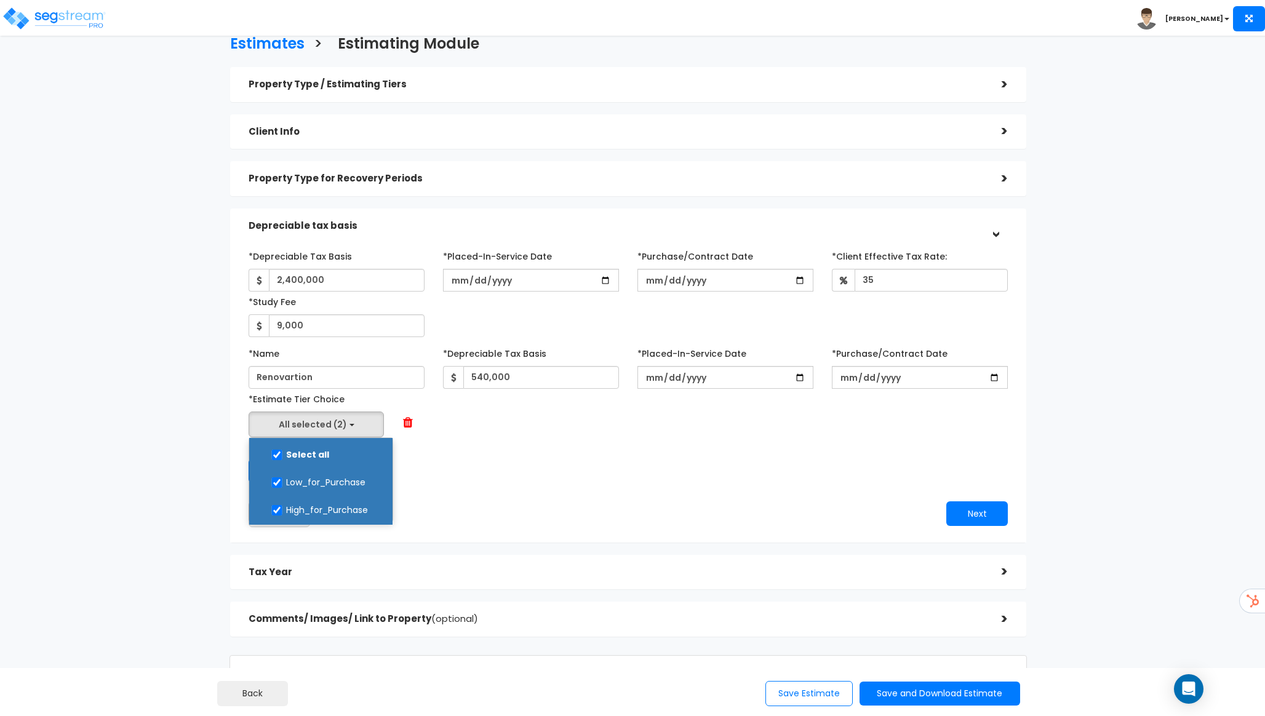
click at [306, 457] on label "Select all" at bounding box center [321, 453] width 119 height 28
click at [283, 457] on input "Select all" at bounding box center [277, 455] width 12 height 10
checkbox input "false"
select select
checkbox input "false"
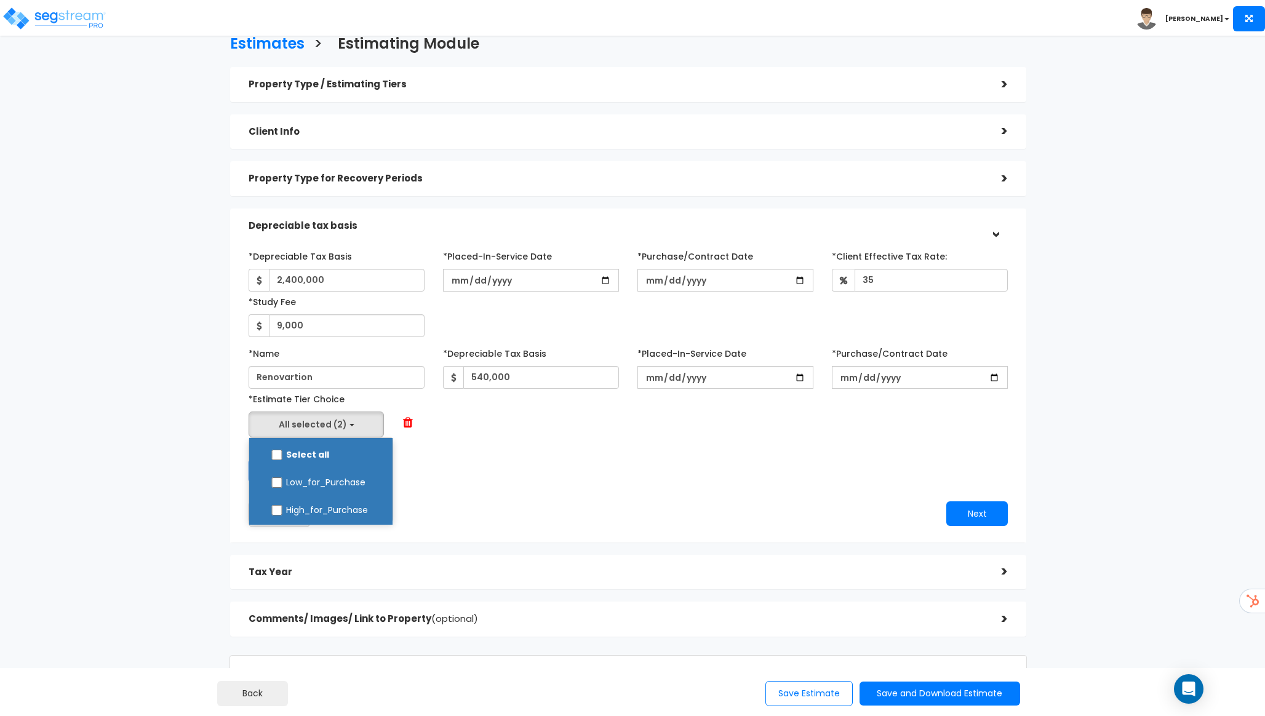
checkbox input "false"
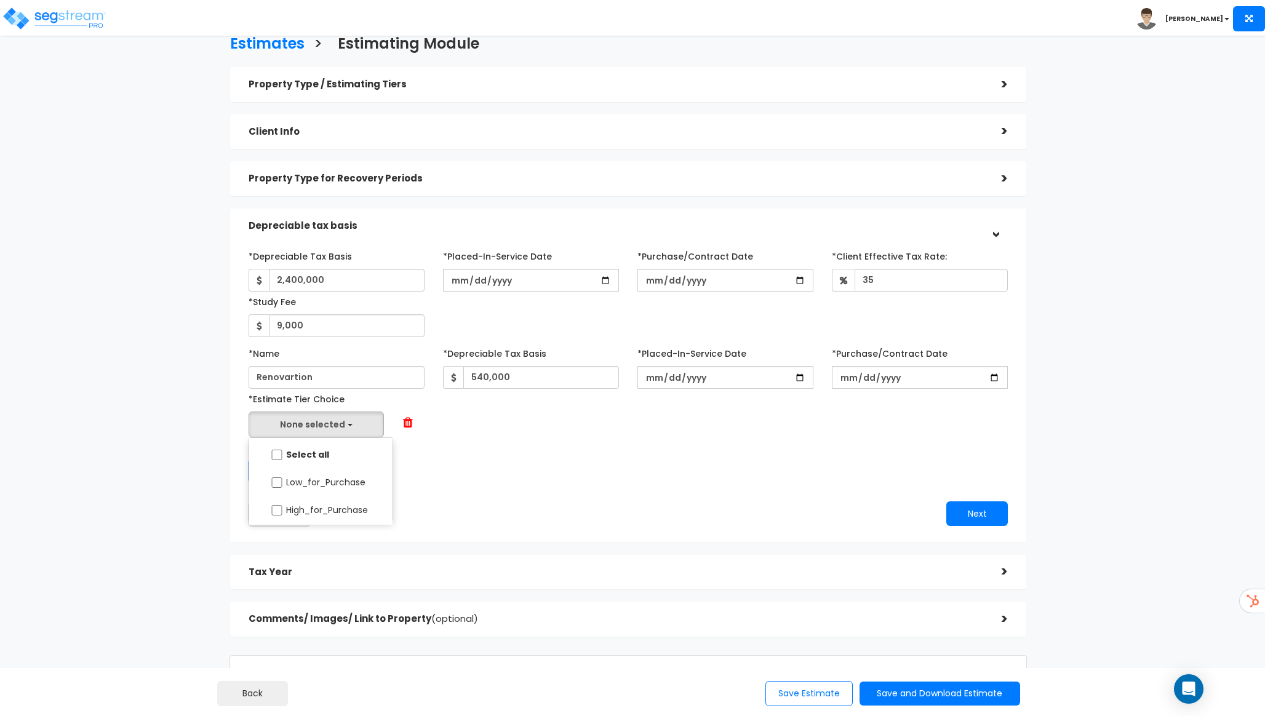
click at [478, 475] on div "Add Another" at bounding box center [628, 471] width 778 height 24
click at [282, 509] on button "Back" at bounding box center [280, 515] width 62 height 26
click at [282, 509] on div "Property Type / Estimating Tiers > *Property Type Auto Repair Shop Assisted/Sen…" at bounding box center [628, 352] width 796 height 570
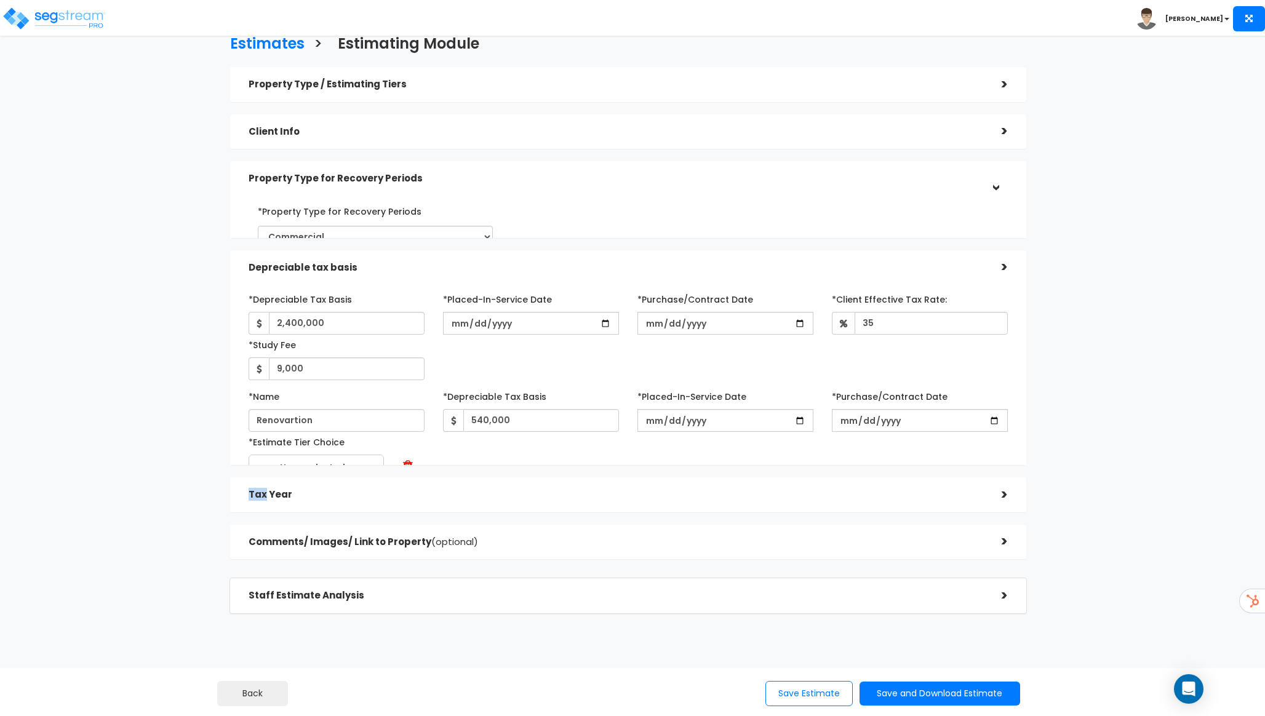
scroll to position [0, 0]
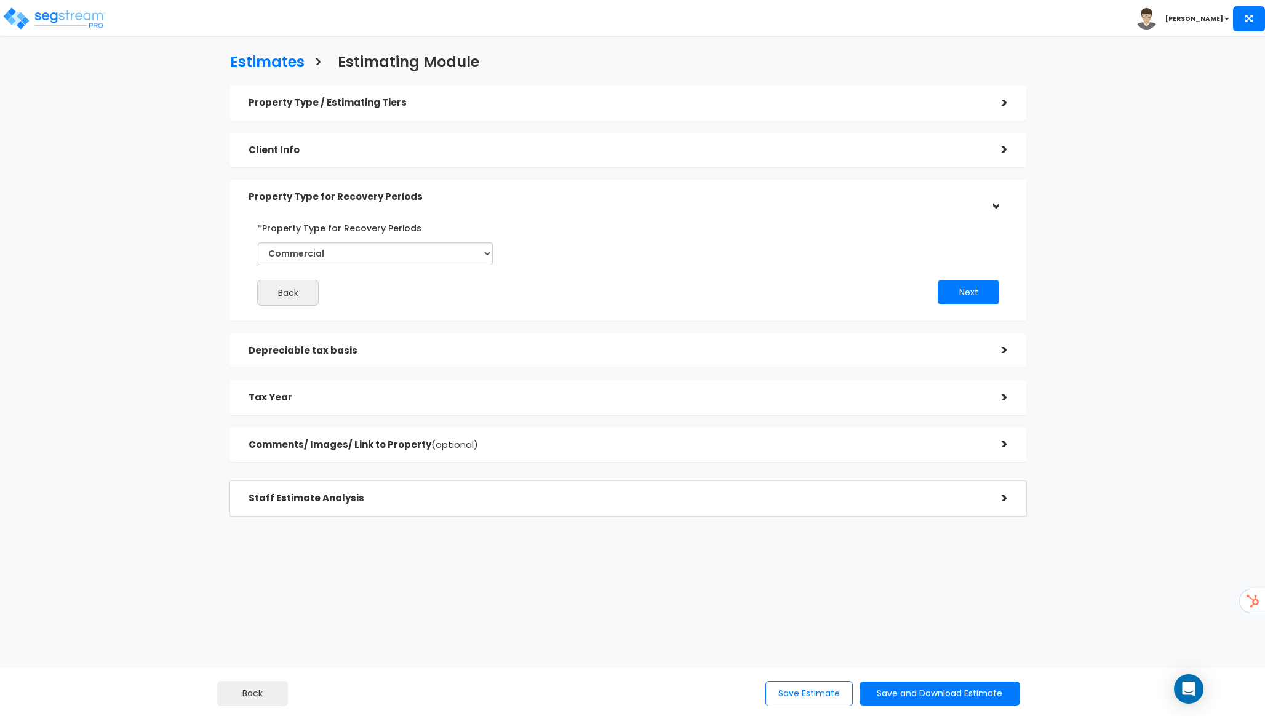
click at [352, 311] on div "*Property Type for Recovery Periods Commercial Residential Back Next" at bounding box center [628, 261] width 796 height 119
click at [310, 296] on button "Back" at bounding box center [288, 293] width 62 height 26
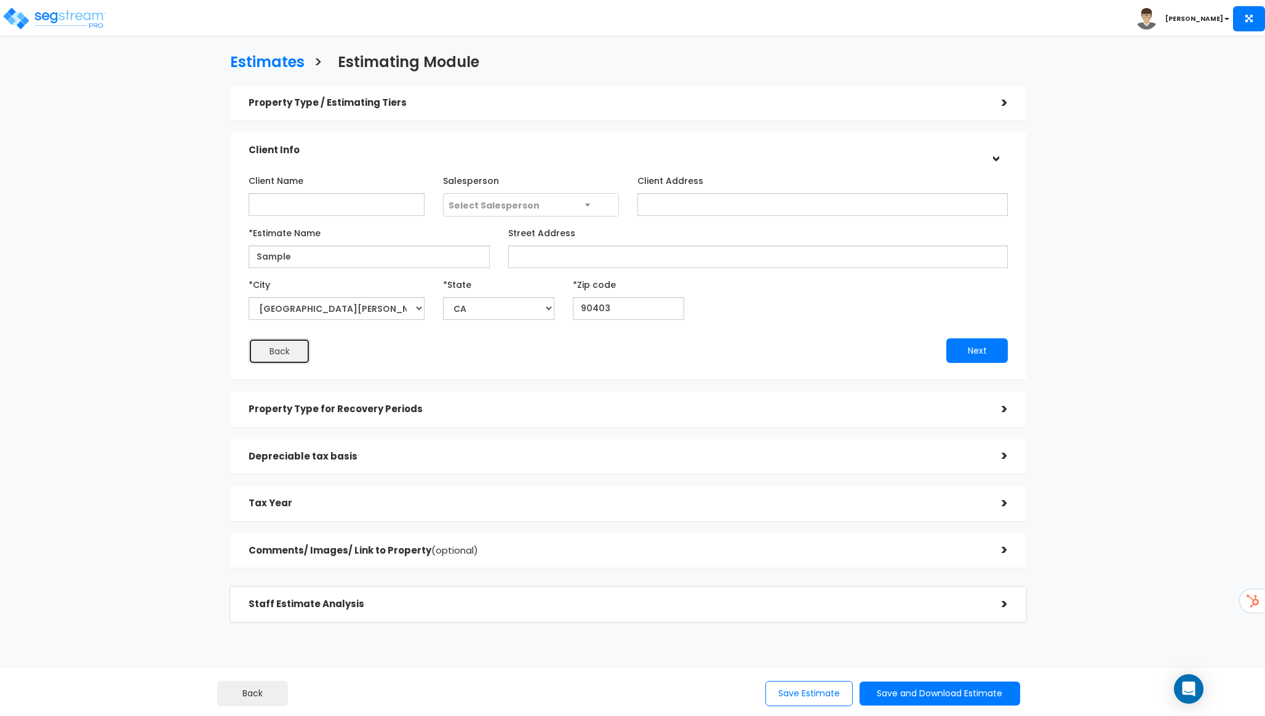
click at [286, 345] on button "Back" at bounding box center [280, 351] width 62 height 26
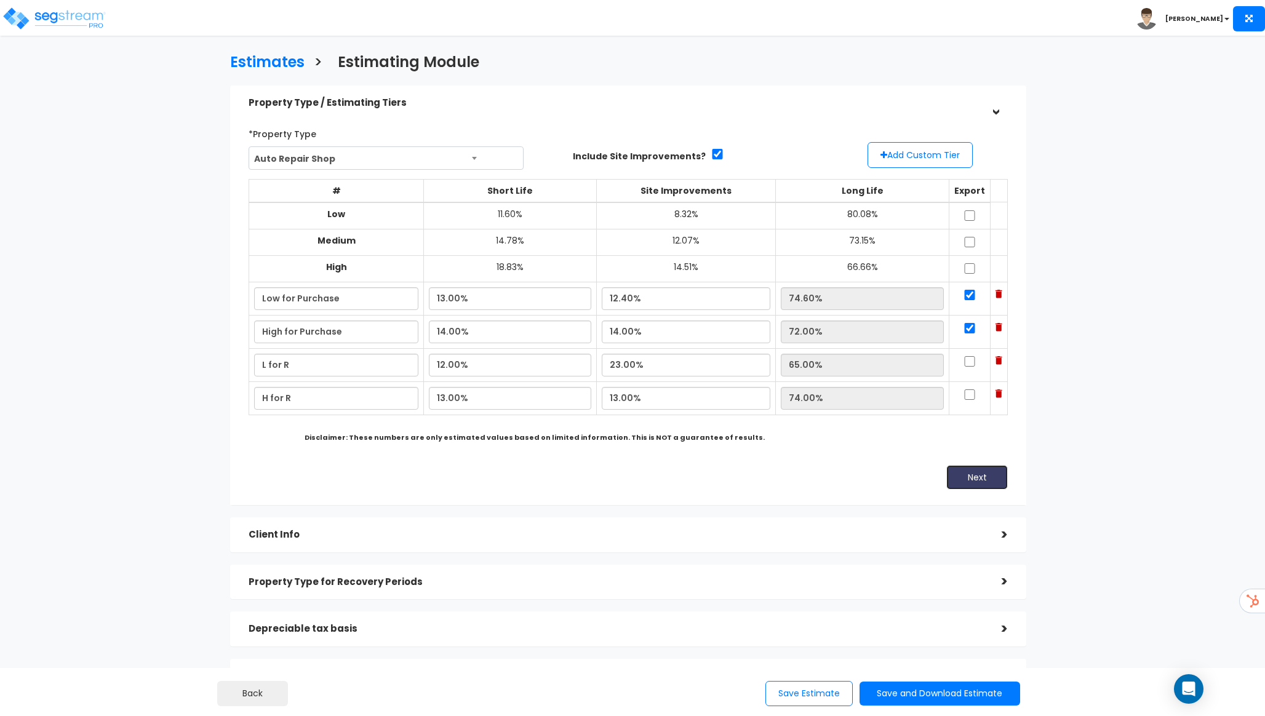
click at [968, 486] on button "Next" at bounding box center [977, 477] width 62 height 25
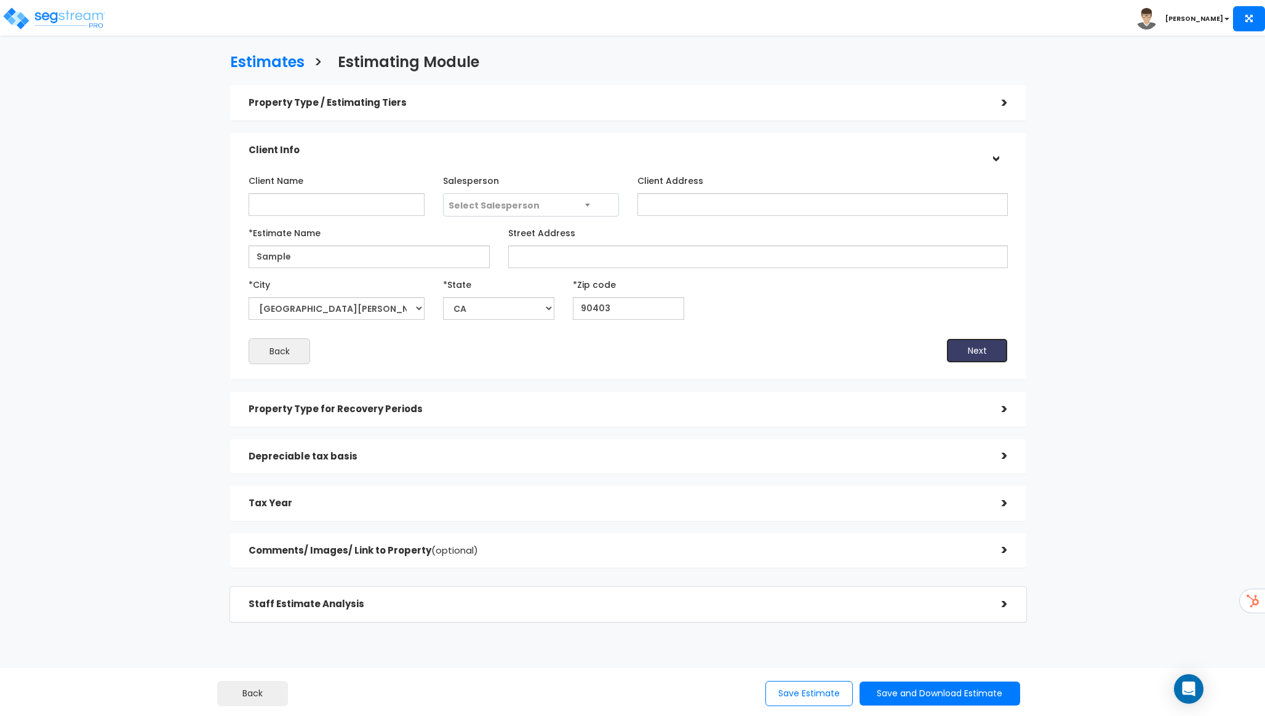
click at [956, 348] on button "Next" at bounding box center [977, 350] width 62 height 25
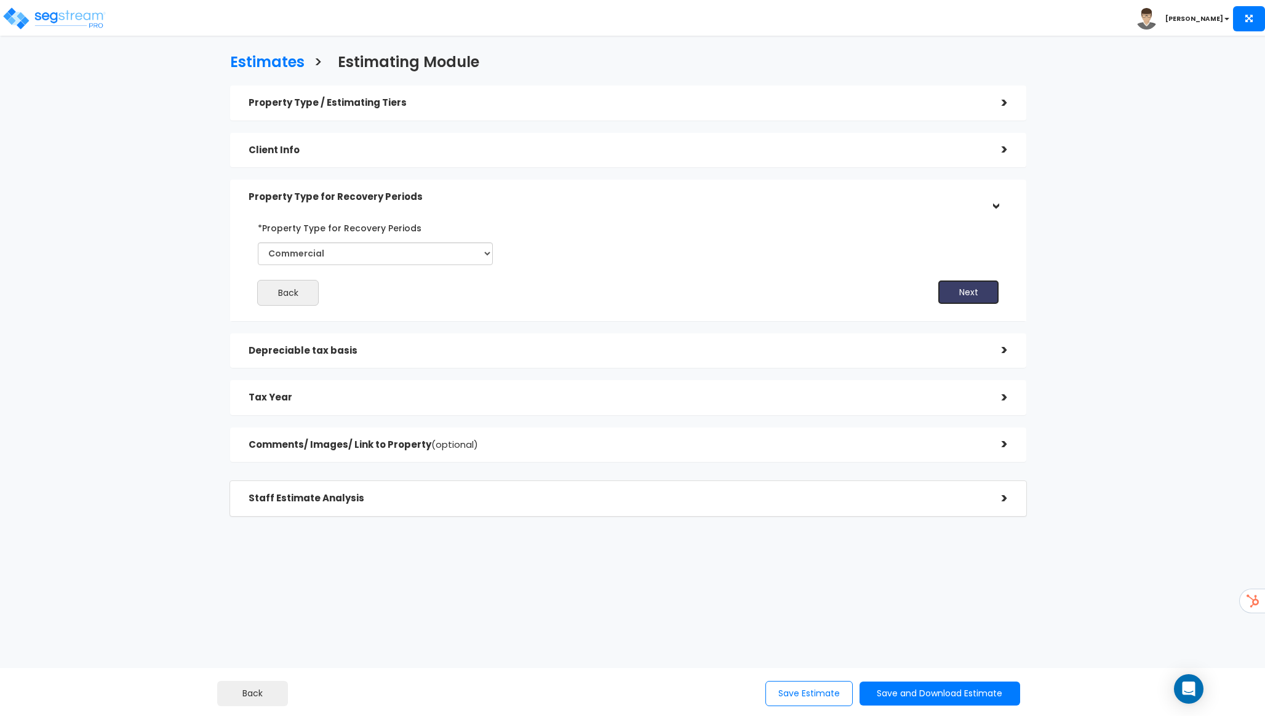
click at [975, 294] on button "Next" at bounding box center [969, 292] width 62 height 25
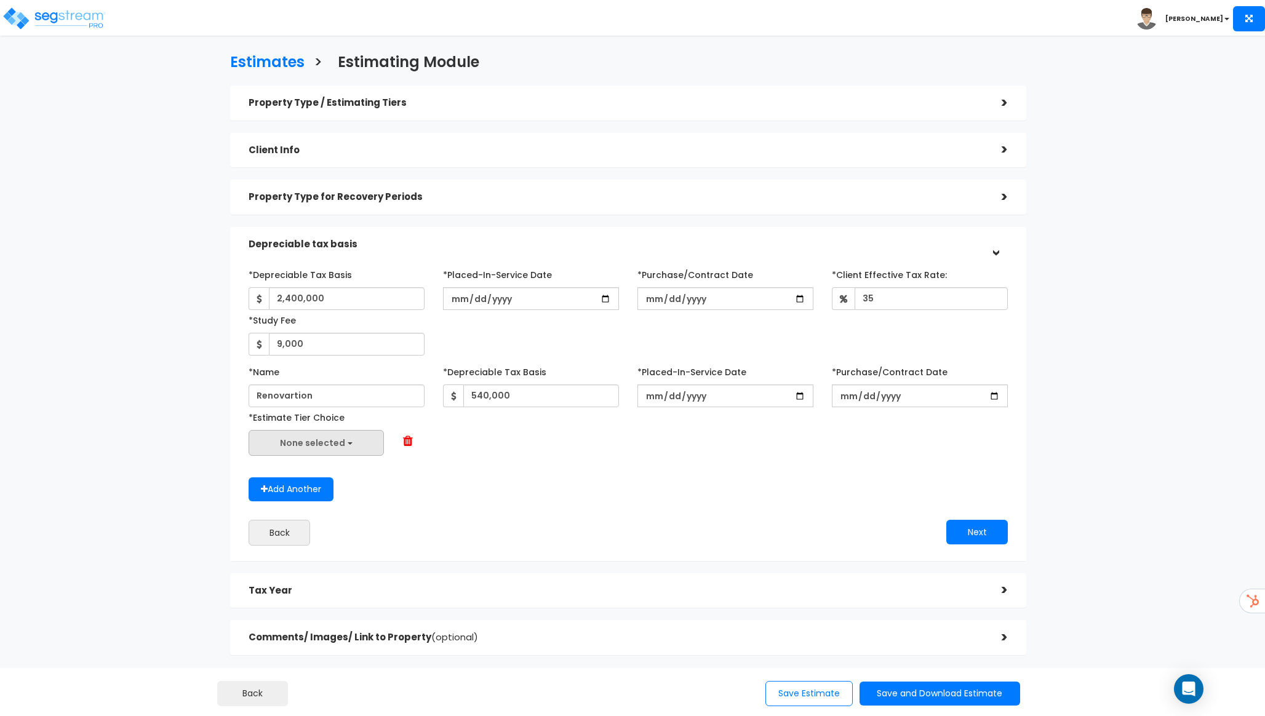
click at [359, 446] on button "None selected" at bounding box center [316, 443] width 135 height 26
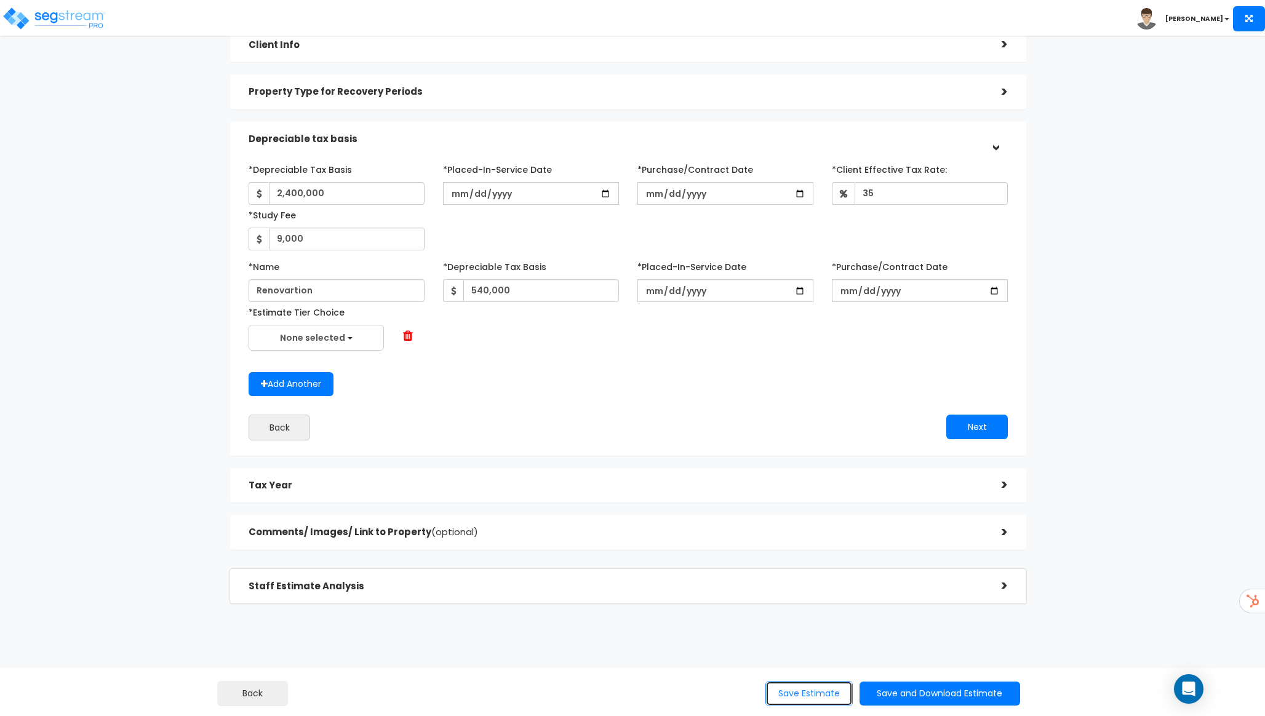
click at [798, 690] on button "Save Estimate" at bounding box center [809, 693] width 87 height 25
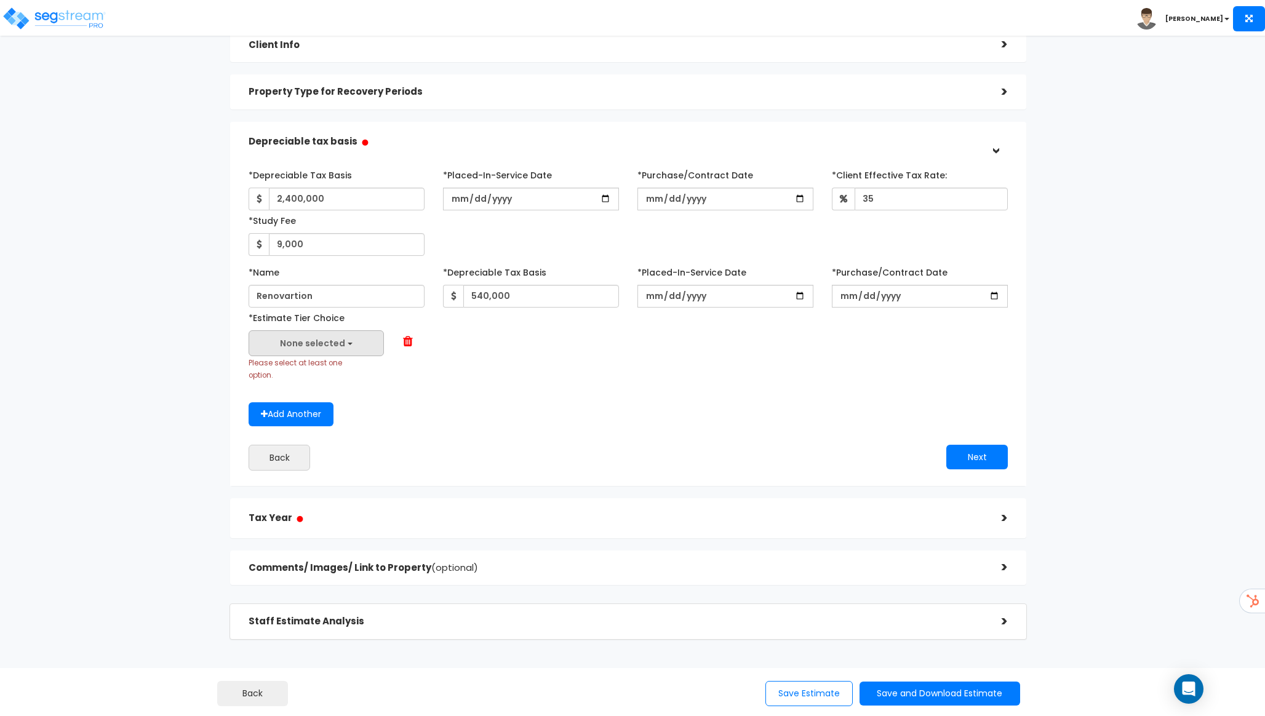
click at [308, 340] on span "None selected" at bounding box center [312, 343] width 65 height 12
click at [309, 395] on label "Low_for_Purchase" at bounding box center [321, 400] width 119 height 28
click at [283, 396] on input "Low_for_Purchase" at bounding box center [277, 401] width 12 height 10
select select "Low_for_Purchase"
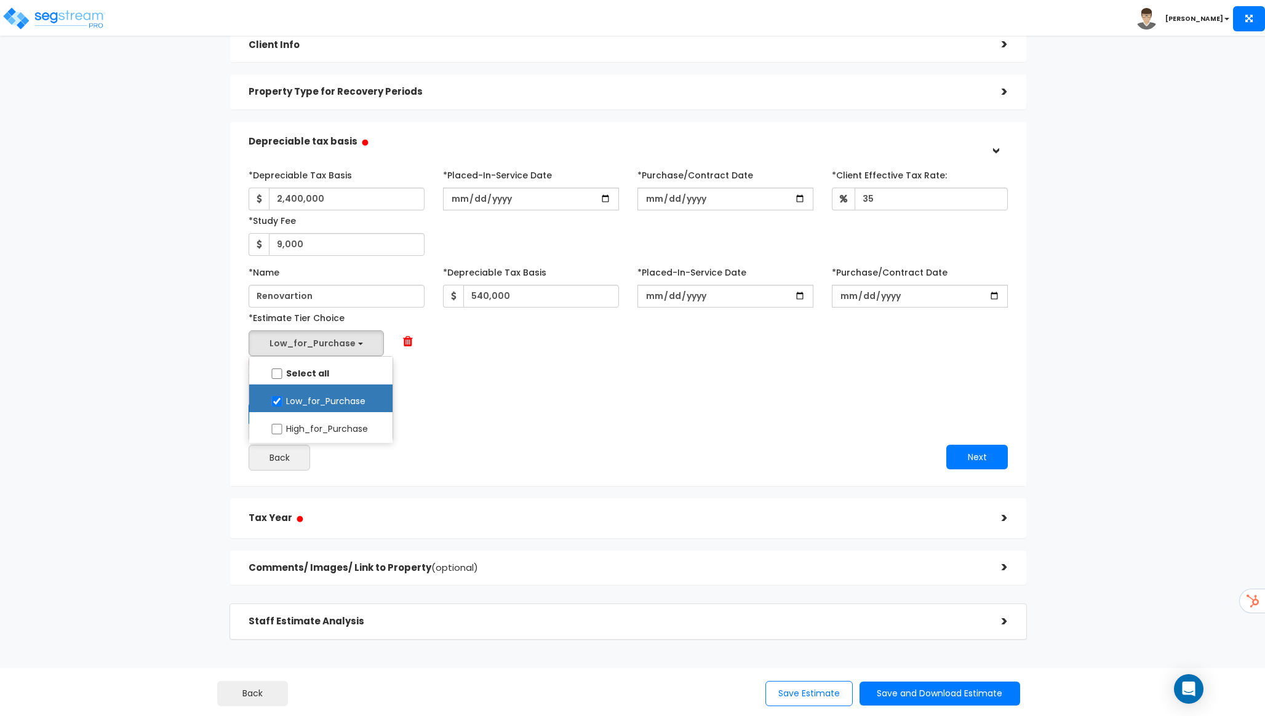
click at [442, 458] on div "Back" at bounding box center [433, 458] width 389 height 26
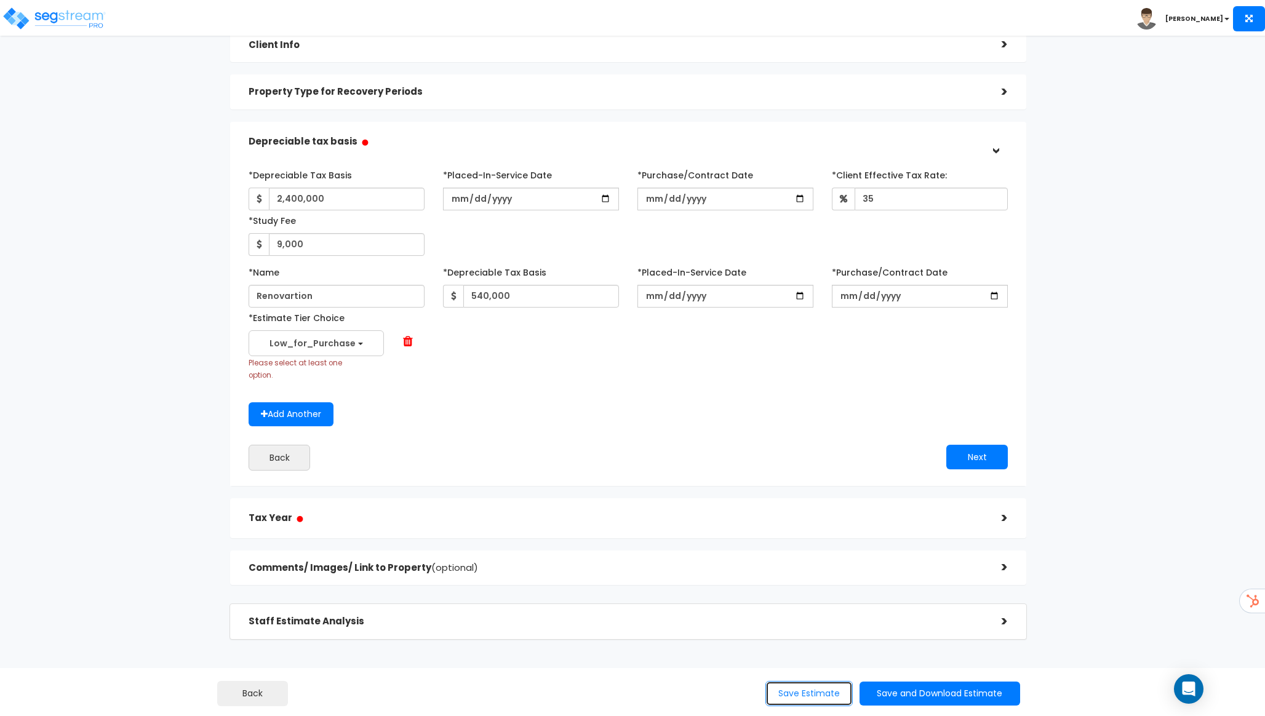
click at [817, 684] on button "Save Estimate" at bounding box center [809, 693] width 87 height 25
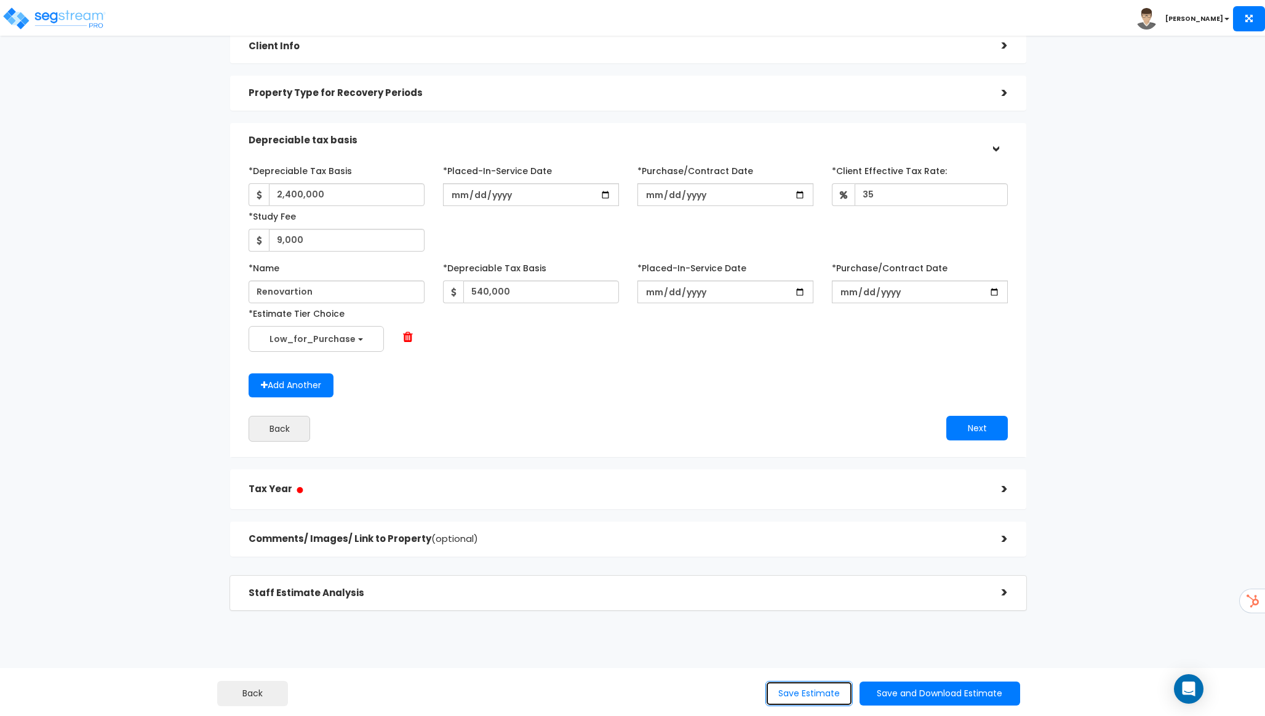
scroll to position [111, 0]
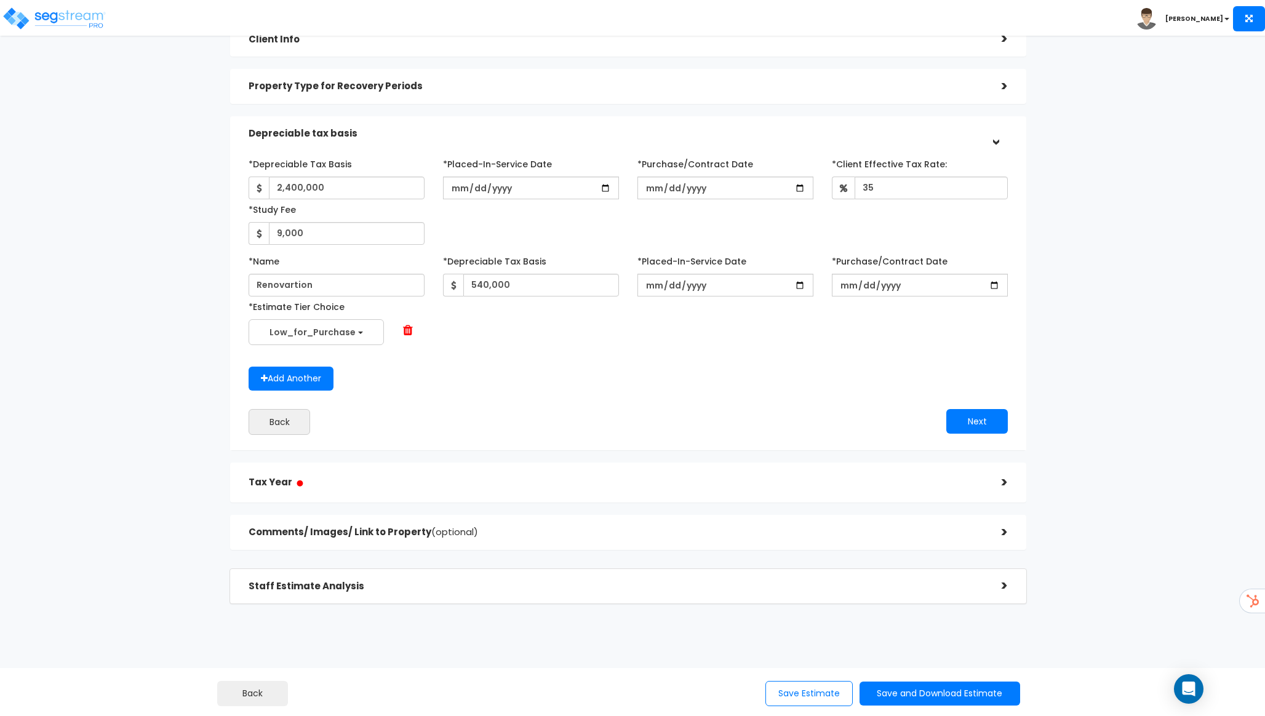
click at [465, 473] on div "Tax Year ●" at bounding box center [616, 483] width 735 height 28
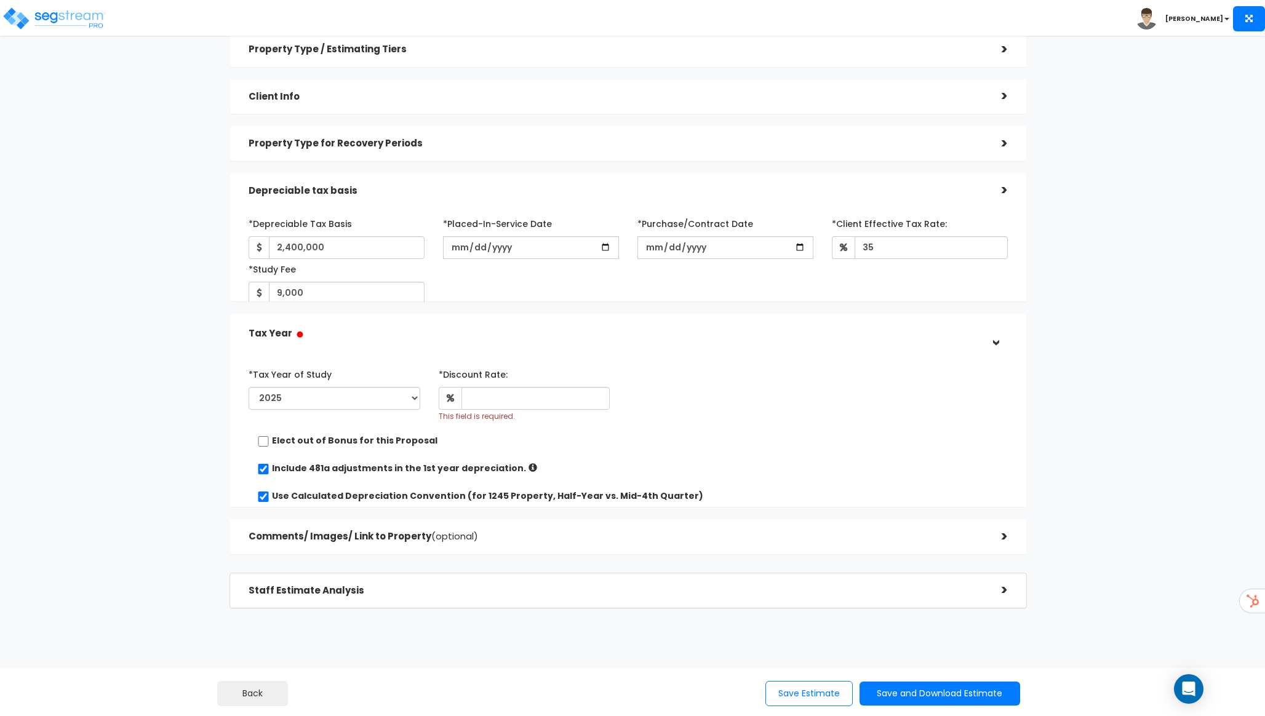
scroll to position [25, 0]
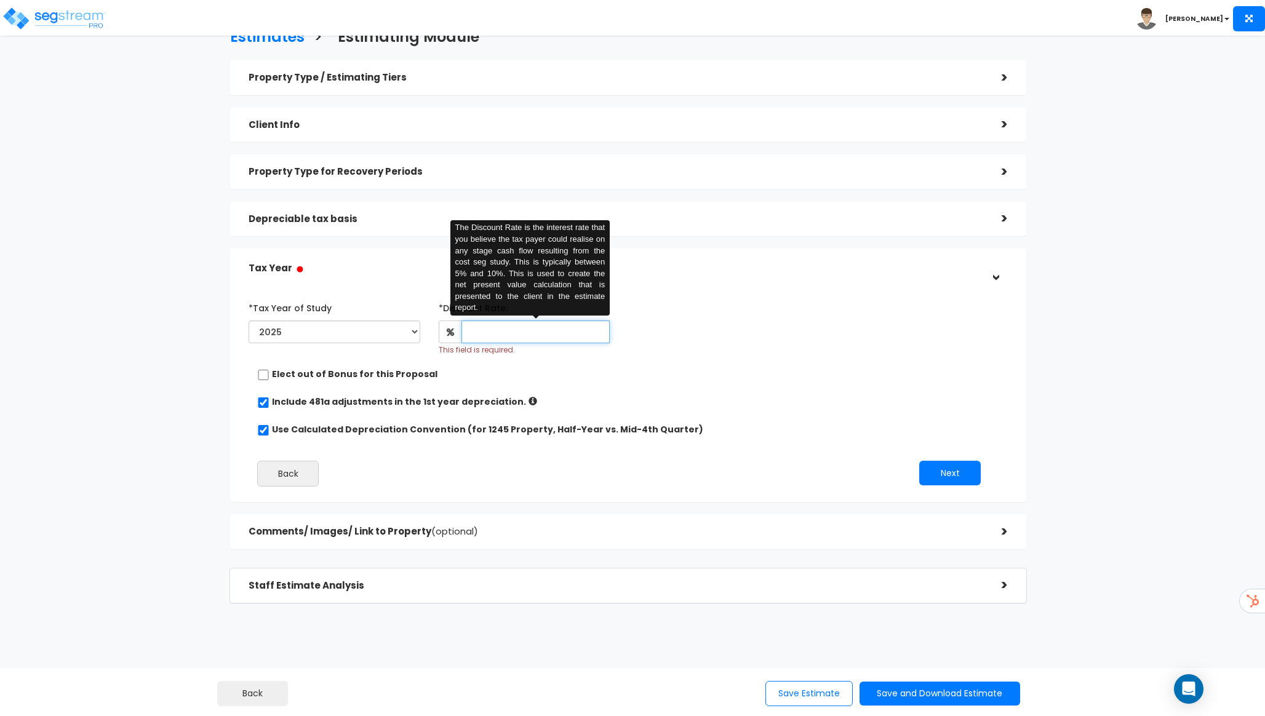
click at [502, 336] on input "text" at bounding box center [536, 332] width 148 height 23
type input "35"
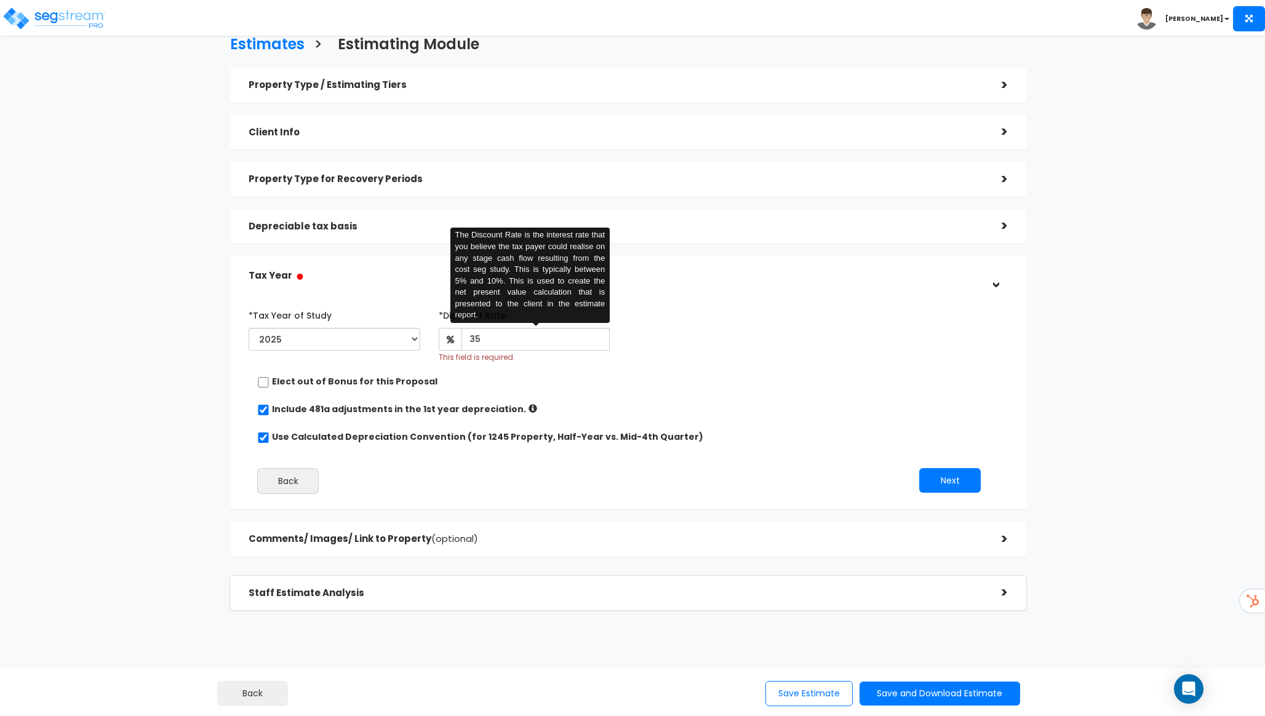
click at [773, 380] on div "Elect out of Bonus for this Proposal" at bounding box center [623, 382] width 732 height 15
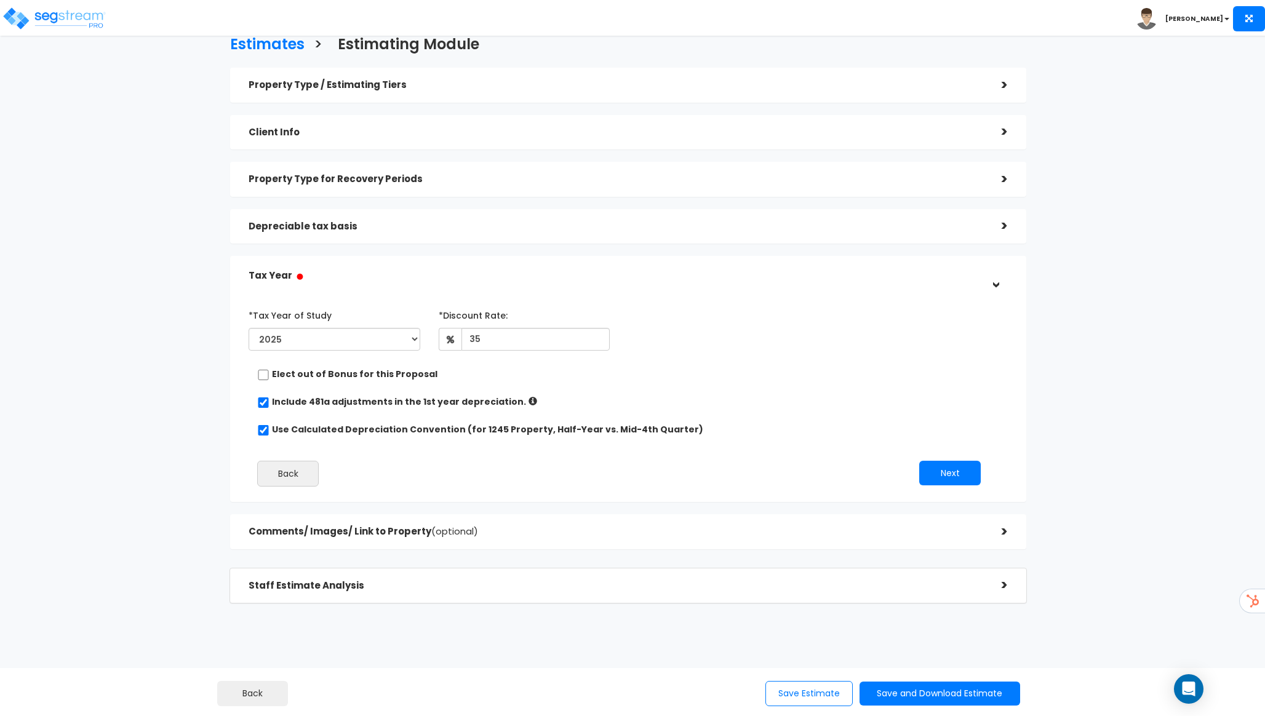
click at [524, 529] on h5 "Comments/ Images/ Link to Property (optional)" at bounding box center [616, 532] width 735 height 10
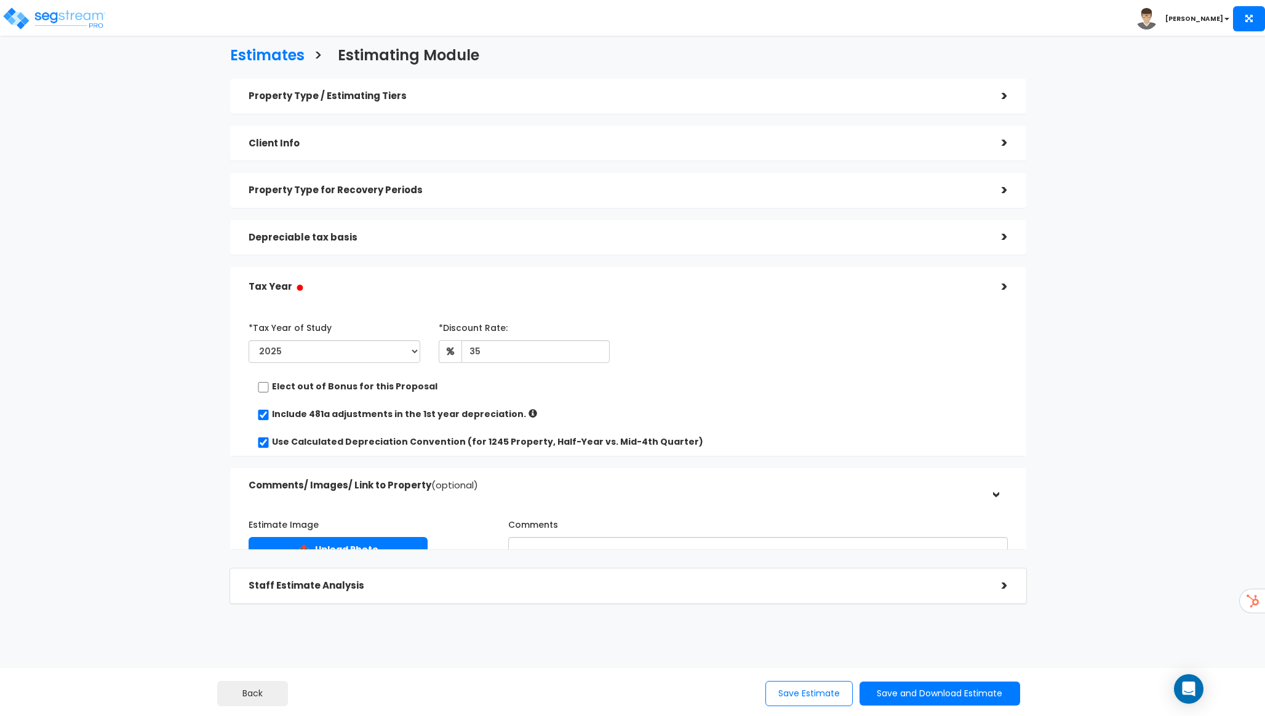
scroll to position [0, 0]
